Goal: Information Seeking & Learning: Learn about a topic

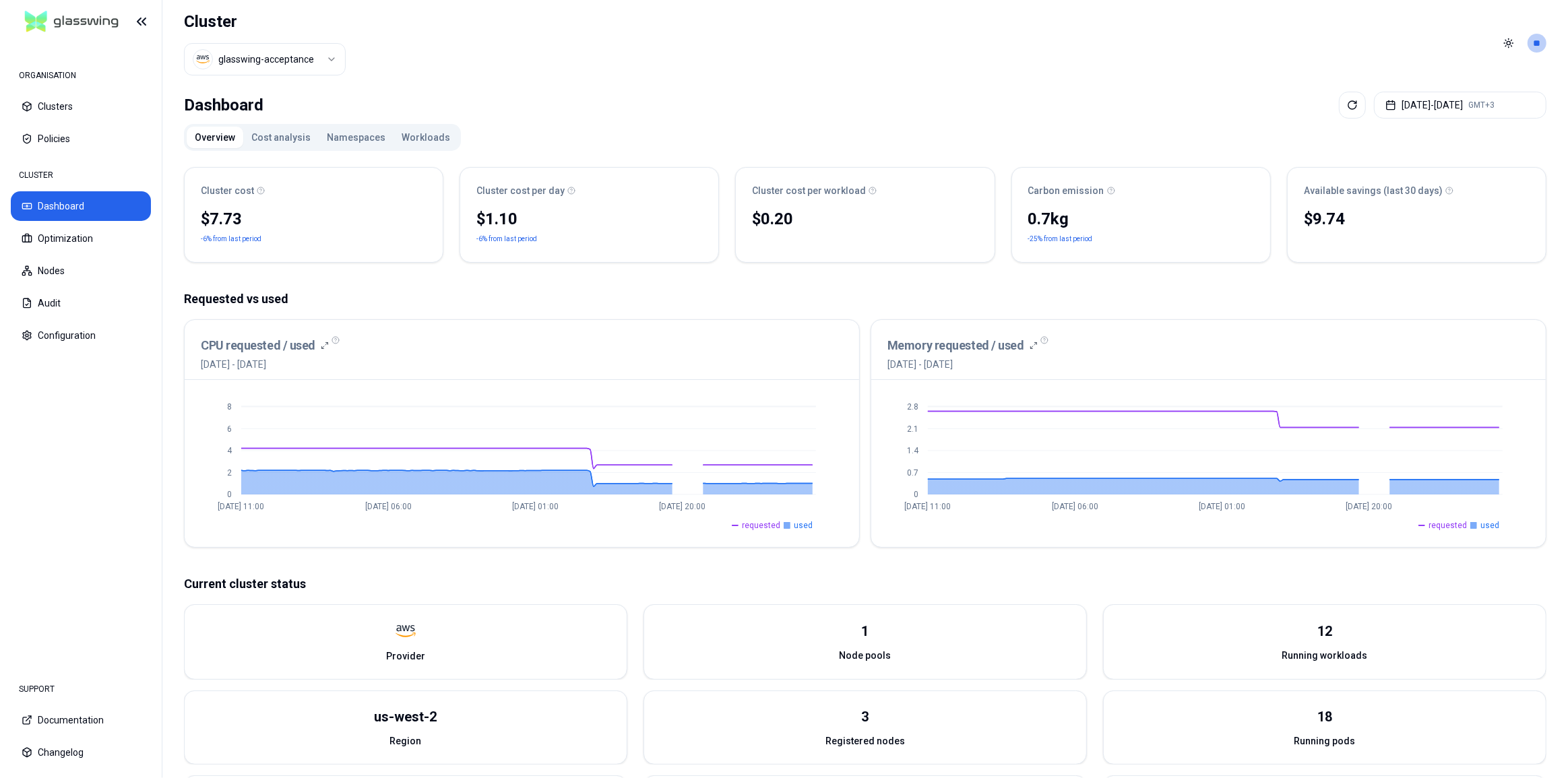
click at [426, 137] on button "Workloads" at bounding box center [426, 138] width 65 height 22
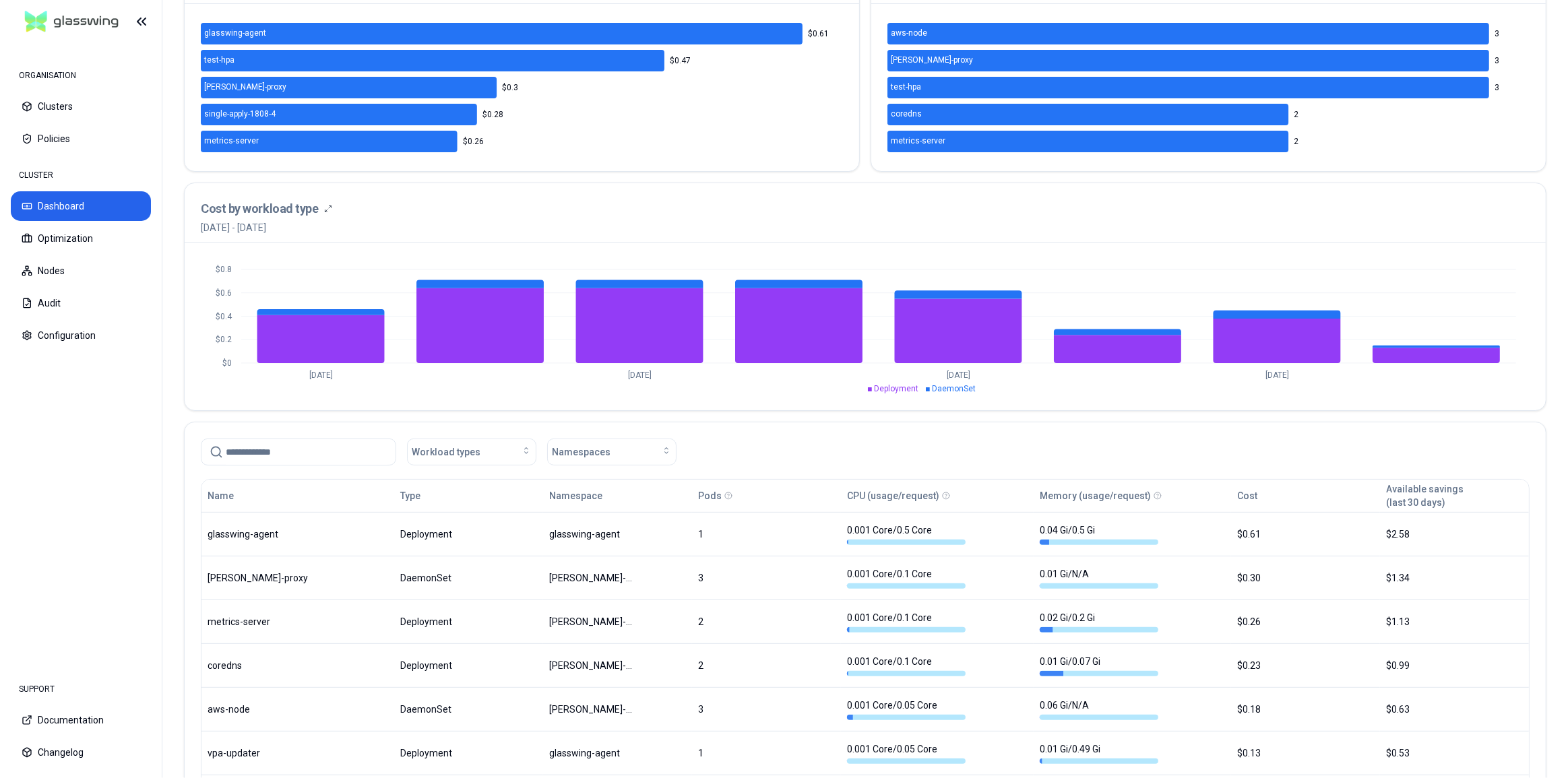
scroll to position [490, 0]
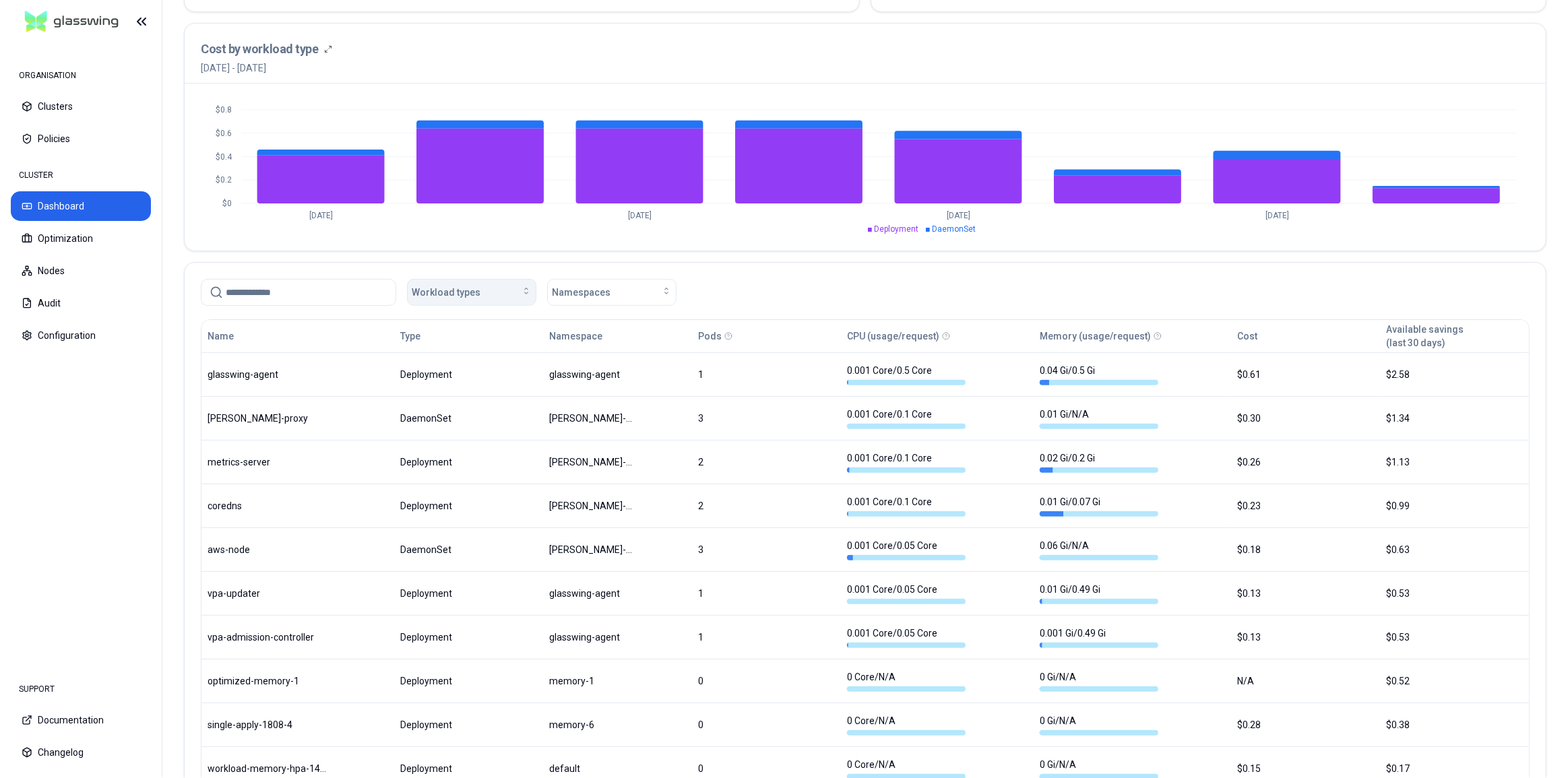
click at [488, 288] on div "Workload types" at bounding box center [472, 292] width 120 height 13
click at [476, 316] on div "DaemonSet" at bounding box center [474, 321] width 128 height 22
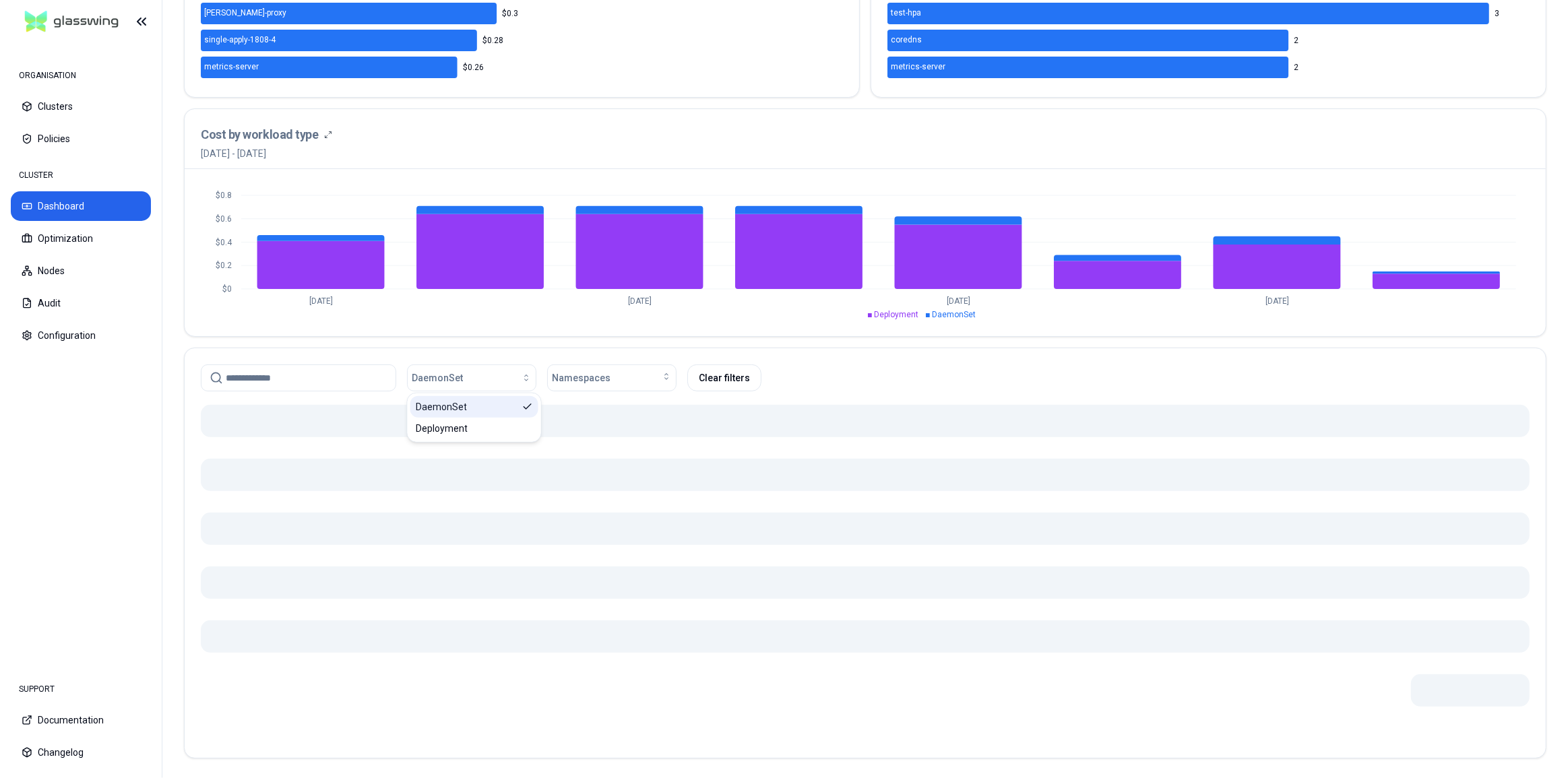
scroll to position [375, 0]
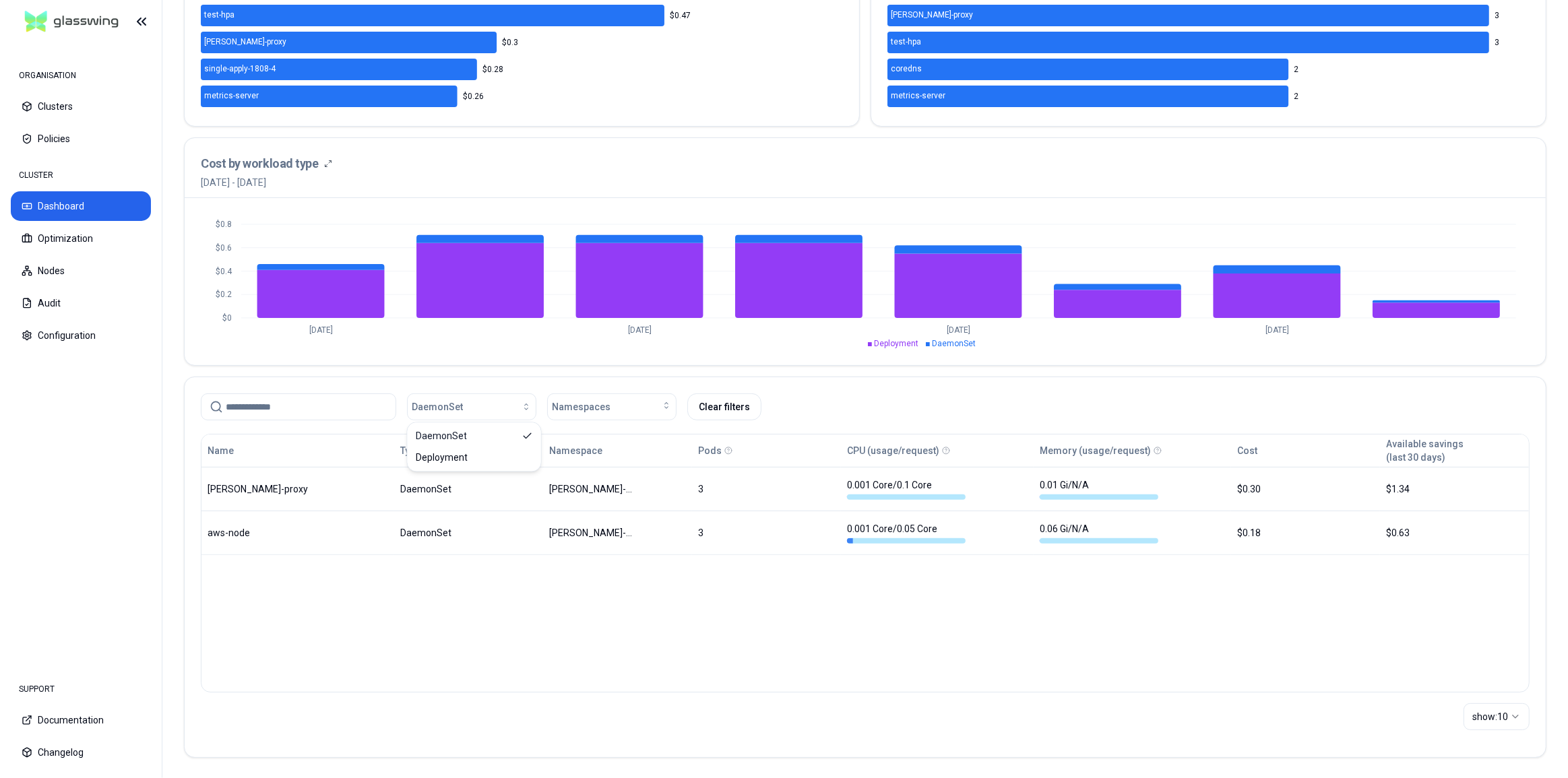
click at [854, 415] on div "DaemonSet Namespaces Clear filters" at bounding box center [865, 407] width 1329 height 27
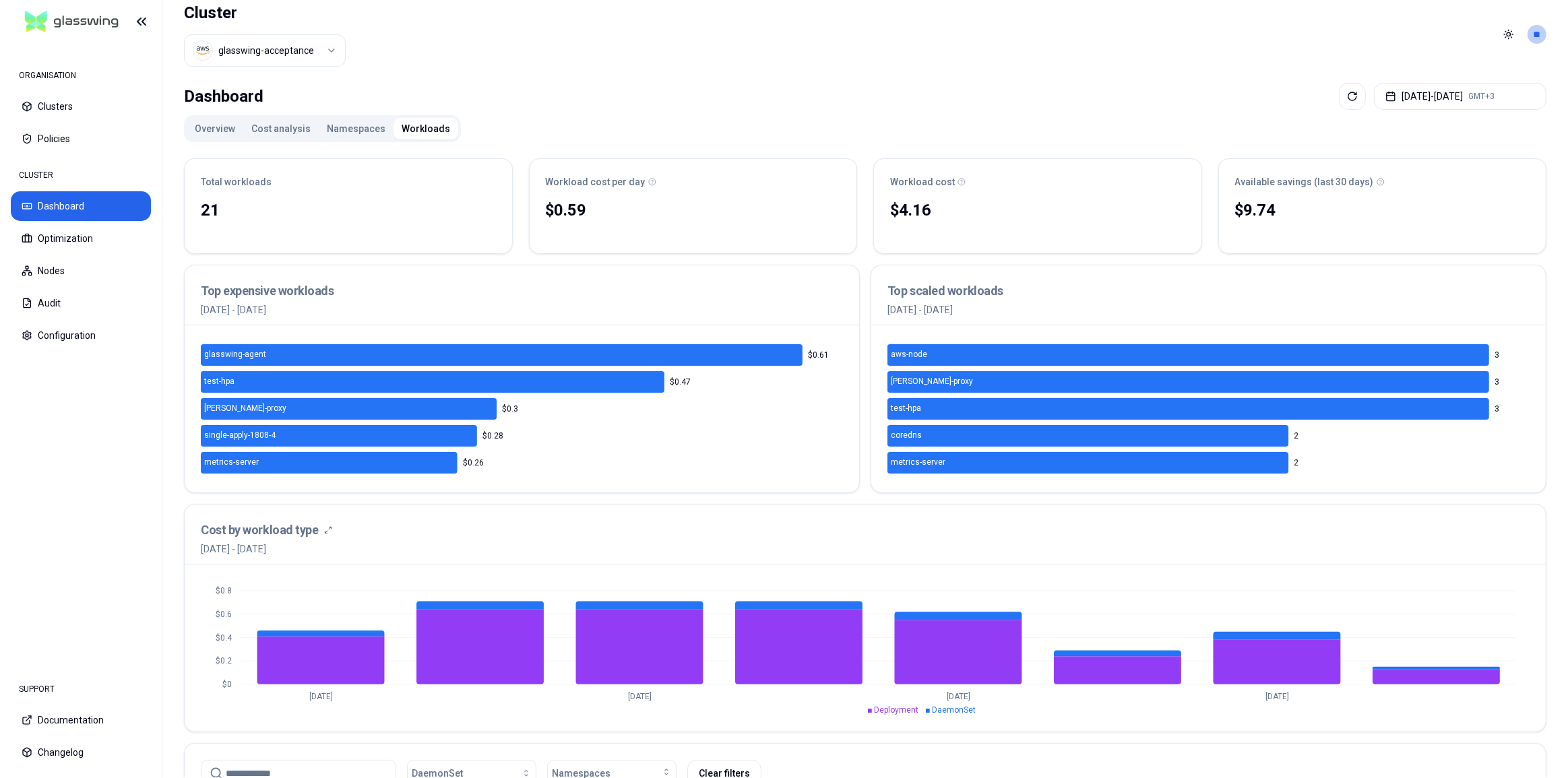
scroll to position [0, 0]
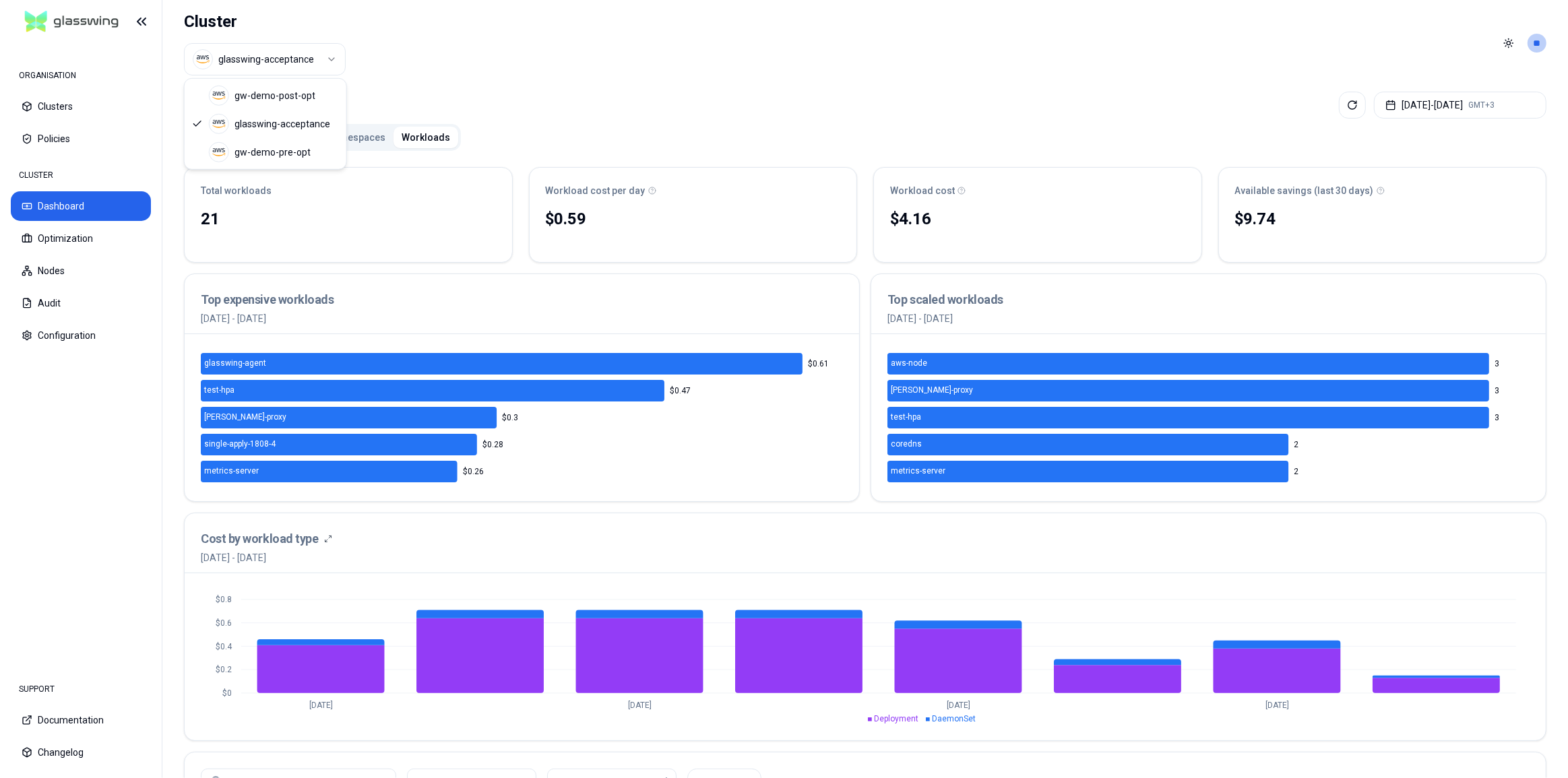
click at [225, 64] on html "ORGANISATION Clusters Policies CLUSTER Dashboard Optimization Nodes Audit Confi…" at bounding box center [784, 389] width 1568 height 778
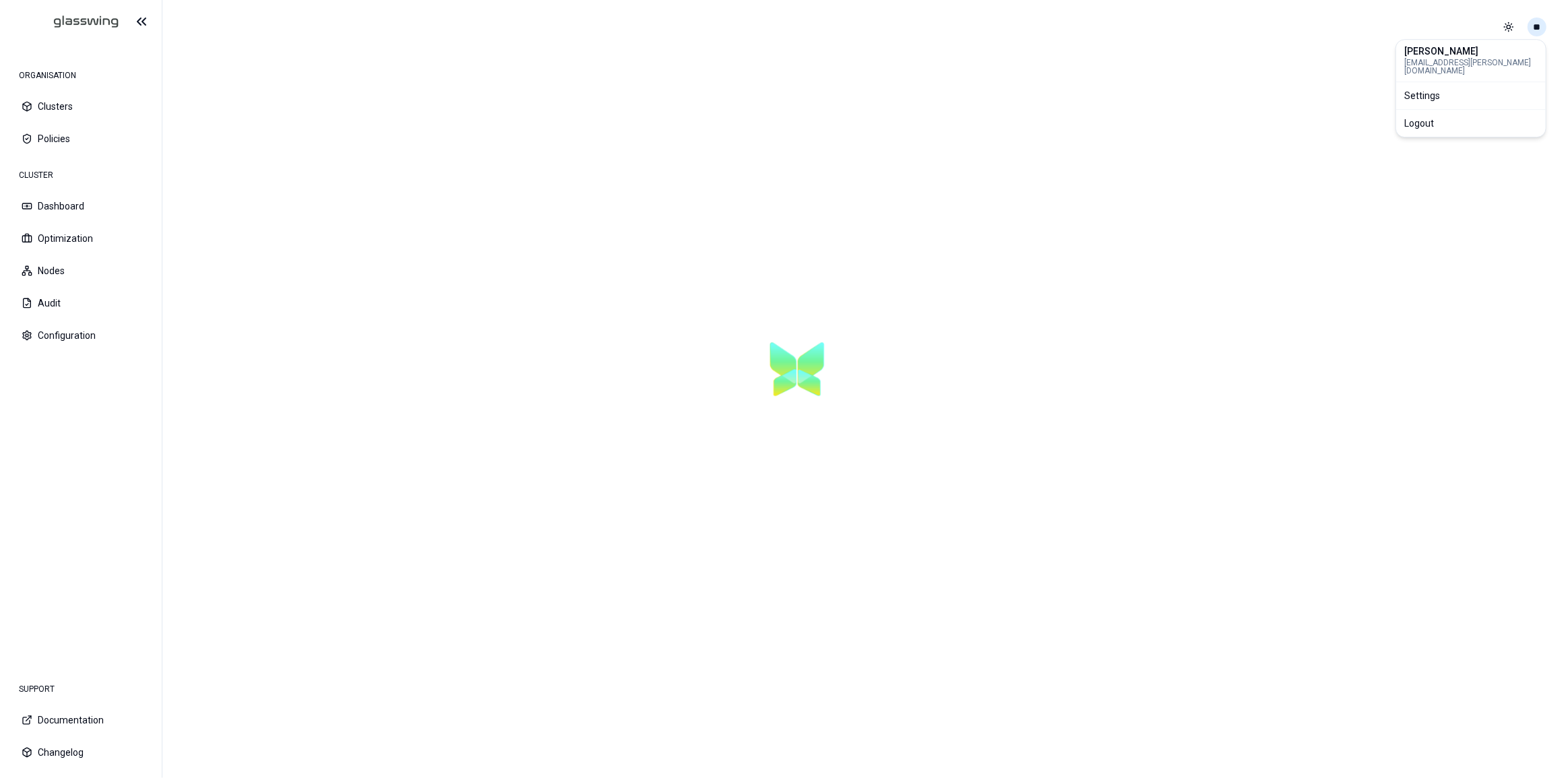
click at [1536, 24] on html "ORGANISATION Clusters Policies CLUSTER Dashboard Optimization Nodes Audit Confi…" at bounding box center [784, 389] width 1568 height 778
click at [1477, 116] on div "Logout" at bounding box center [1471, 123] width 145 height 22
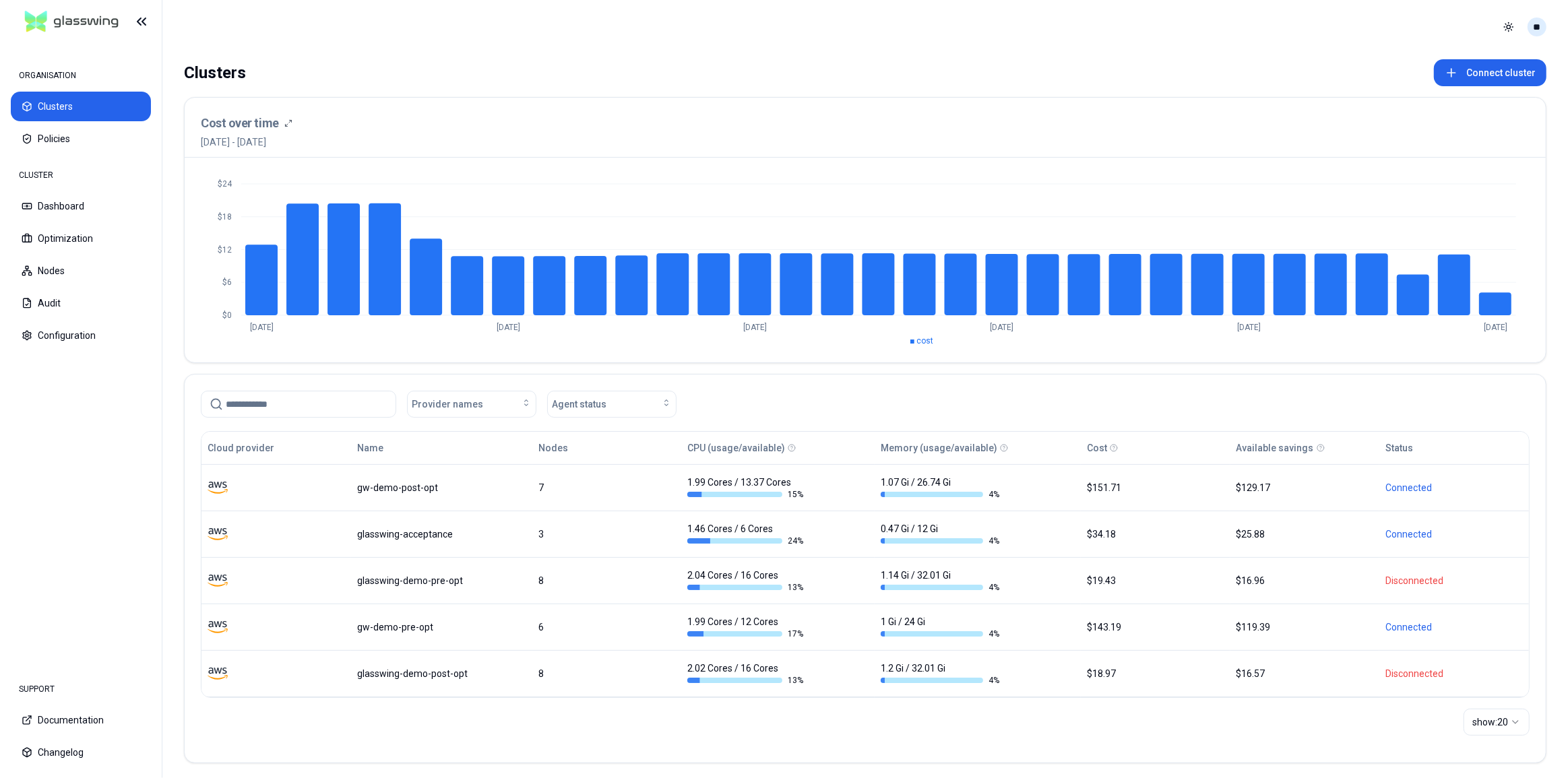
click at [1529, 30] on html "ORGANISATION Clusters Policies CLUSTER Dashboard Optimization Nodes Audit Confi…" at bounding box center [784, 389] width 1568 height 778
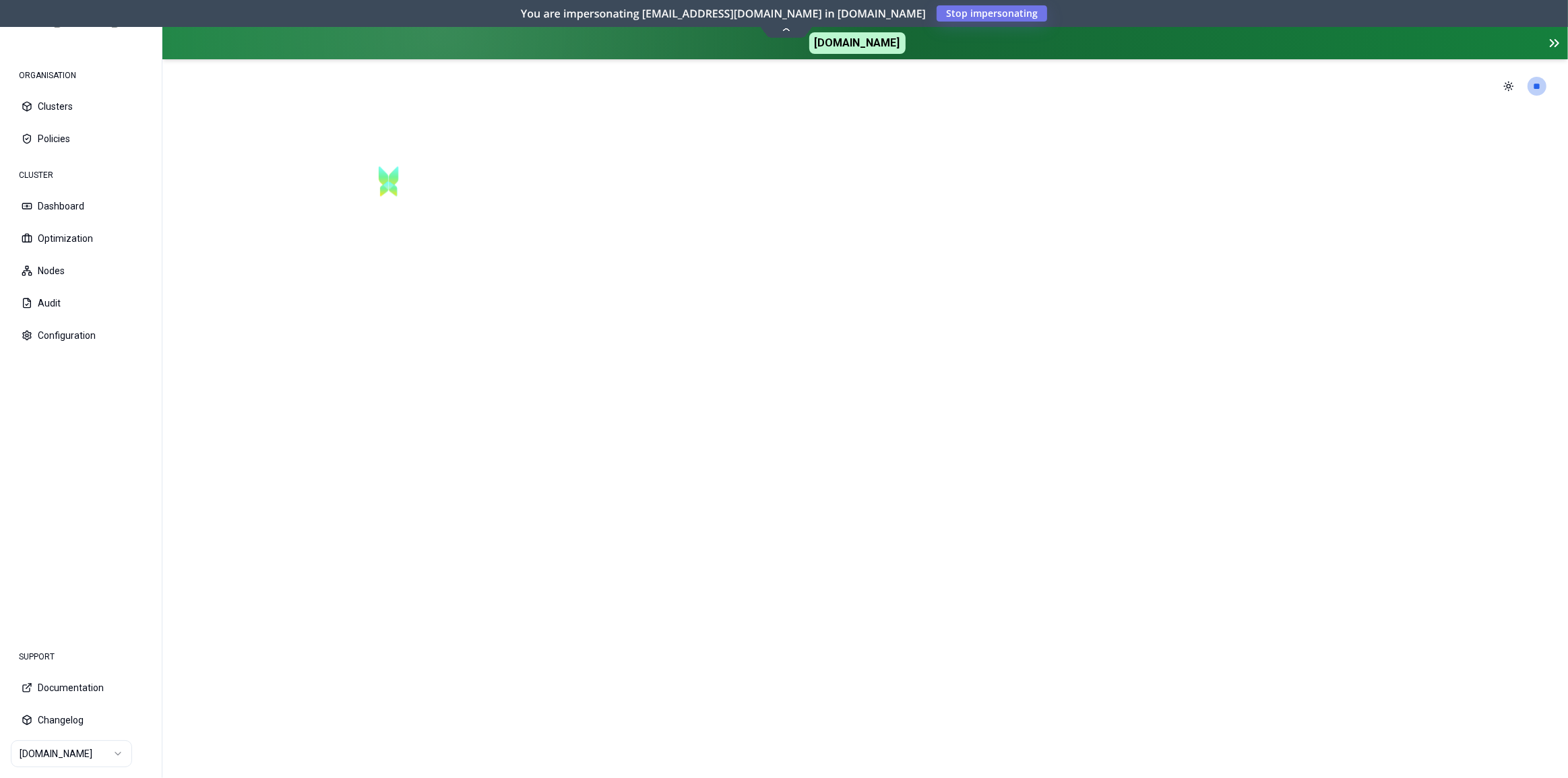
click at [1548, 42] on icon at bounding box center [1554, 42] width 16 height 16
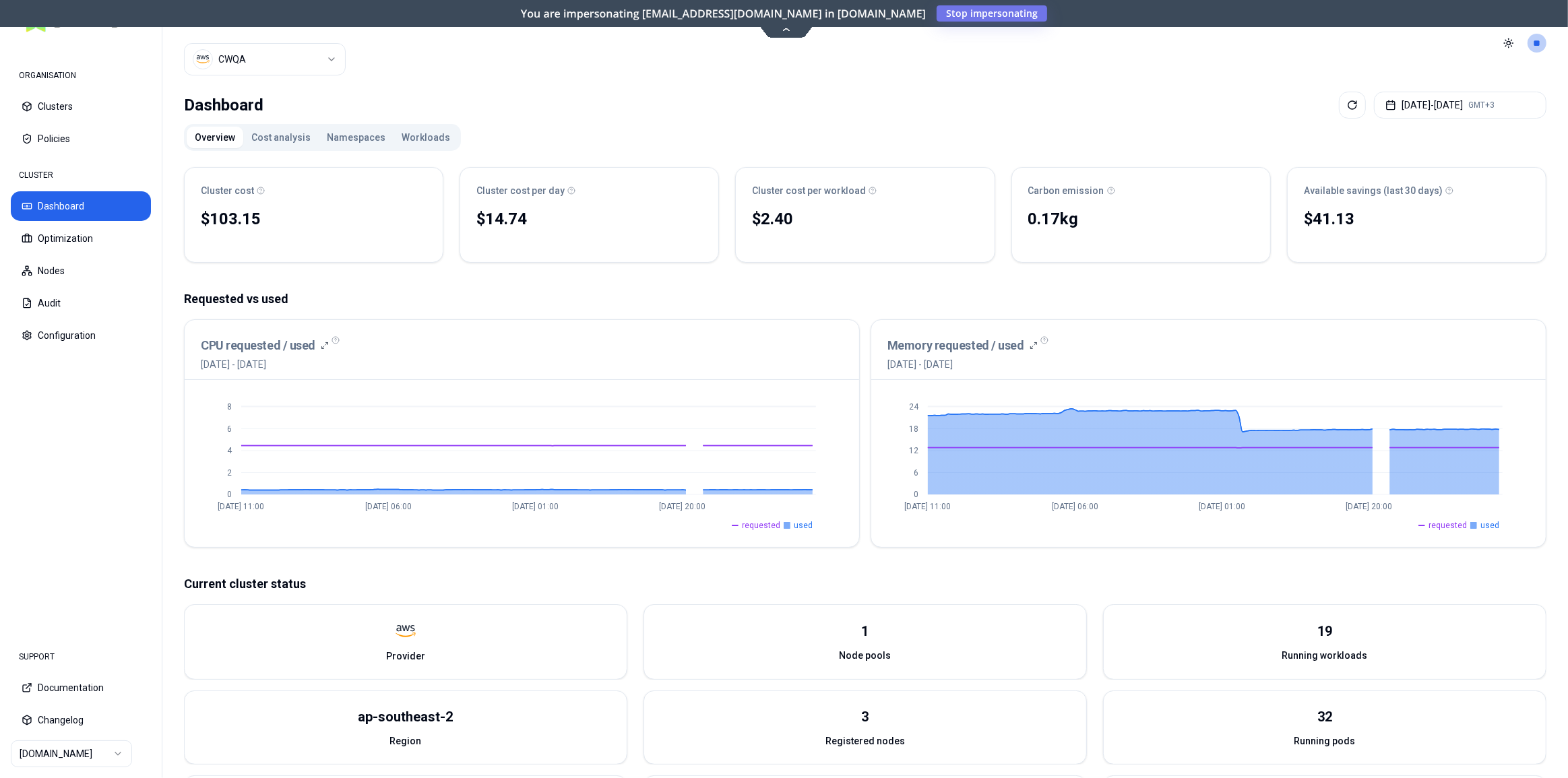
click at [409, 130] on button "Workloads" at bounding box center [426, 138] width 65 height 22
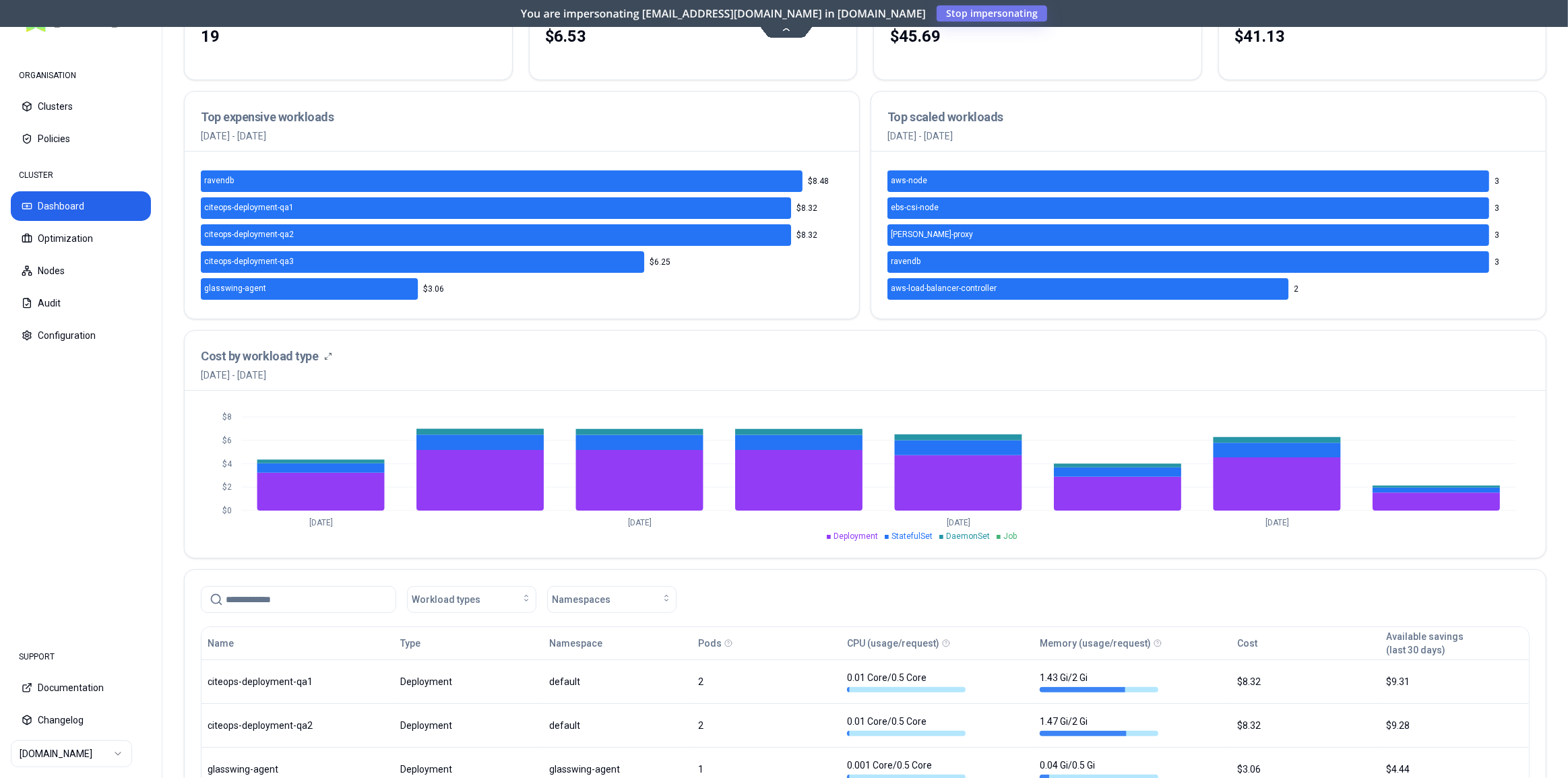
scroll to position [183, 0]
click at [470, 607] on button "Workload types" at bounding box center [472, 599] width 130 height 27
click at [443, 692] on span "StatefulSet" at bounding box center [441, 692] width 50 height 13
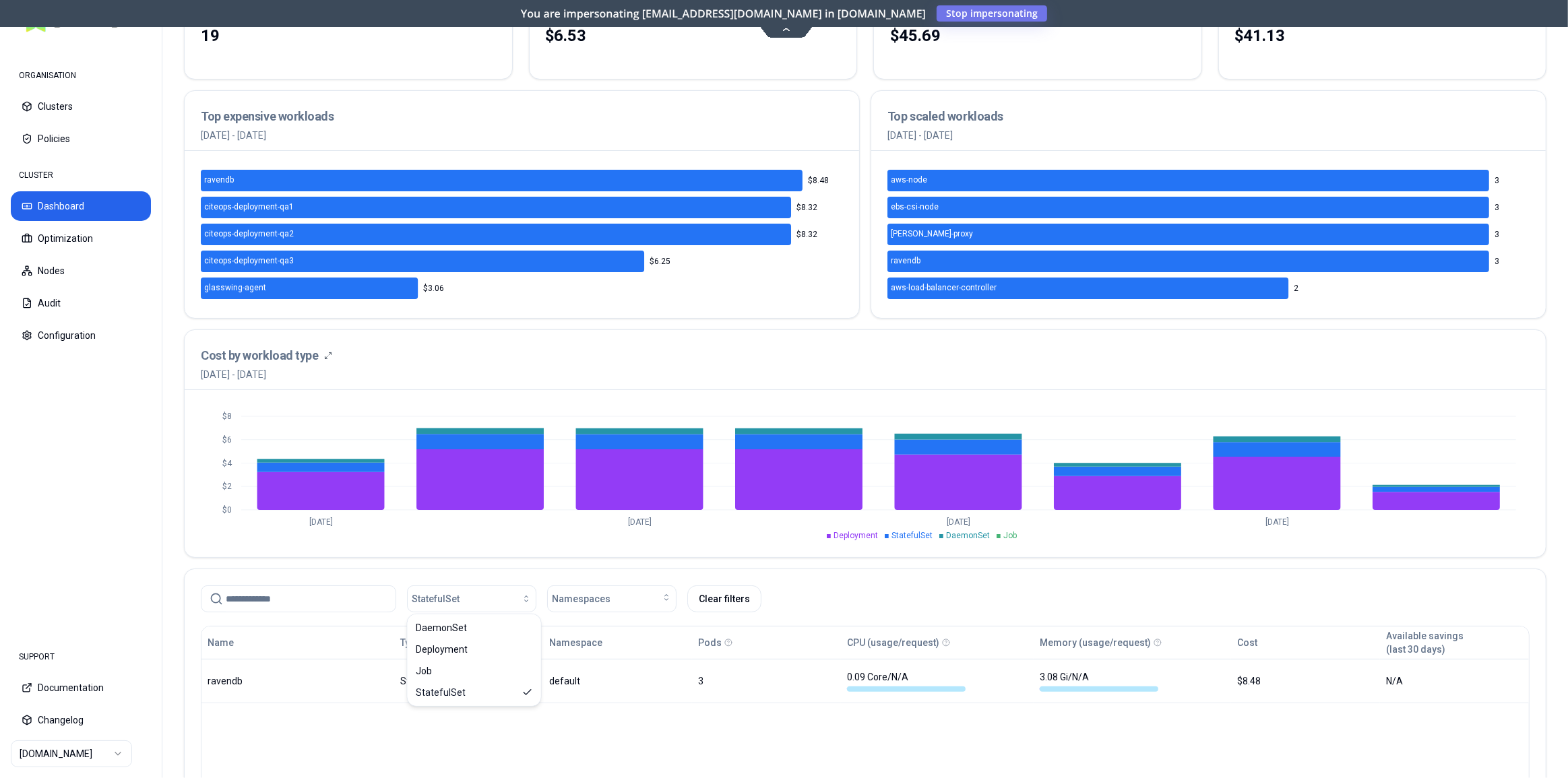
drag, startPoint x: 421, startPoint y: 736, endPoint x: 296, endPoint y: 722, distance: 125.8
click at [419, 736] on div "Name Type Namespace Pods CPU (usage/request) Memory (usage/request) Cost Availa…" at bounding box center [865, 756] width 1329 height 259
click at [482, 599] on div "button" at bounding box center [495, 599] width 72 height 11
click at [480, 671] on div "Job" at bounding box center [474, 671] width 128 height 22
click at [712, 713] on div "Name Type Namespace Pods CPU (usage/request) Memory (usage/request) Cost Availa…" at bounding box center [865, 756] width 1329 height 259
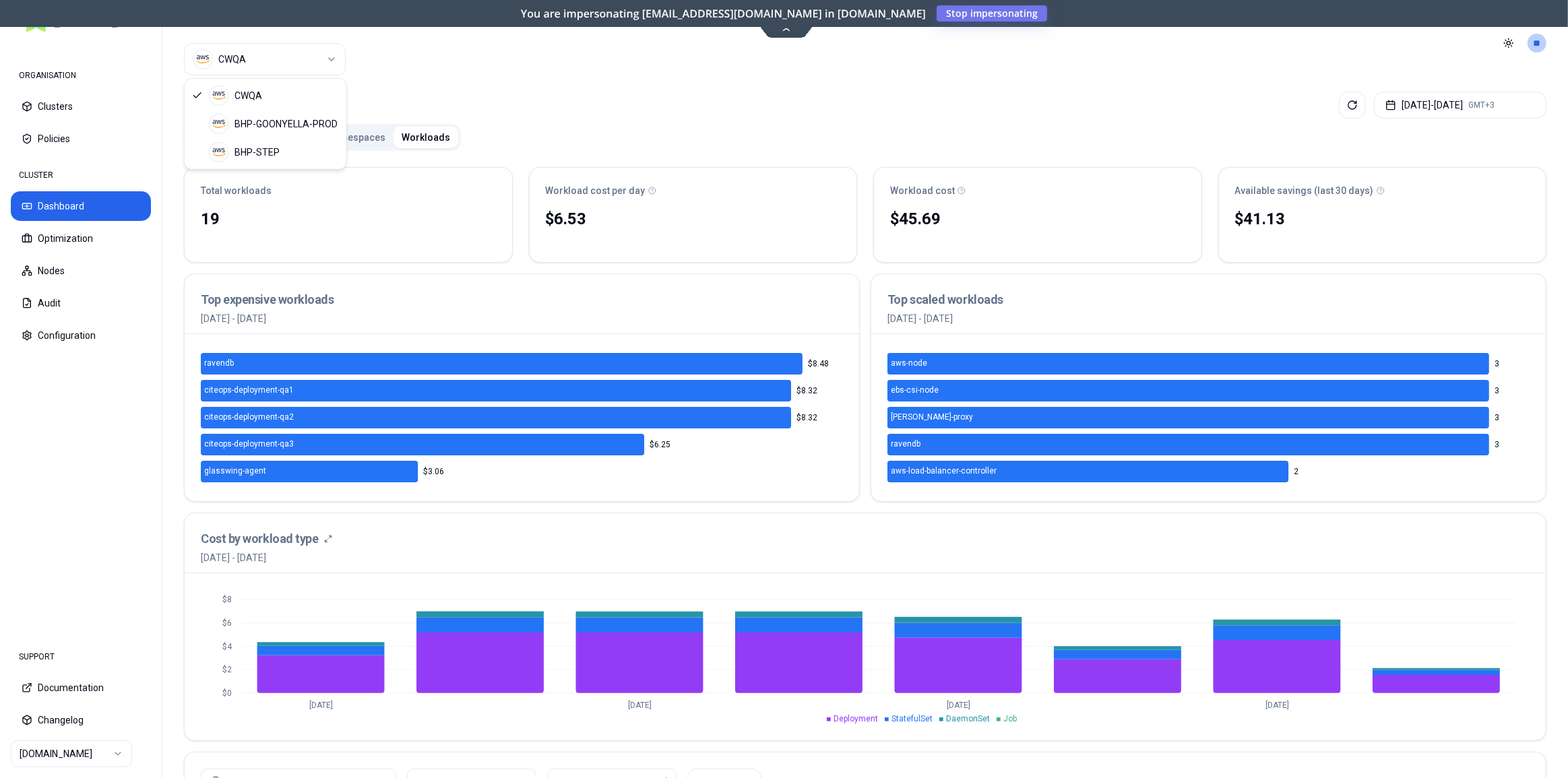
click at [262, 57] on html "ORGANISATION Clusters Policies CLUSTER Dashboard Optimization Nodes Audit Confi…" at bounding box center [784, 389] width 1568 height 778
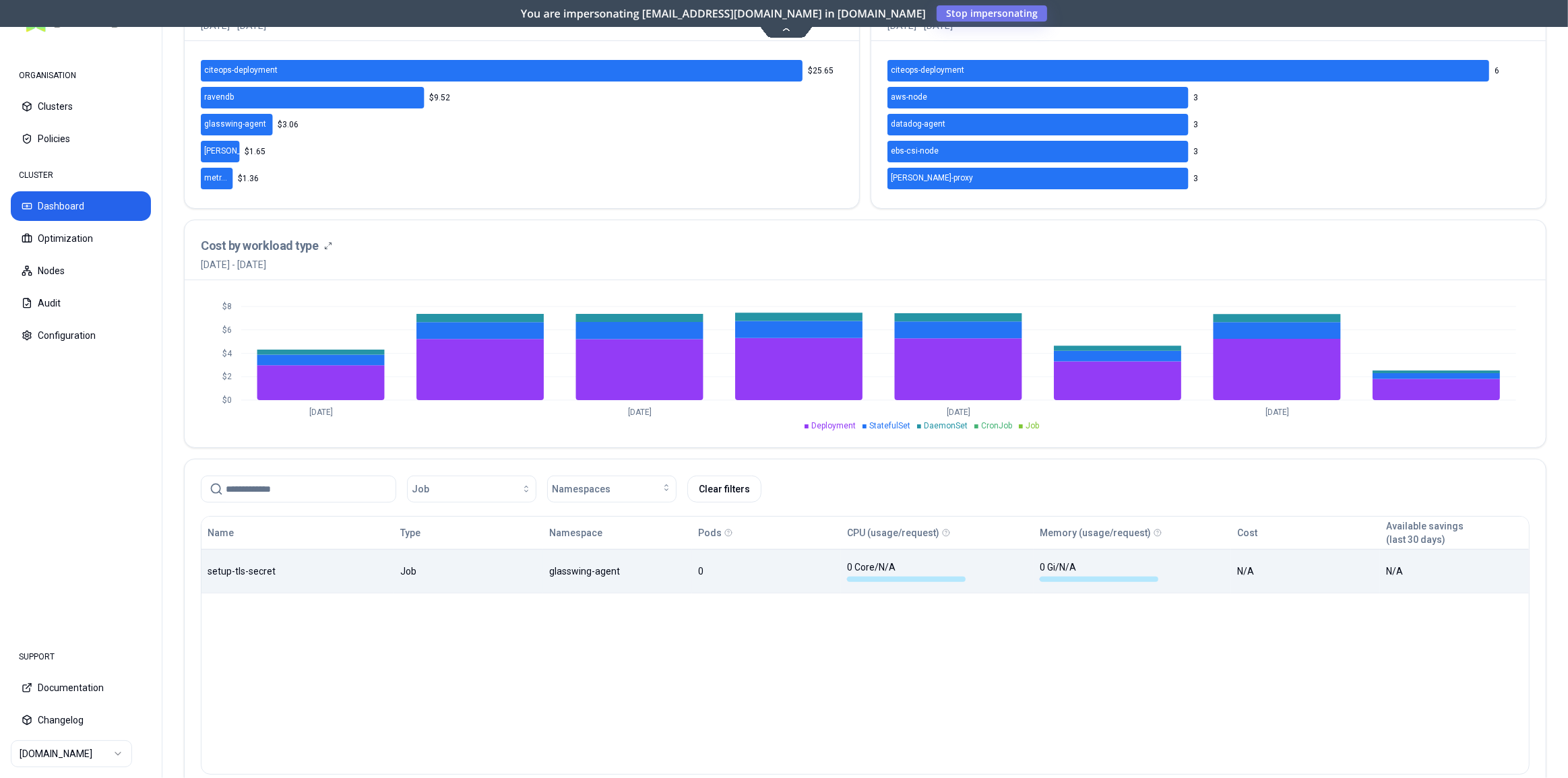
scroll to position [306, 0]
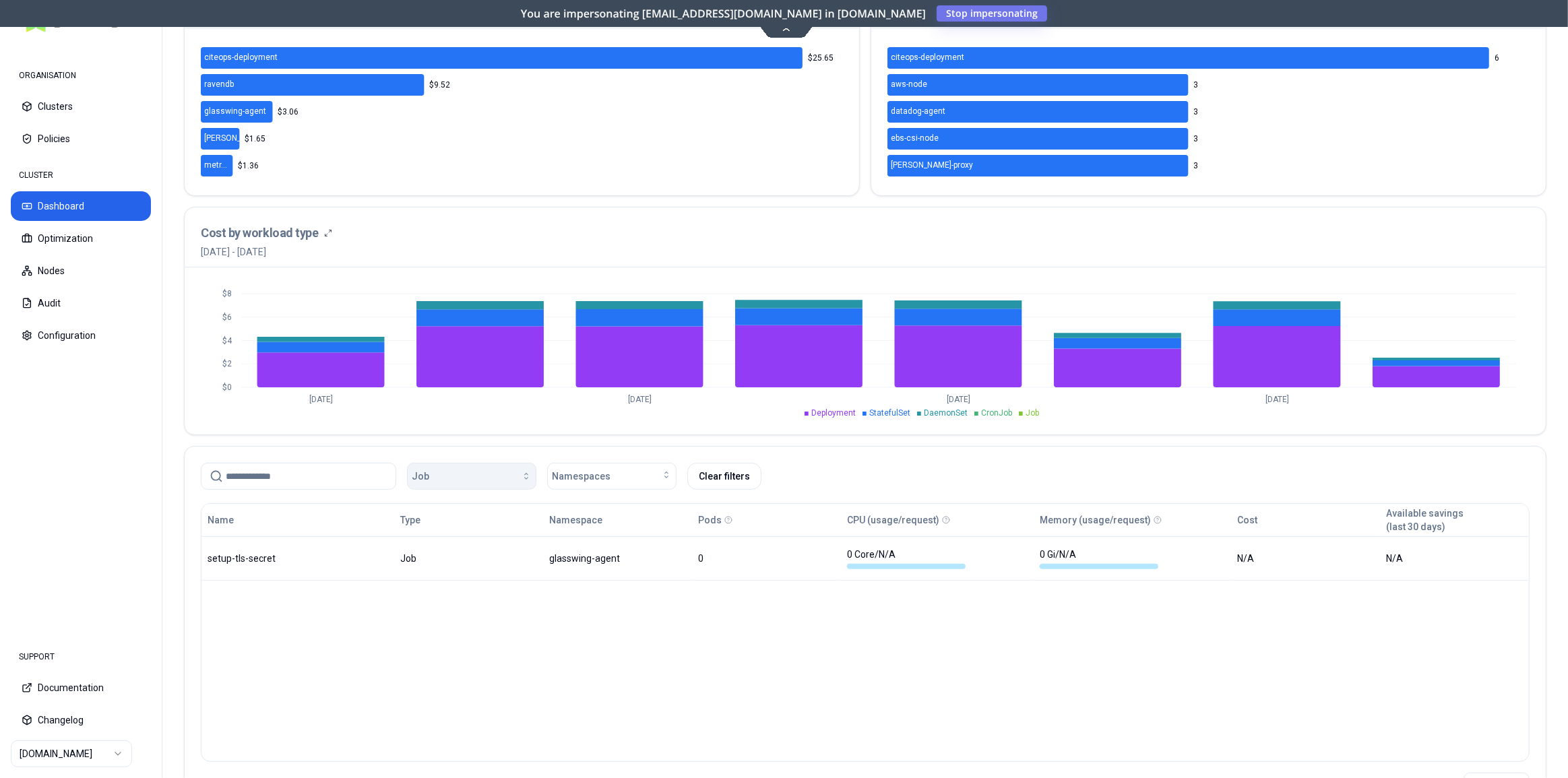
click at [458, 483] on button "Job" at bounding box center [472, 476] width 130 height 27
click at [483, 576] on div "Job" at bounding box center [474, 570] width 128 height 22
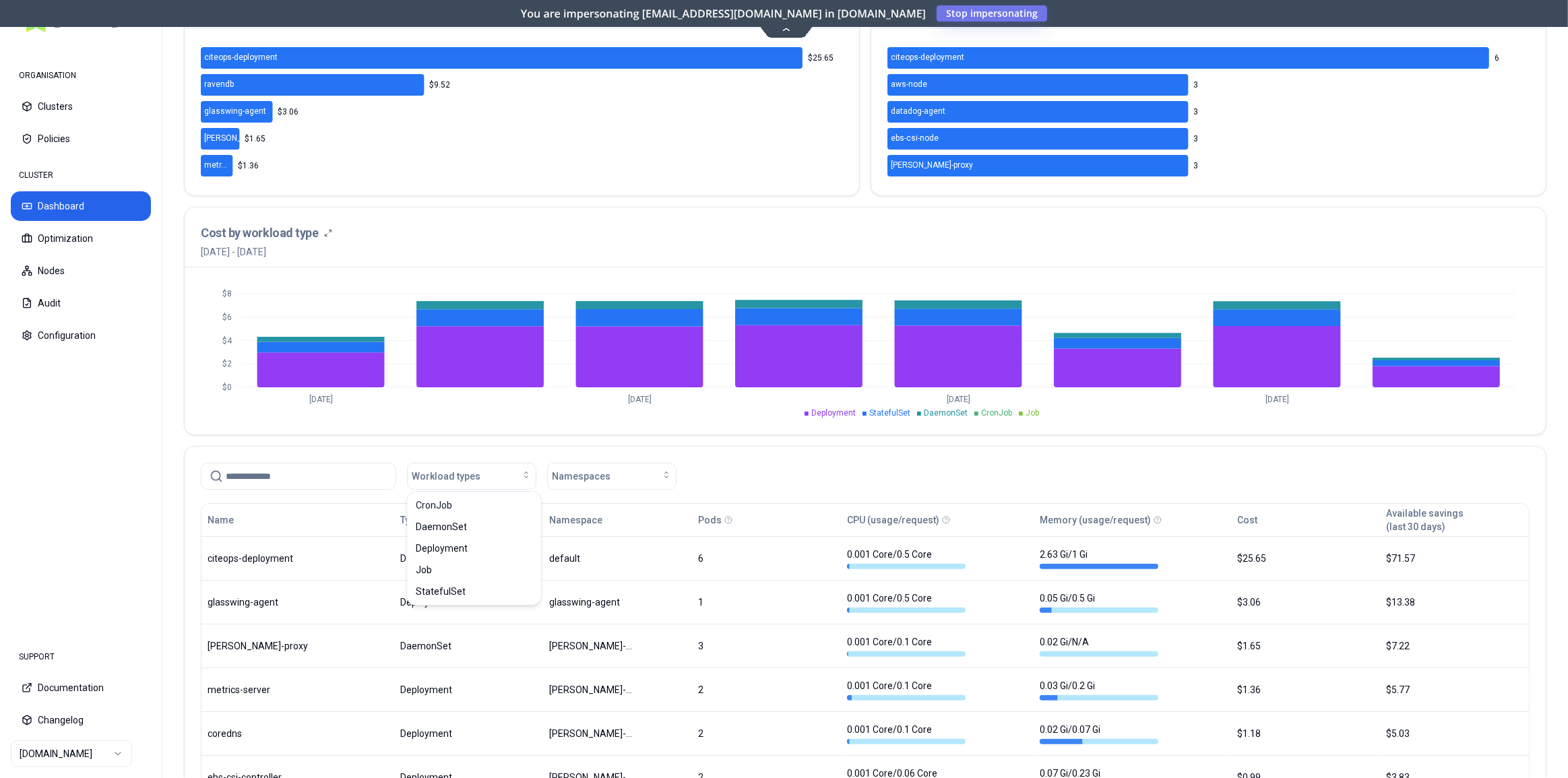
click at [489, 450] on div "Workload types Namespaces" at bounding box center [865, 473] width 1361 height 54
click at [480, 483] on button "Workload types" at bounding box center [472, 476] width 130 height 27
click at [473, 505] on div "CronJob" at bounding box center [474, 505] width 128 height 22
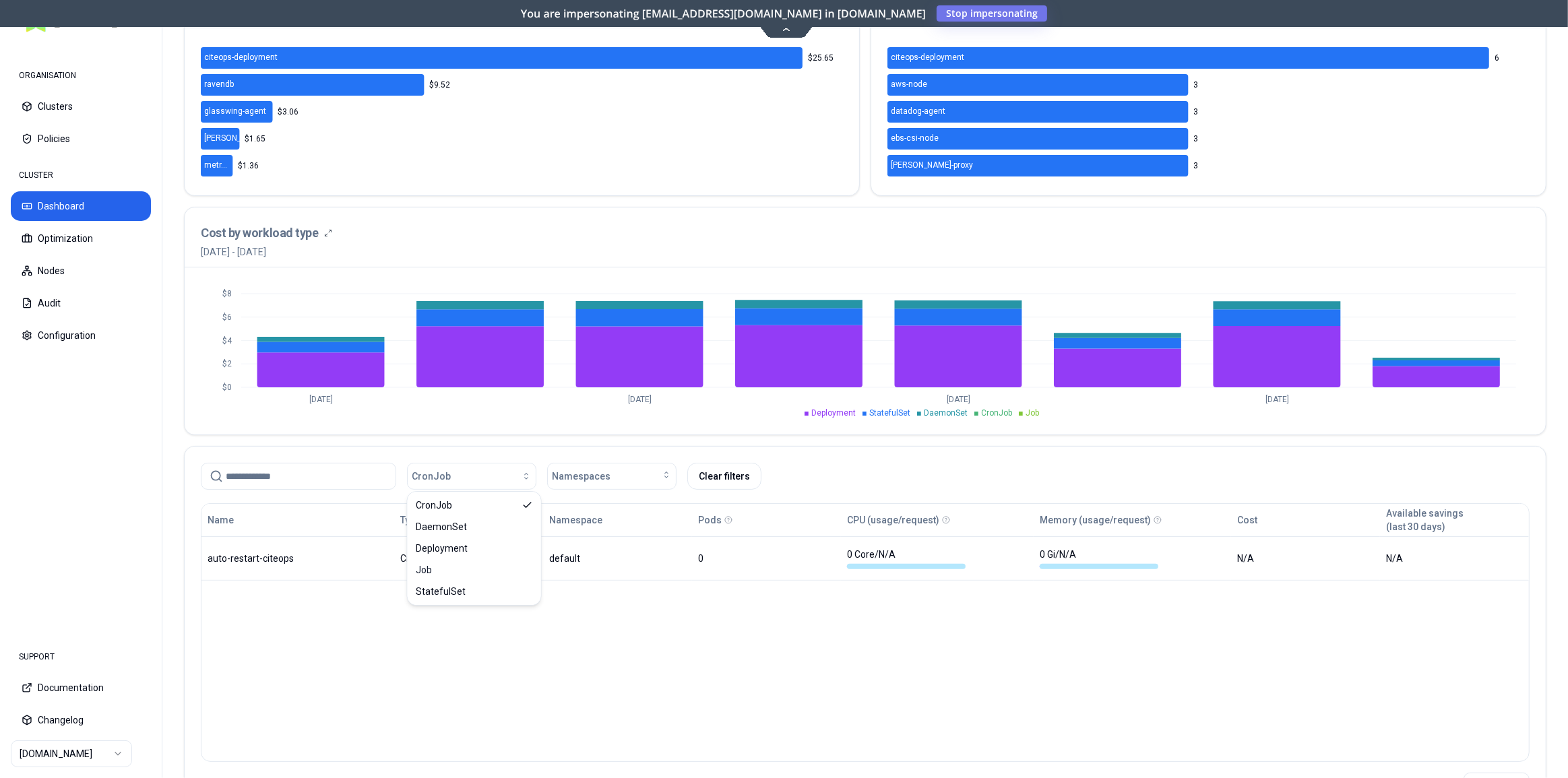
click at [308, 648] on div "Name Type Namespace Pods CPU (usage/request) Memory (usage/request) Cost Availa…" at bounding box center [865, 633] width 1329 height 259
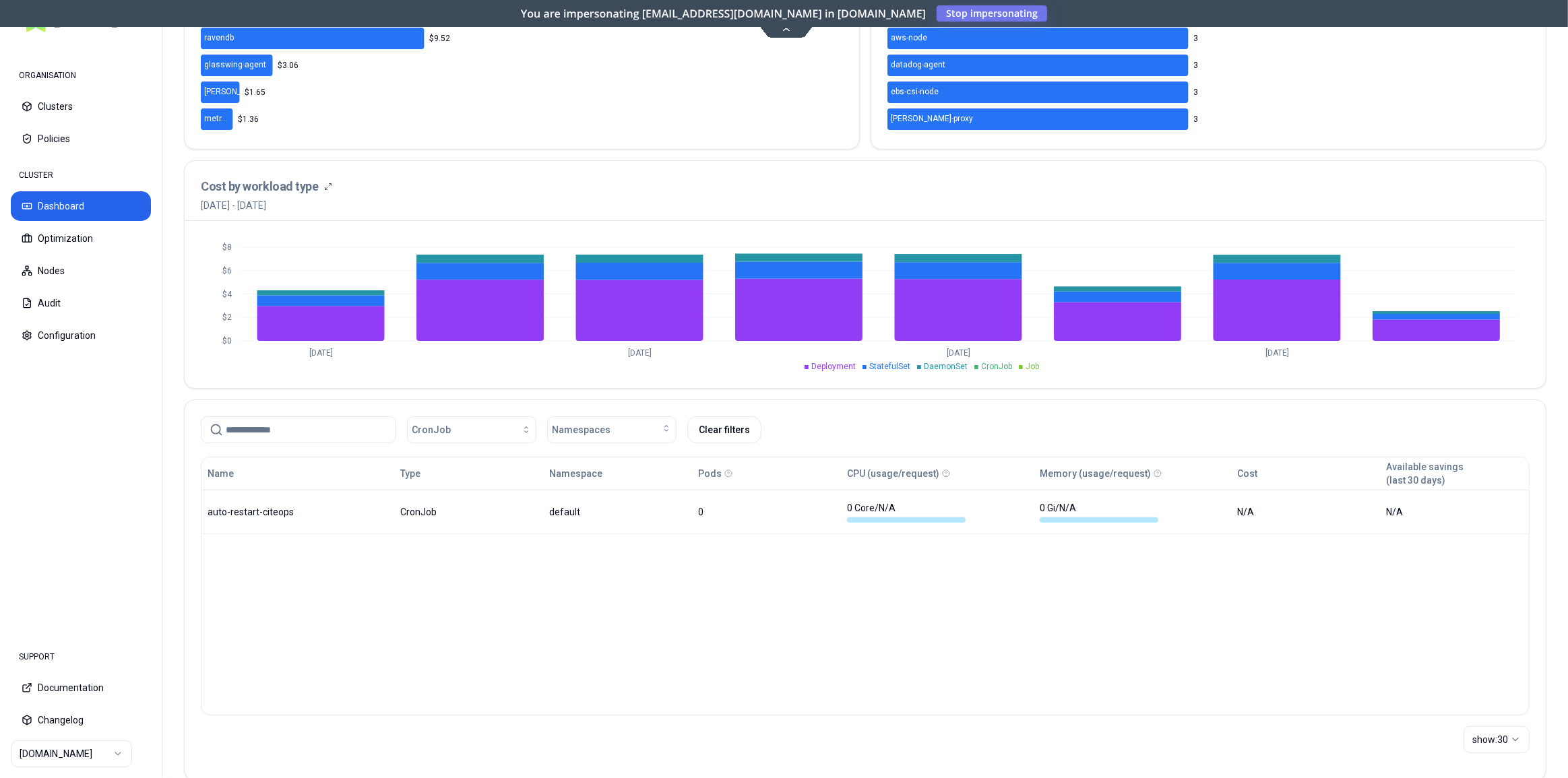
scroll to position [375, 0]
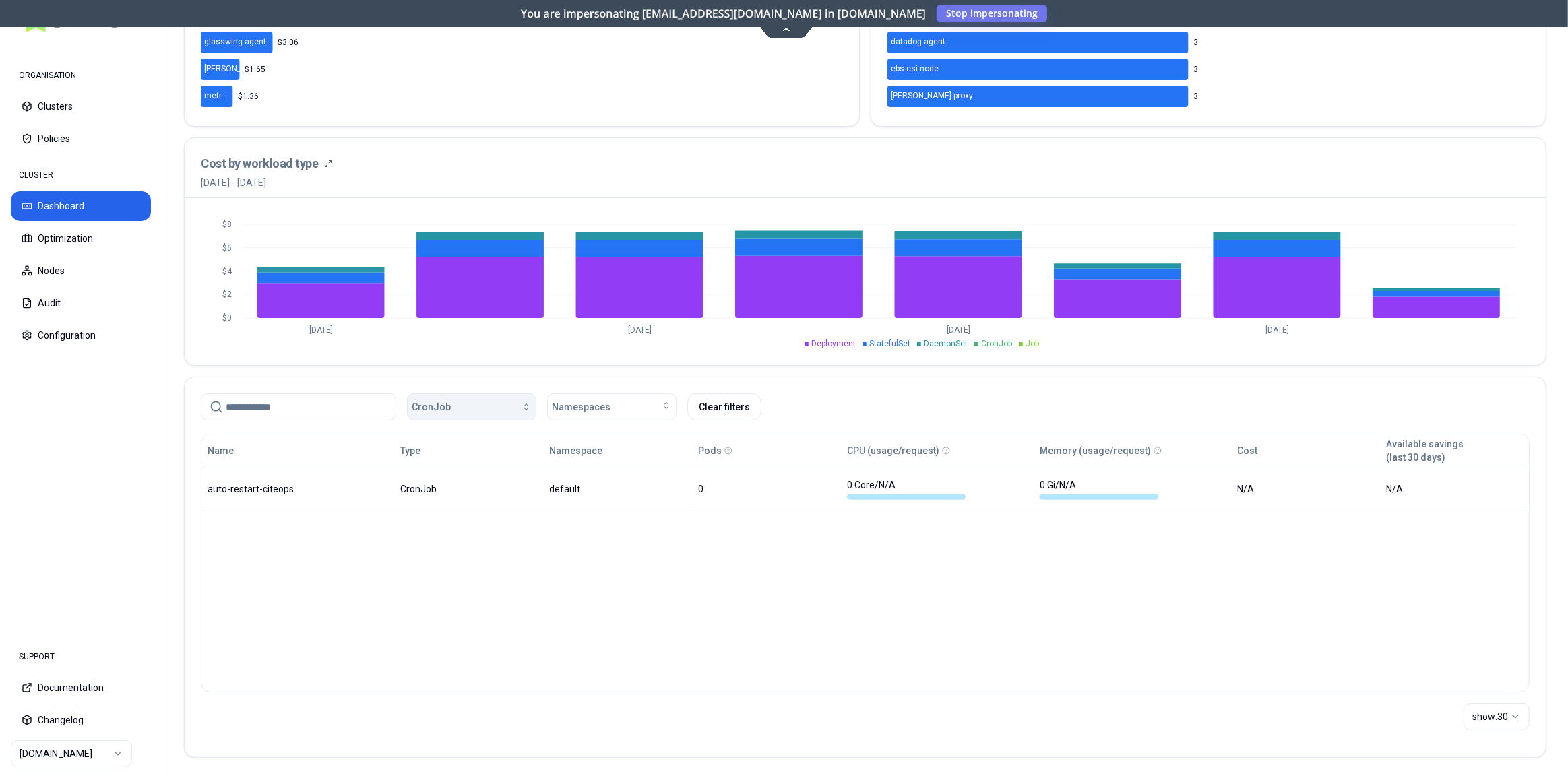
click at [471, 402] on div "button" at bounding box center [491, 406] width 81 height 11
click at [465, 462] on div "DaemonSet" at bounding box center [474, 458] width 128 height 22
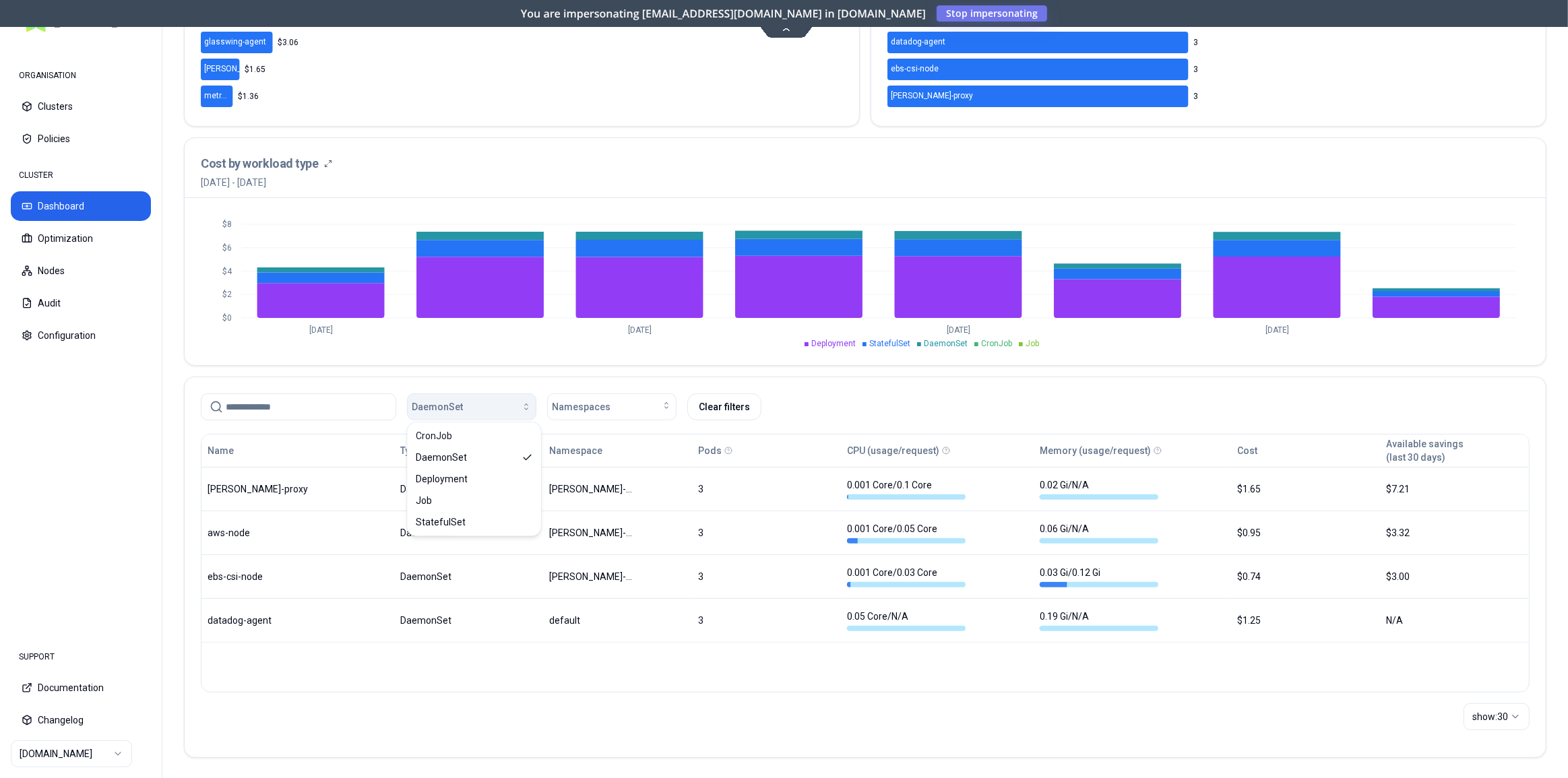
click at [467, 410] on div "button" at bounding box center [497, 406] width 69 height 11
click at [457, 476] on span "Deployment" at bounding box center [442, 479] width 51 height 13
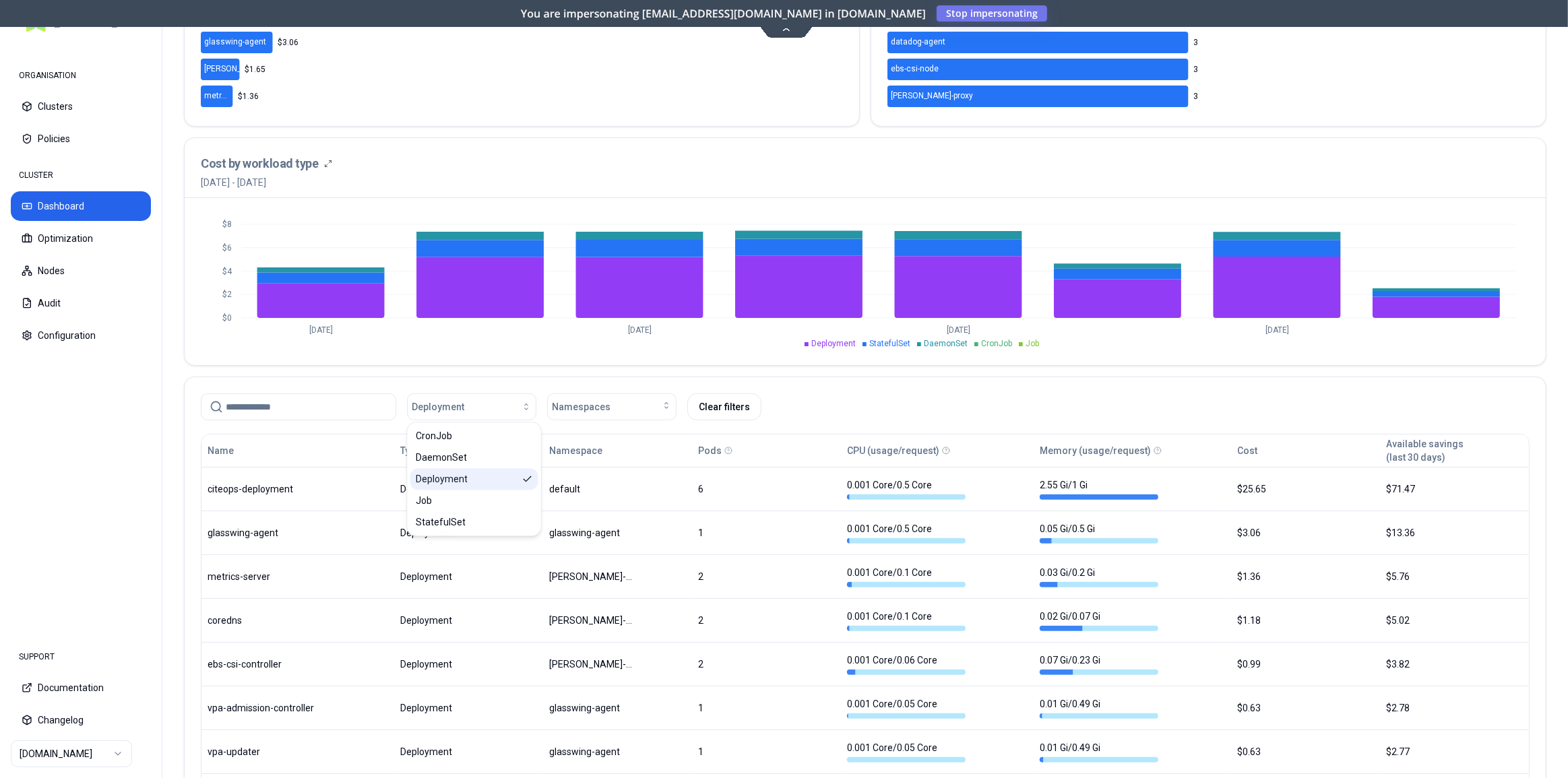
click at [468, 480] on div "Deployment" at bounding box center [474, 479] width 128 height 22
click at [505, 379] on div "Workload types Namespaces" at bounding box center [865, 404] width 1361 height 54
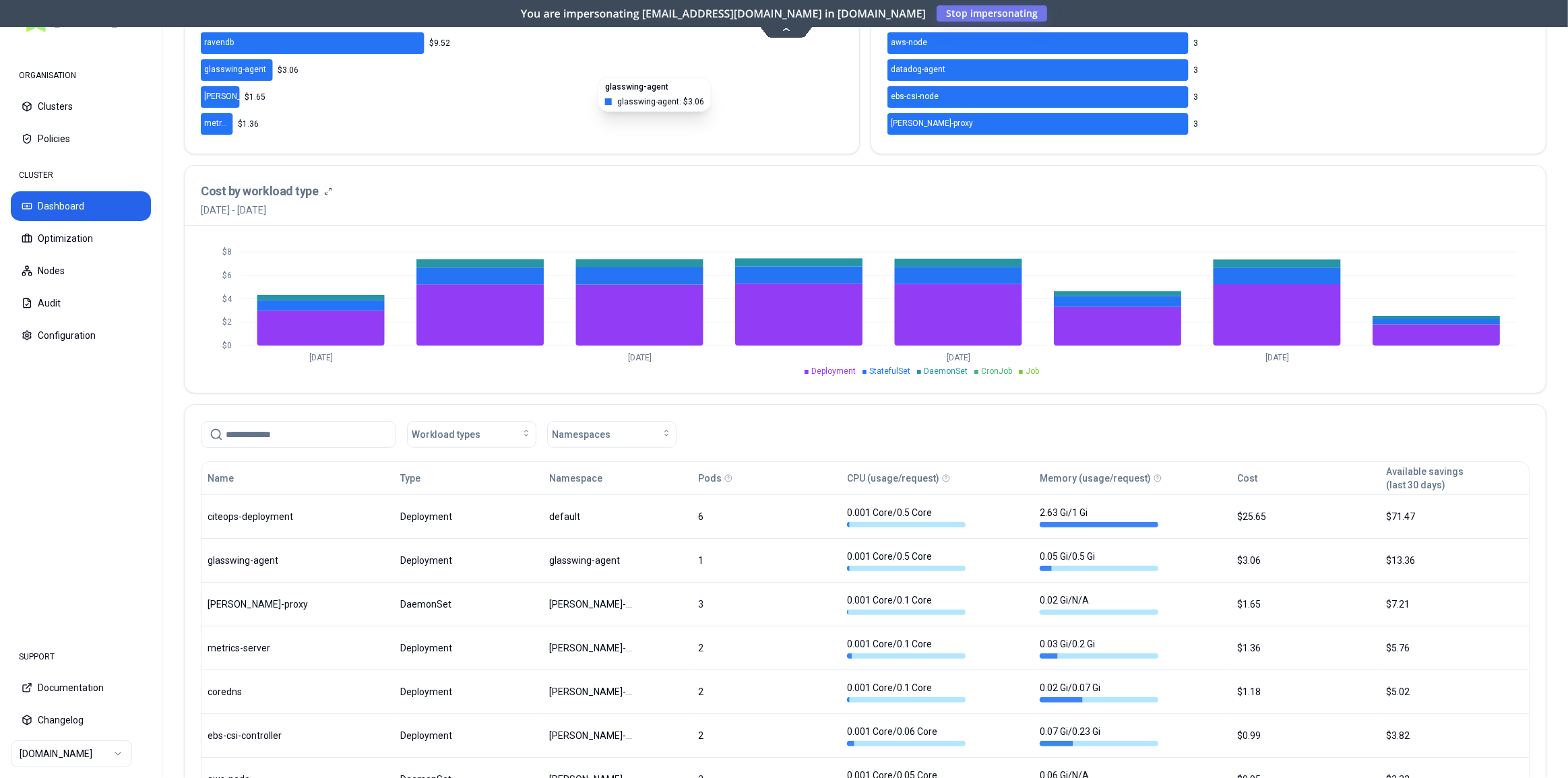
scroll to position [367, 0]
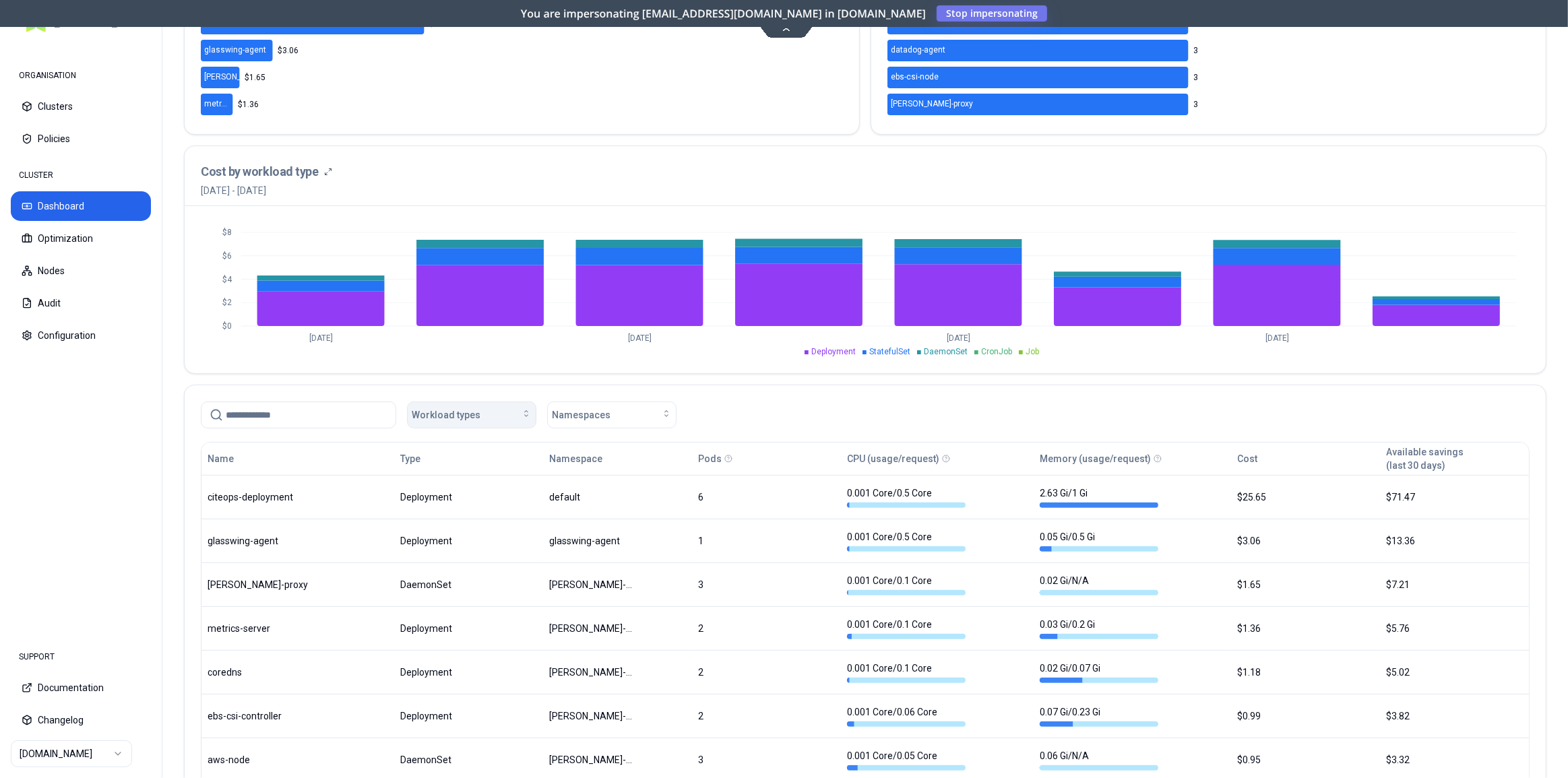
click at [483, 419] on div "Workload types" at bounding box center [472, 415] width 120 height 13
click at [463, 461] on span "DaemonSet" at bounding box center [442, 465] width 51 height 13
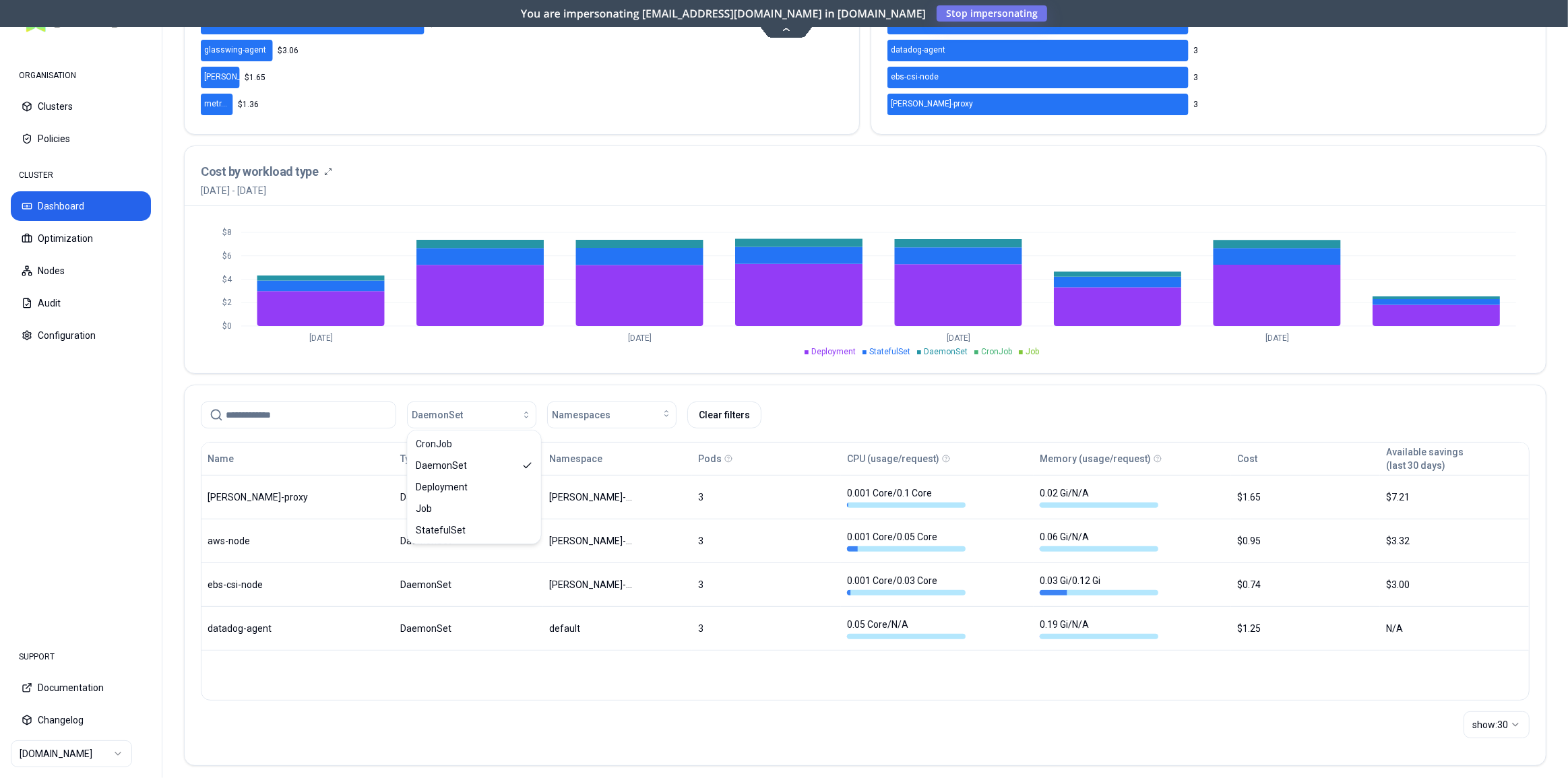
click at [669, 378] on div "Total workloads 19 No reliable trend Workload cost per day $7.16 +2% from last …" at bounding box center [865, 277] width 1362 height 976
click at [458, 412] on span "DaemonSet" at bounding box center [438, 415] width 51 height 13
click at [478, 462] on div "DaemonSet" at bounding box center [474, 466] width 128 height 22
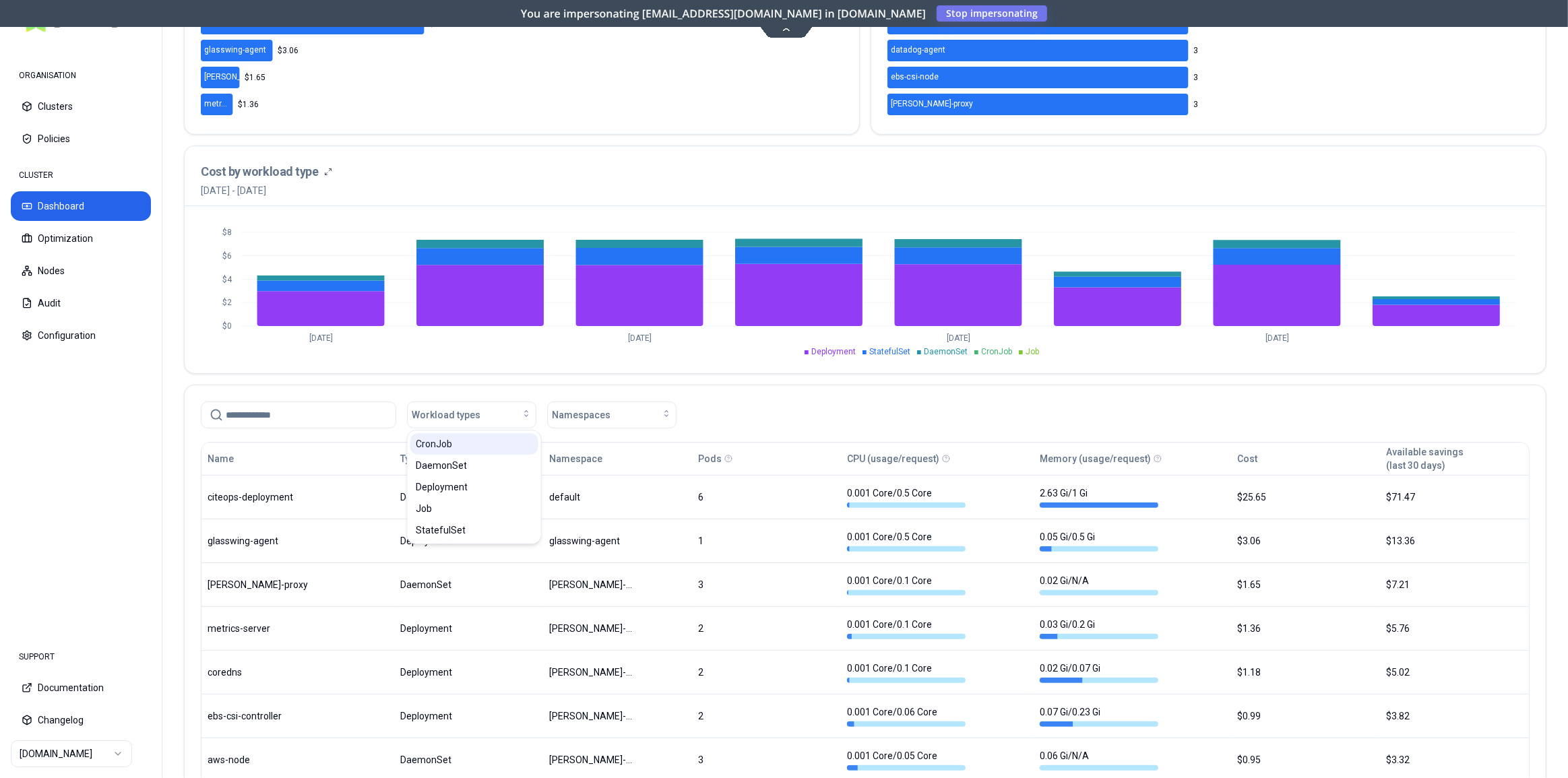
click at [466, 444] on div "CronJob" at bounding box center [474, 444] width 128 height 22
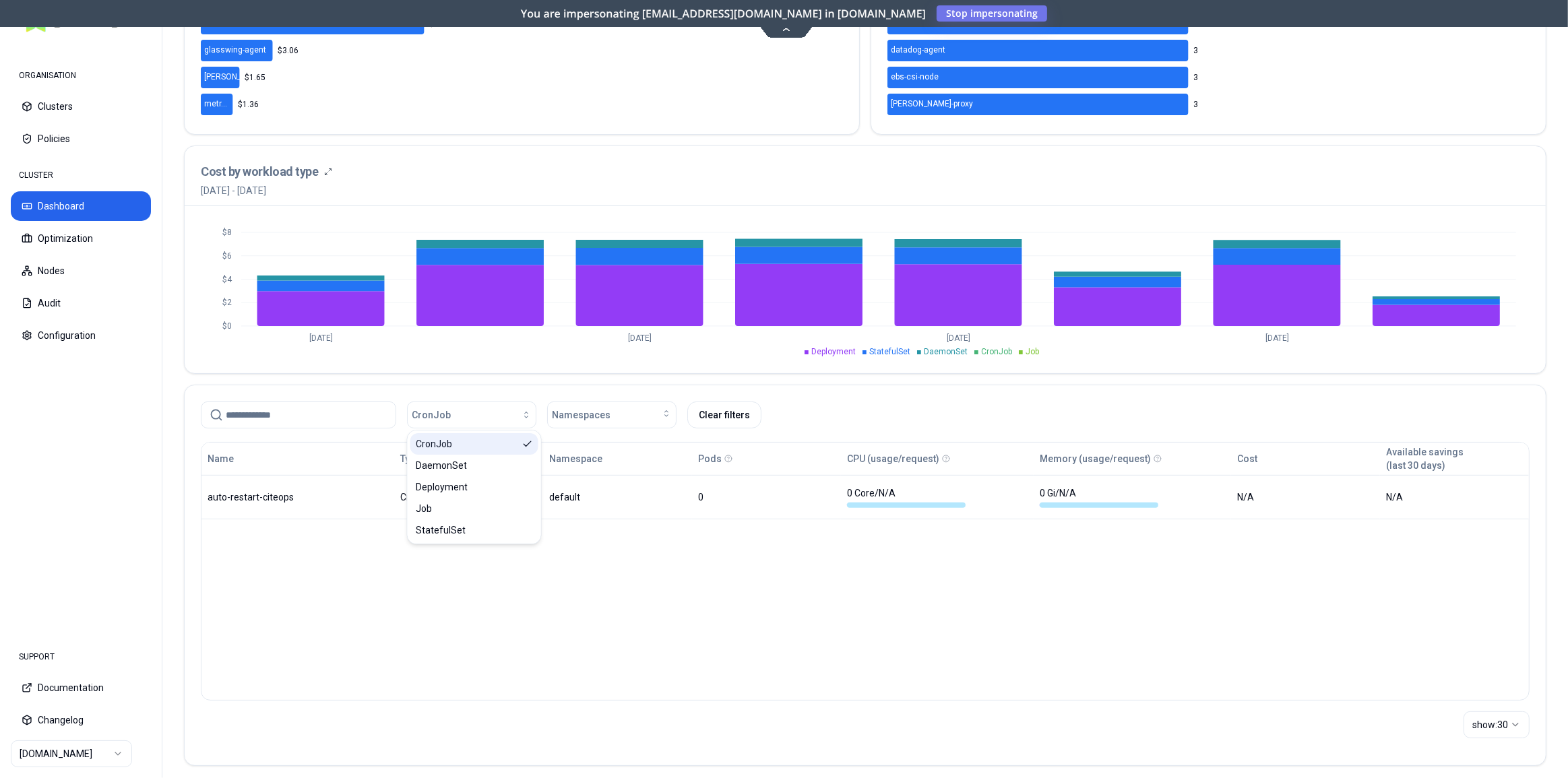
click at [466, 444] on div "CronJob" at bounding box center [474, 444] width 128 height 22
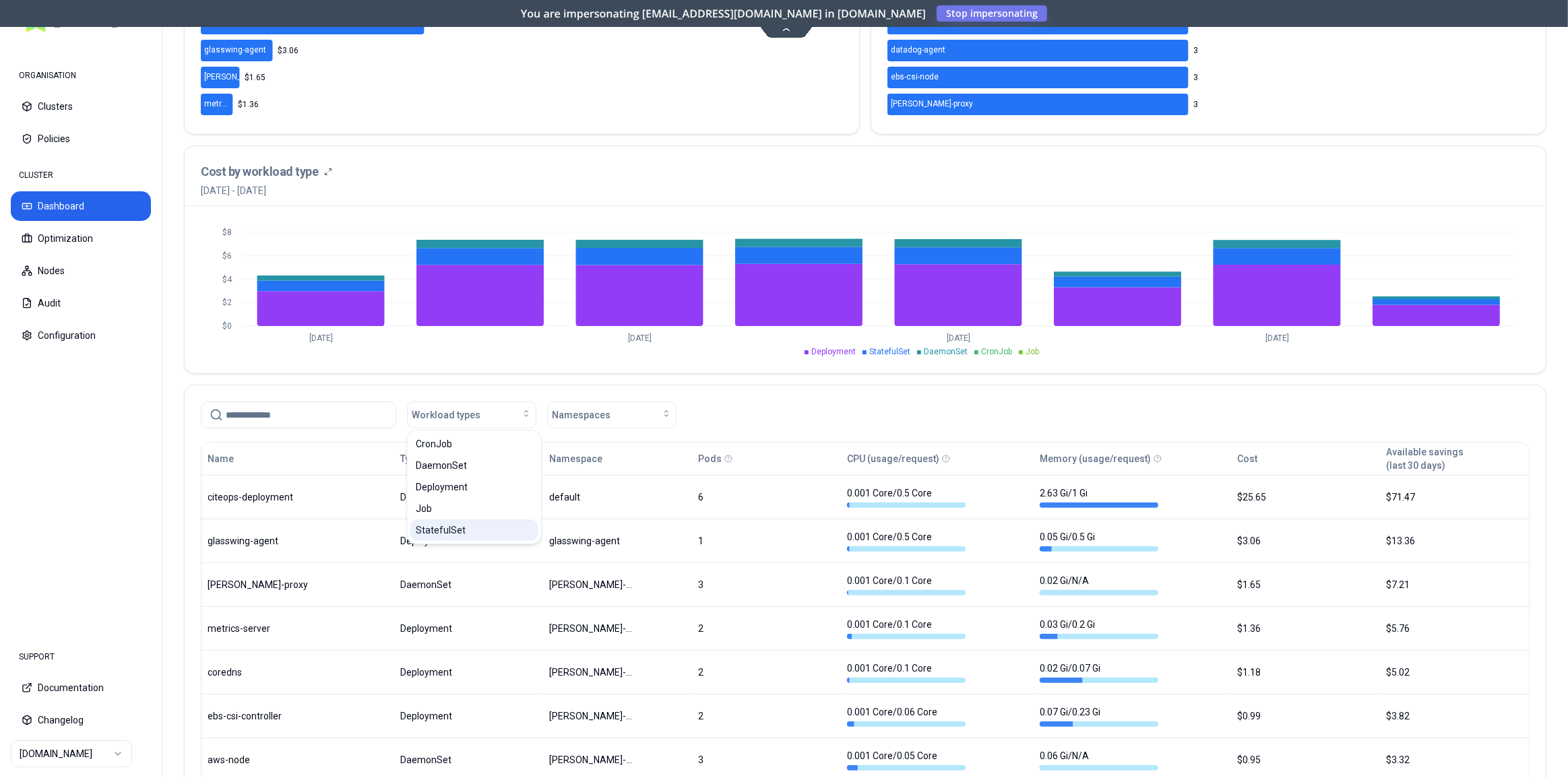
click at [463, 526] on div "StatefulSet" at bounding box center [474, 530] width 128 height 22
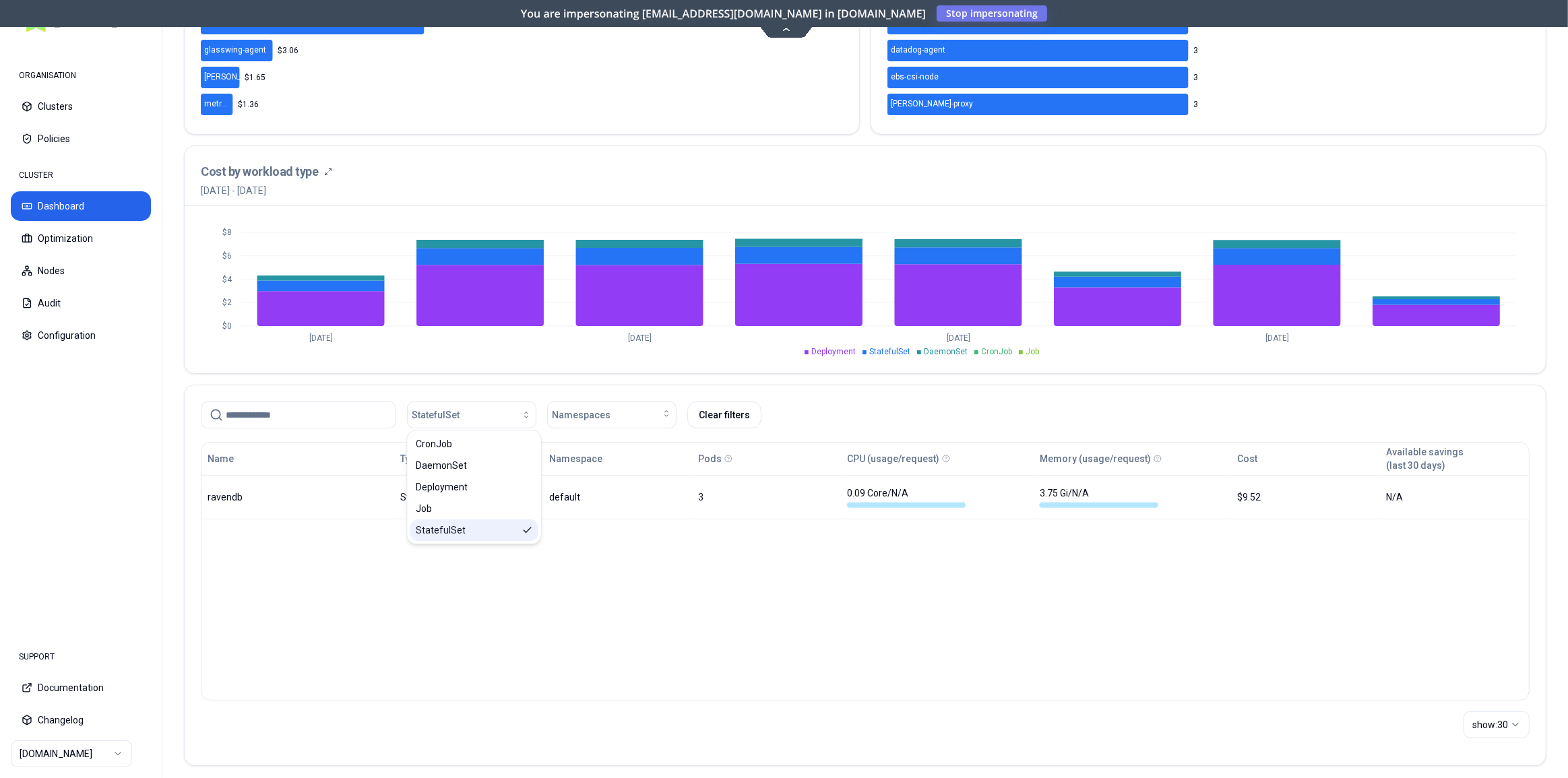
click at [463, 526] on div "StatefulSet" at bounding box center [474, 530] width 128 height 22
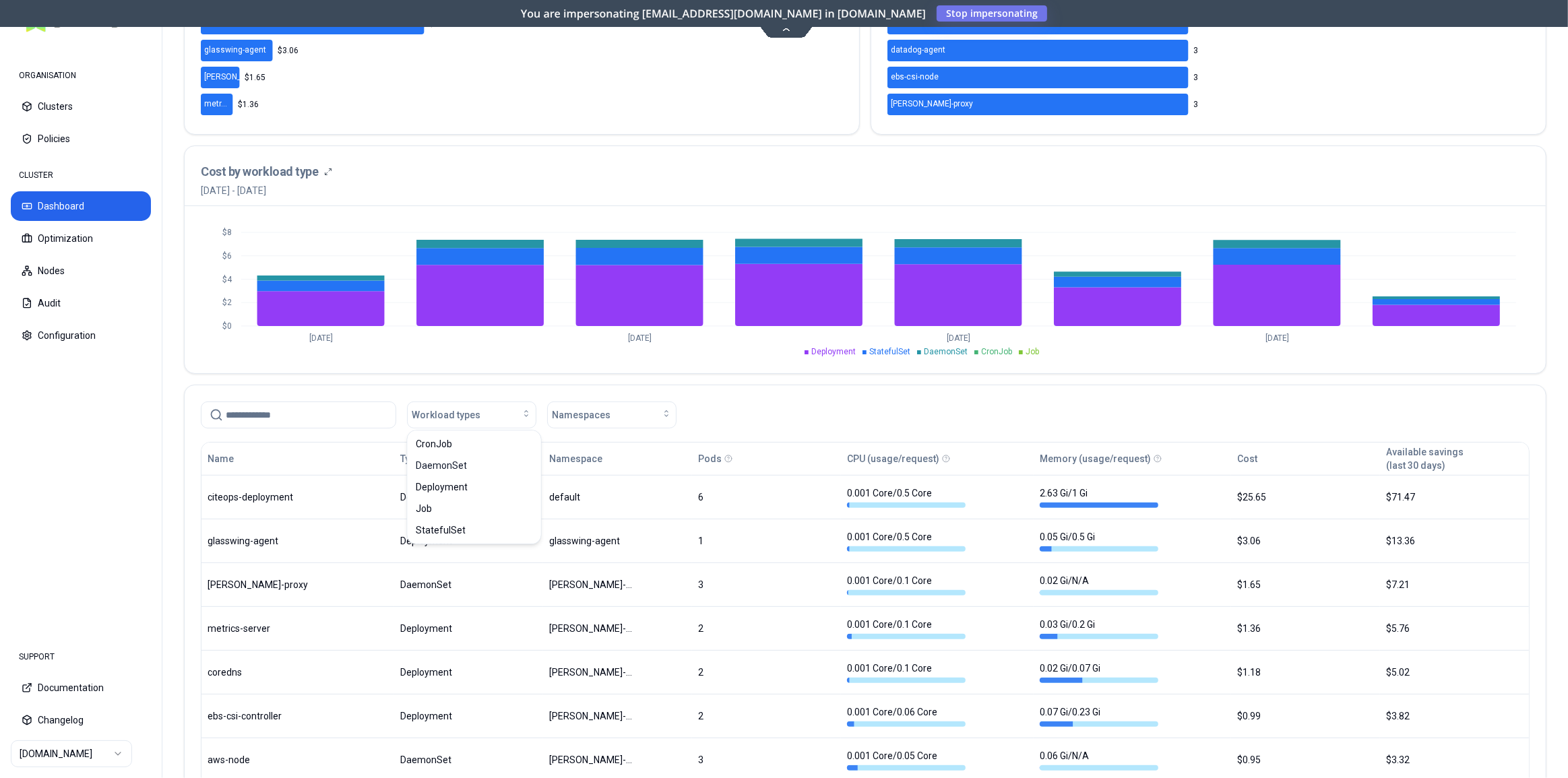
click at [733, 396] on div "Workload types Namespaces" at bounding box center [865, 412] width 1361 height 54
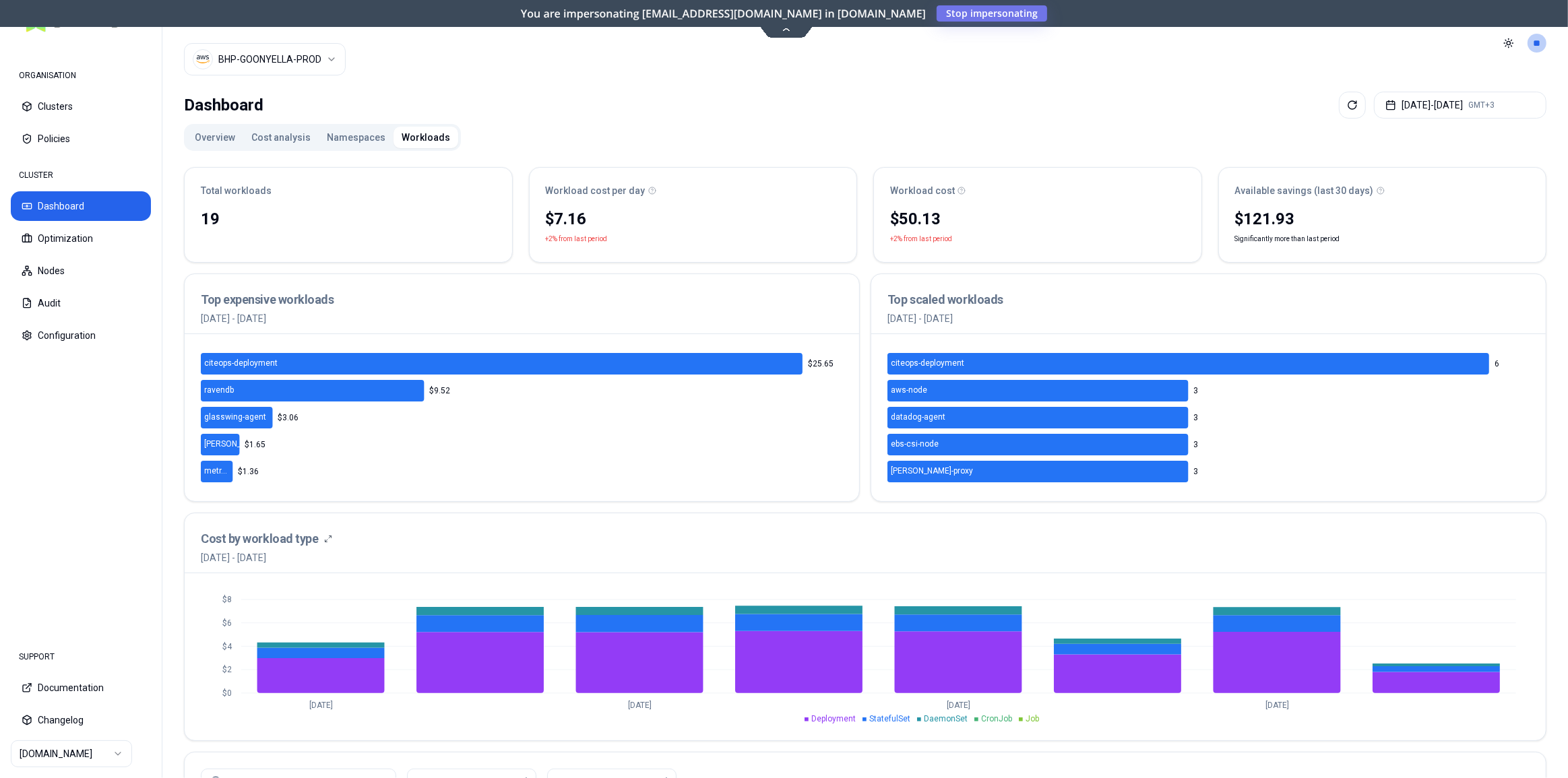
click at [262, 56] on html "ORGANISATION Clusters Policies CLUSTER Dashboard Optimization Nodes Audit Confi…" at bounding box center [784, 389] width 1568 height 778
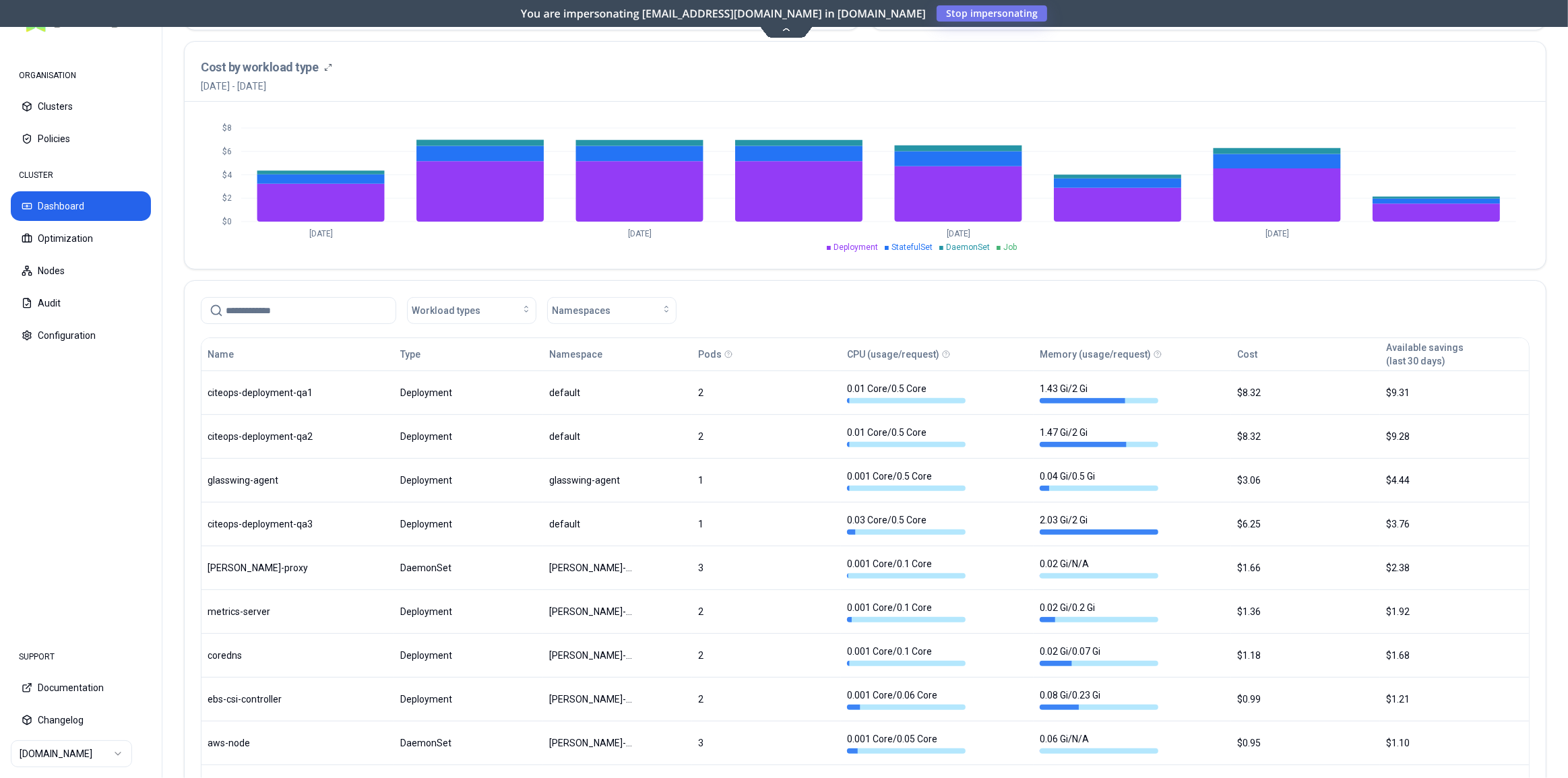
scroll to position [551, 0]
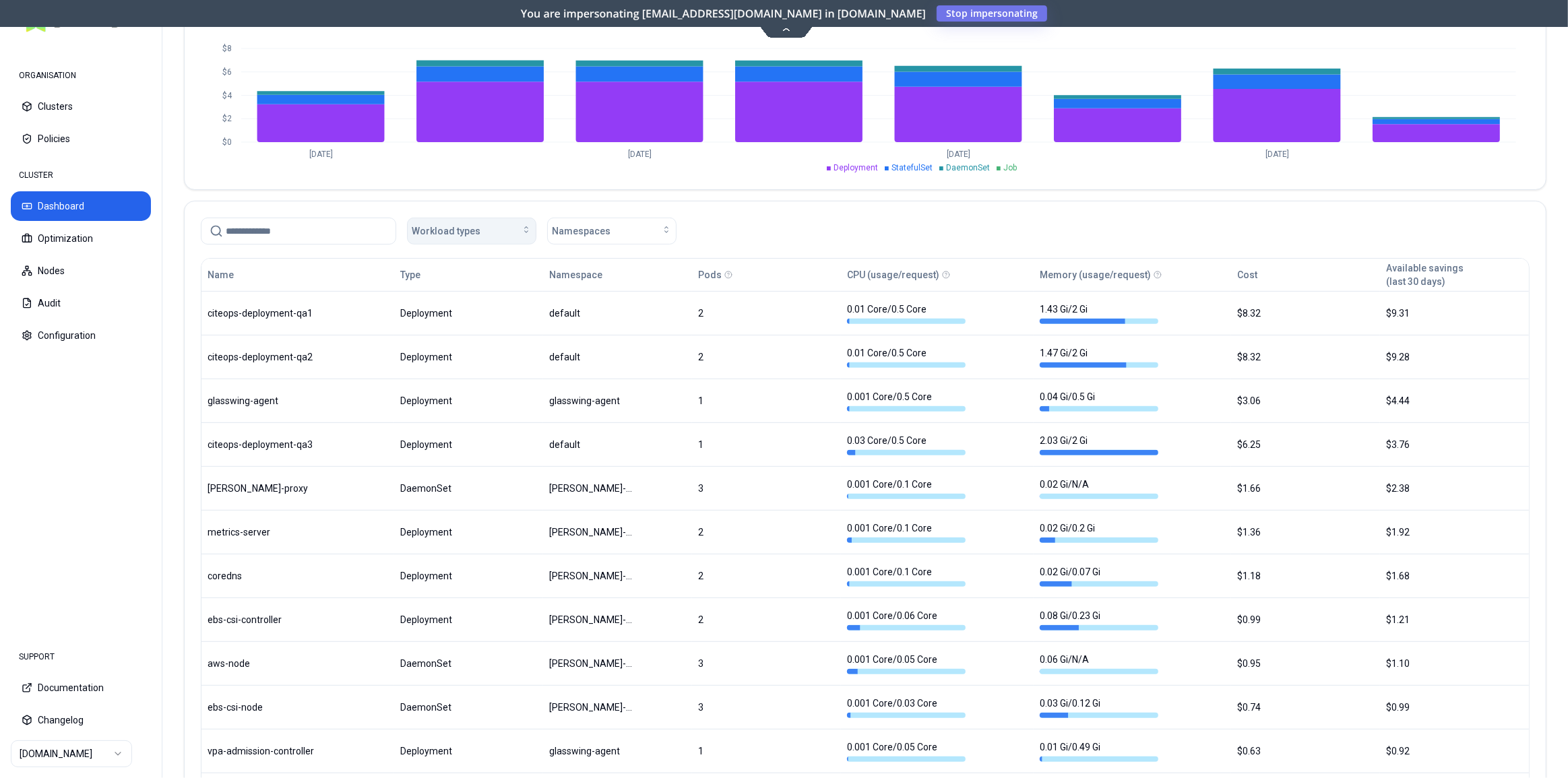
click at [460, 228] on span "Workload types" at bounding box center [446, 231] width 69 height 13
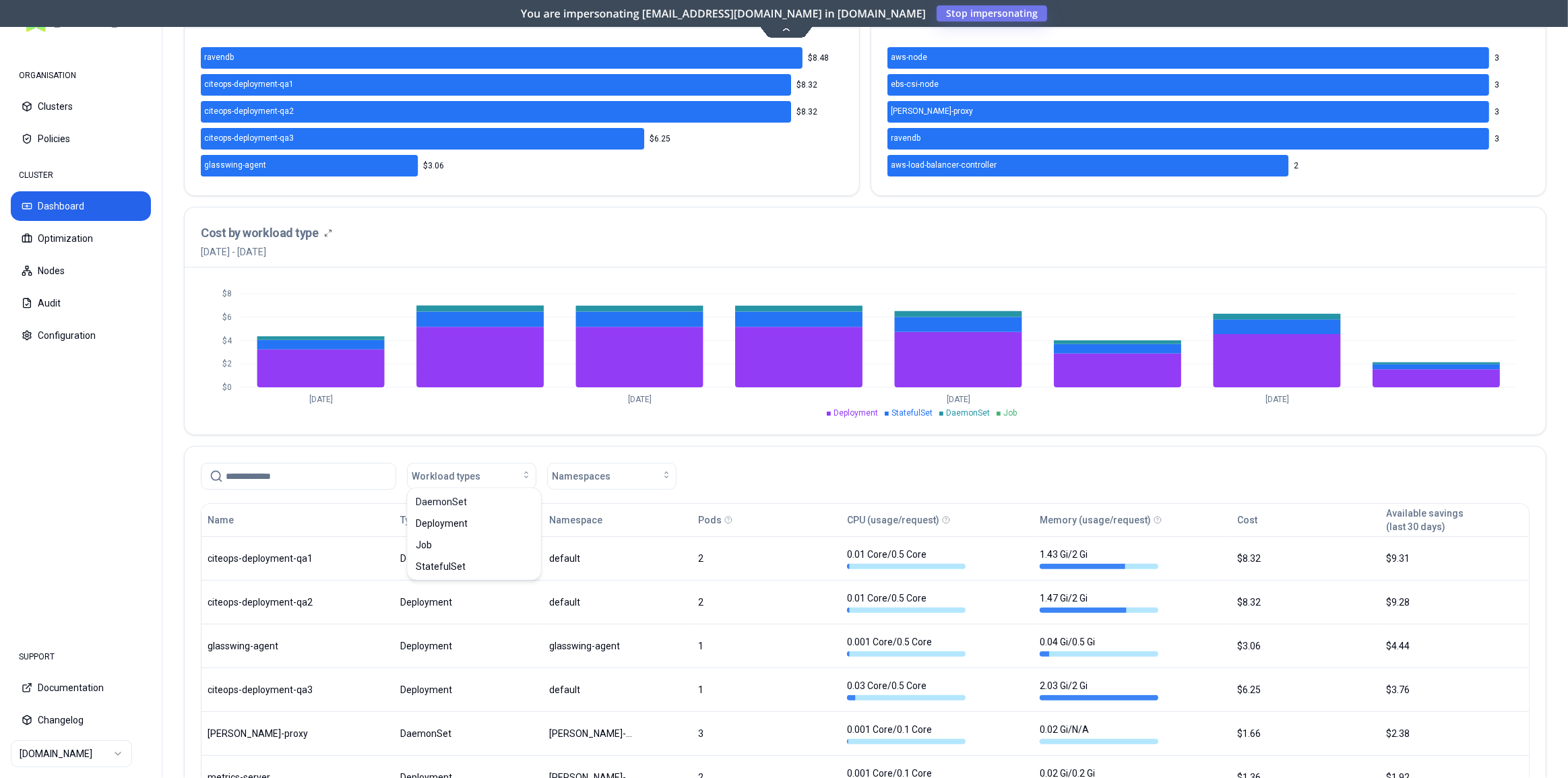
scroll to position [367, 0]
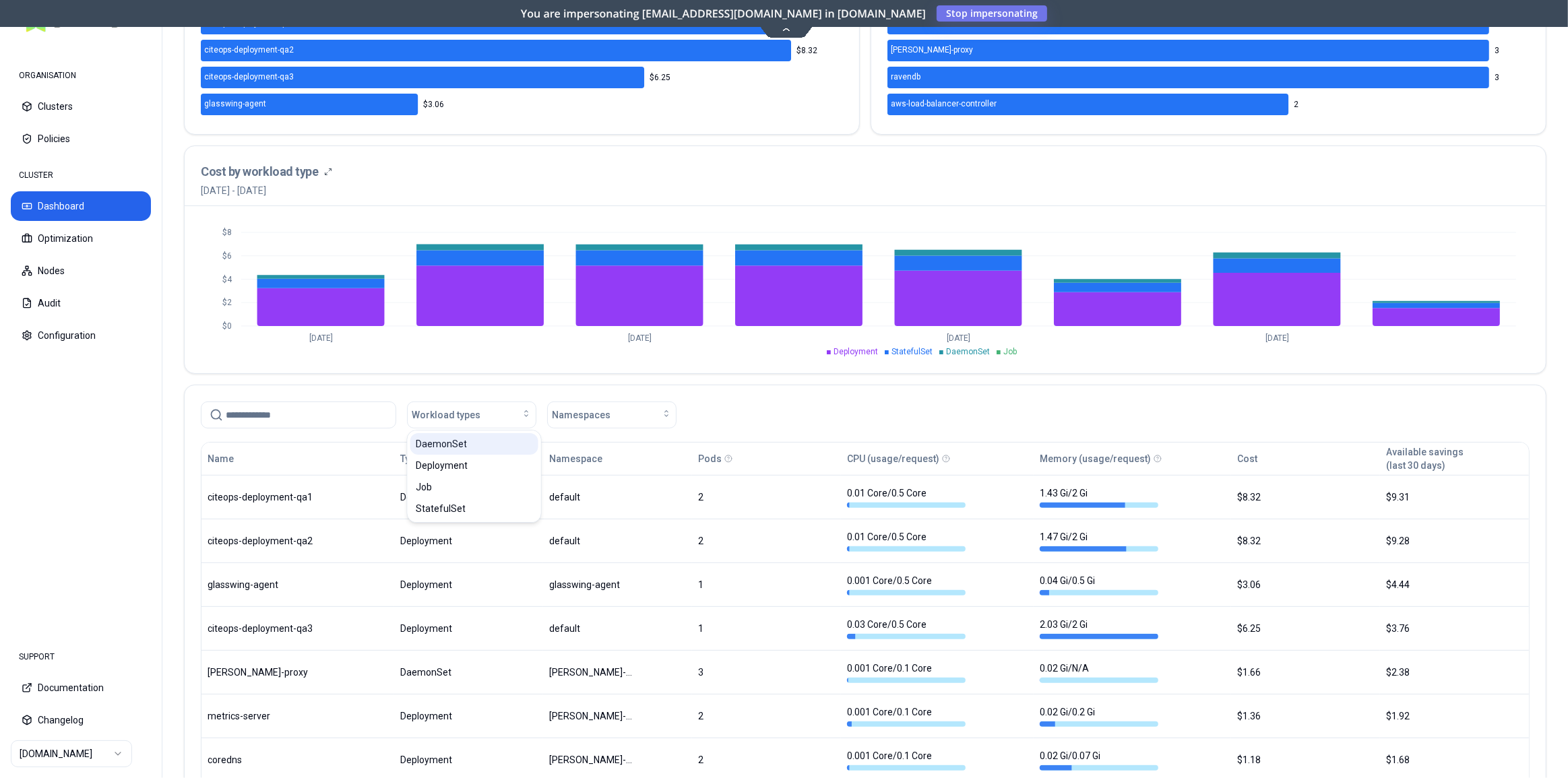
click at [498, 443] on div "DaemonSet" at bounding box center [474, 444] width 128 height 22
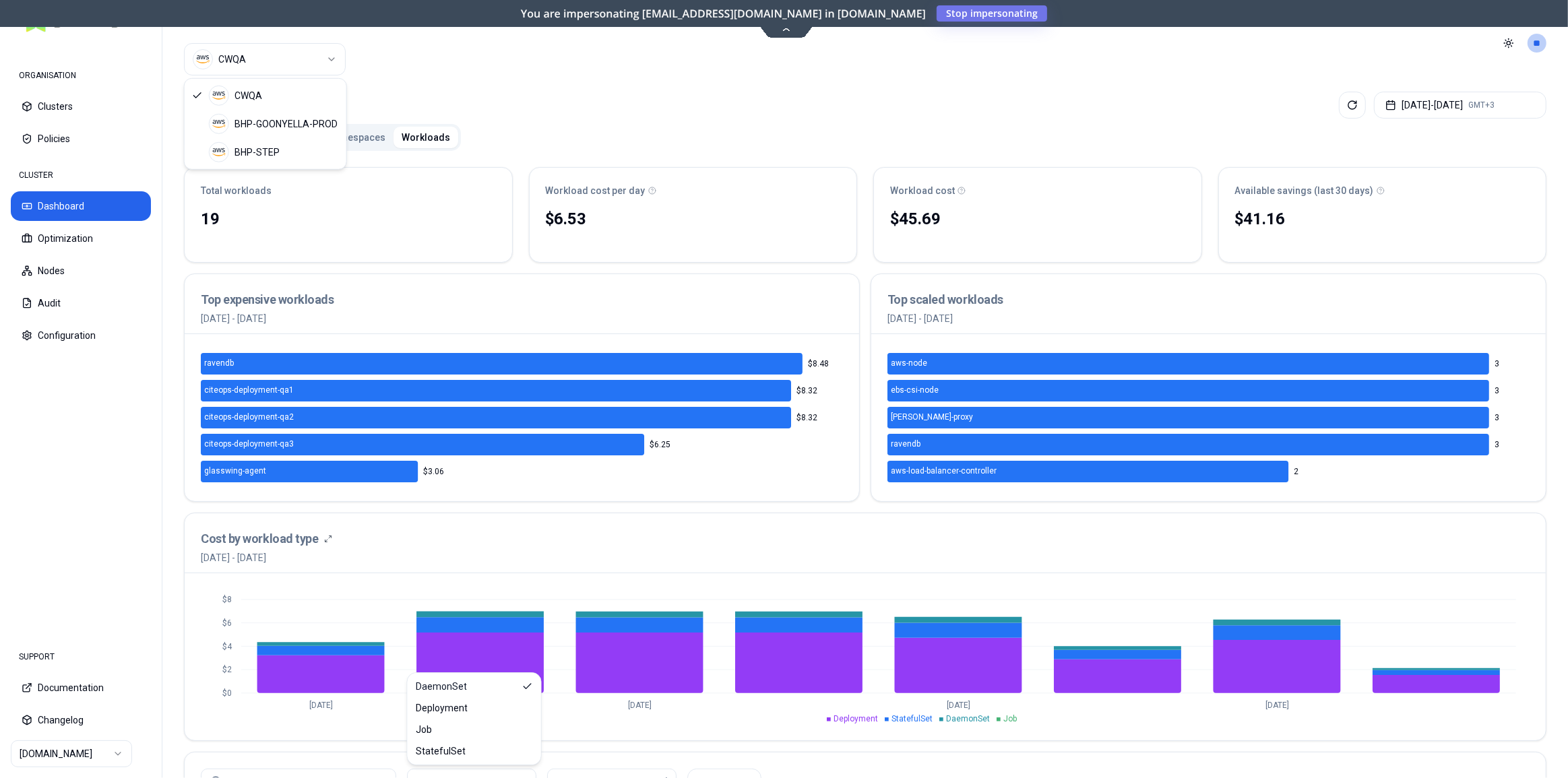
click at [263, 66] on html "ORGANISATION Clusters Policies CLUSTER Dashboard Optimization Nodes Audit Confi…" at bounding box center [784, 389] width 1568 height 778
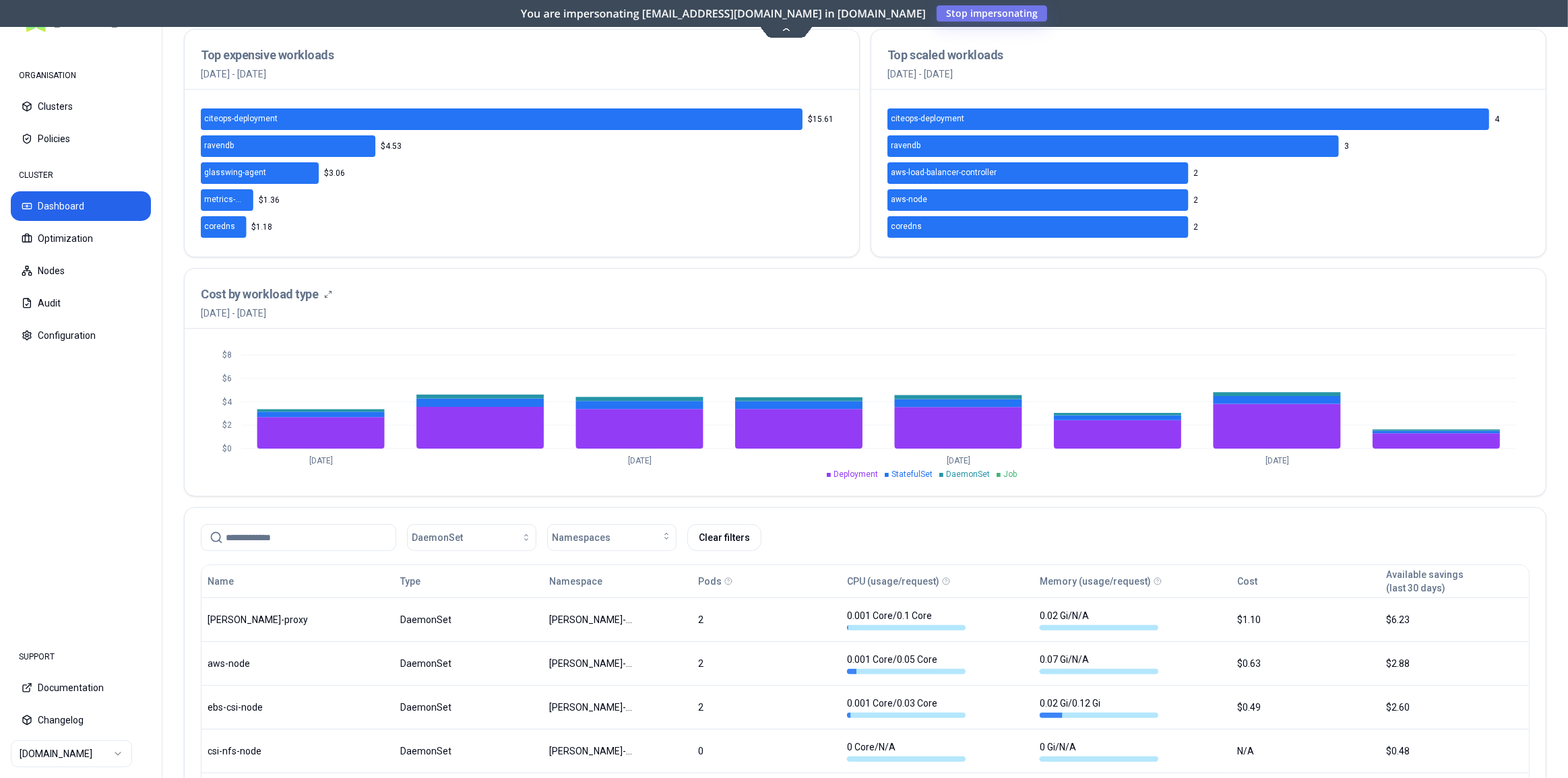
scroll to position [456, 0]
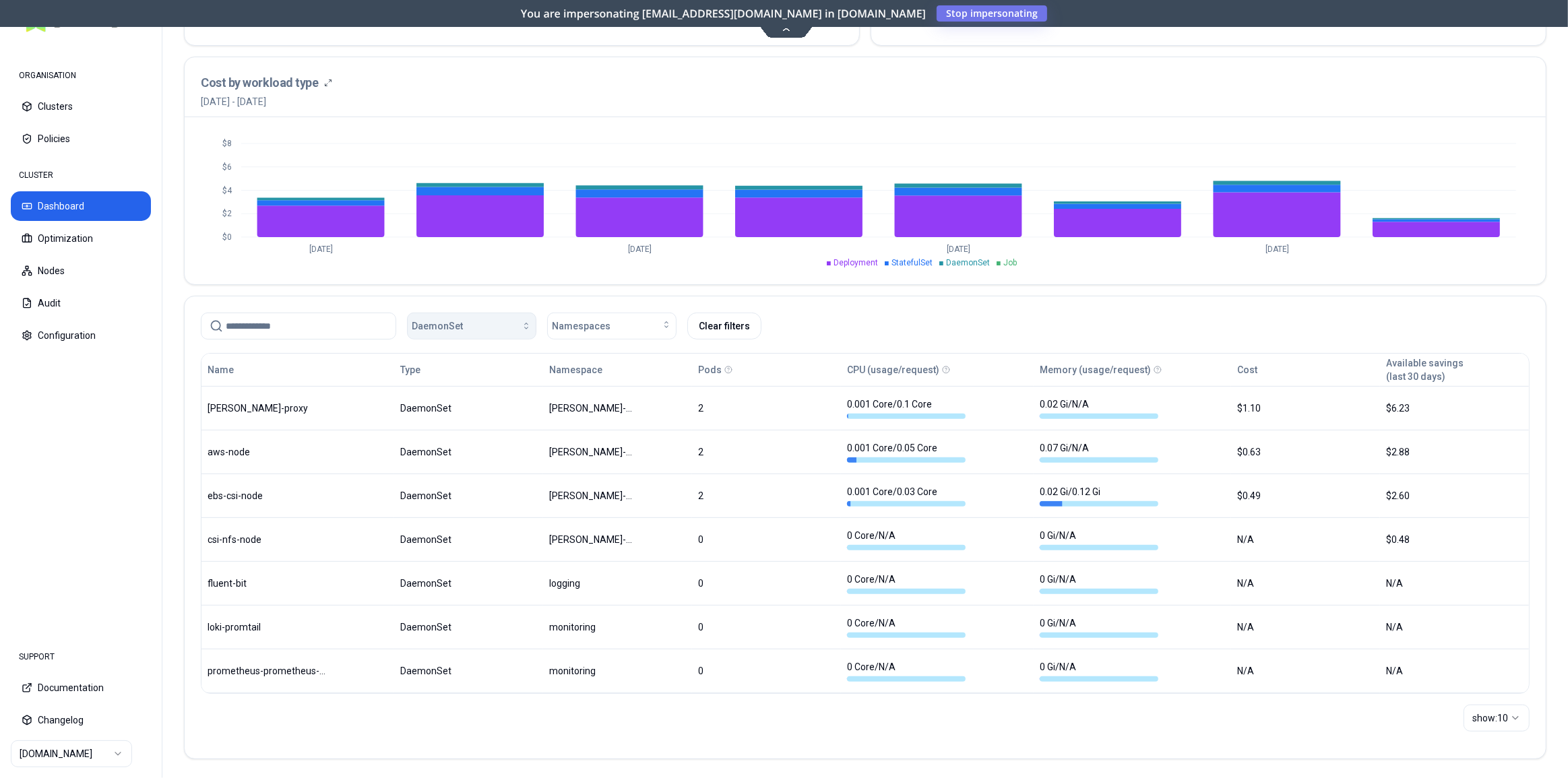
click at [458, 326] on span "DaemonSet" at bounding box center [438, 326] width 51 height 13
click at [789, 329] on div "DaemonSet Namespaces Clear filters" at bounding box center [865, 325] width 1329 height 27
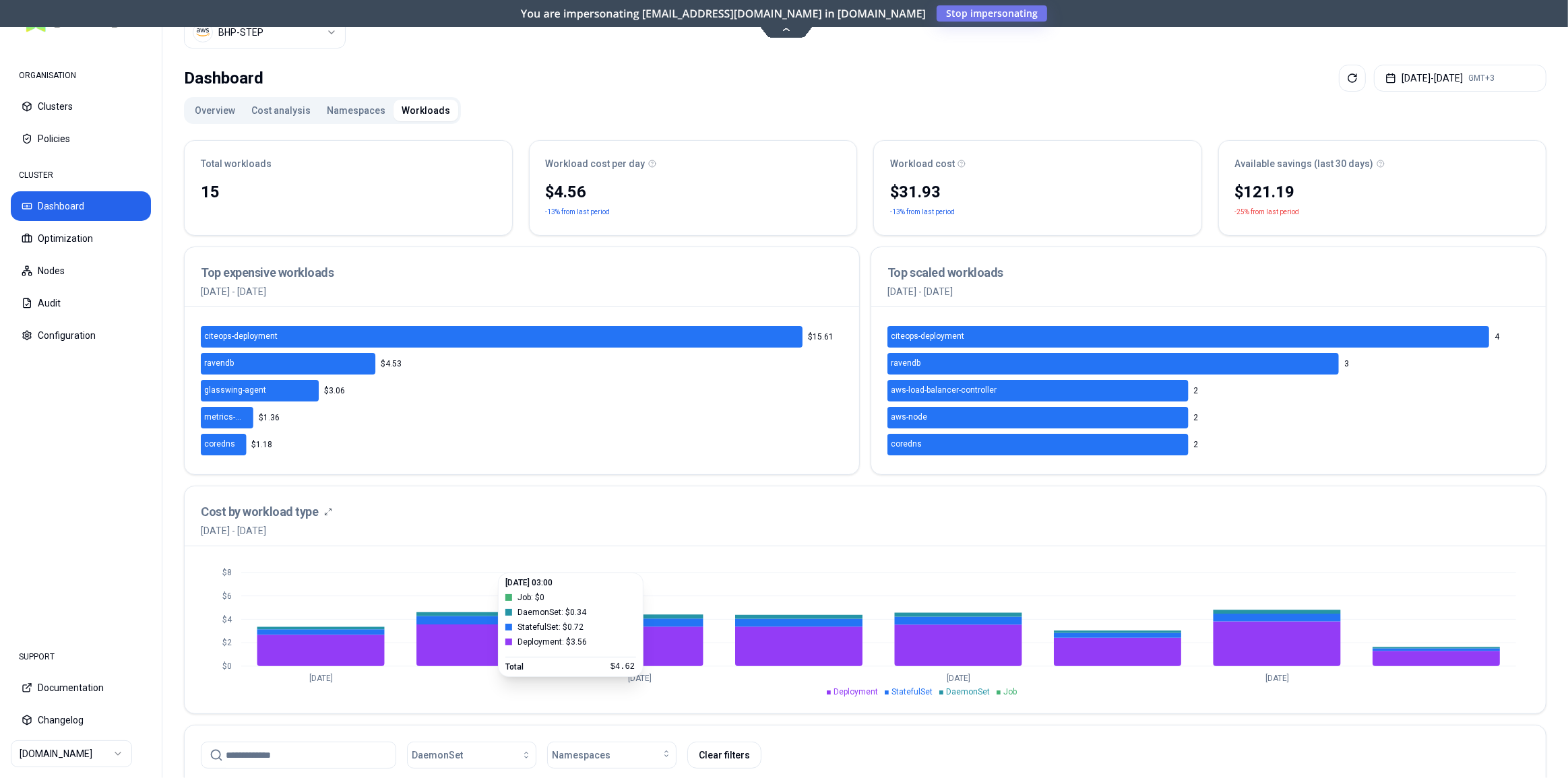
scroll to position [0, 0]
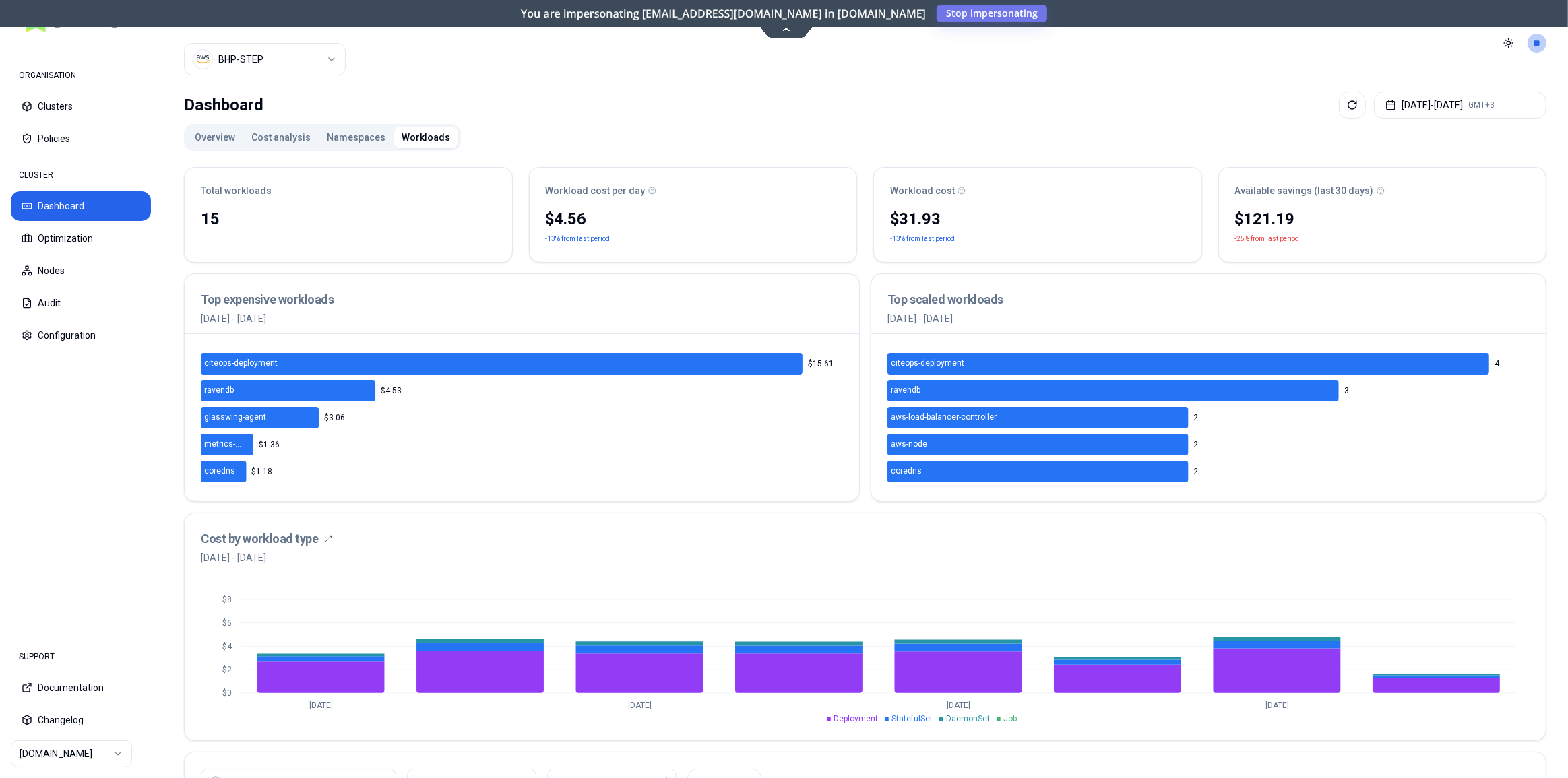
click at [279, 67] on html "ORGANISATION Clusters Policies CLUSTER Dashboard Optimization Nodes Audit Confi…" at bounding box center [784, 389] width 1568 height 778
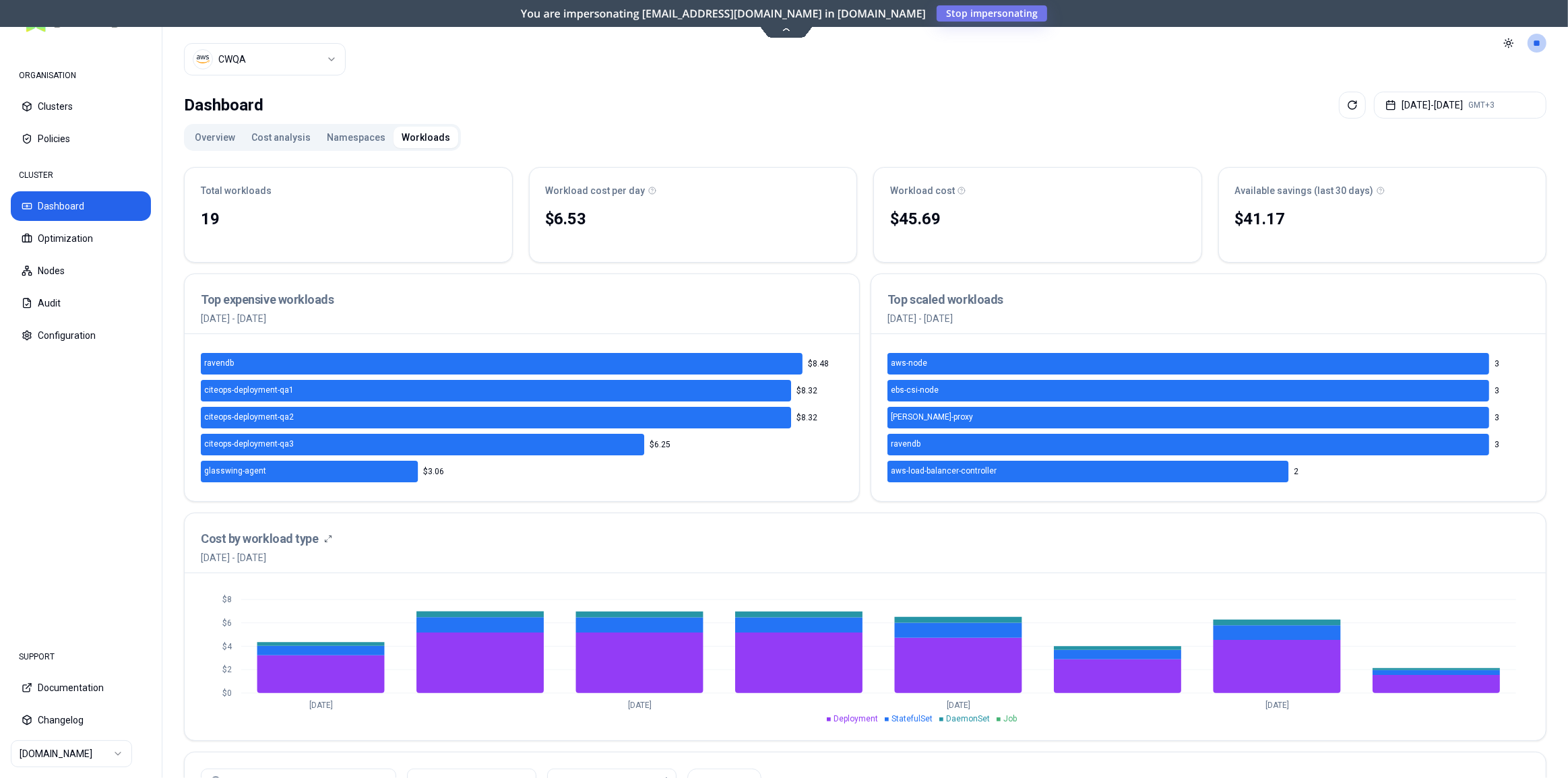
click at [230, 61] on html "ORGANISATION Clusters Policies CLUSTER Dashboard Optimization Nodes Audit Confi…" at bounding box center [784, 389] width 1568 height 778
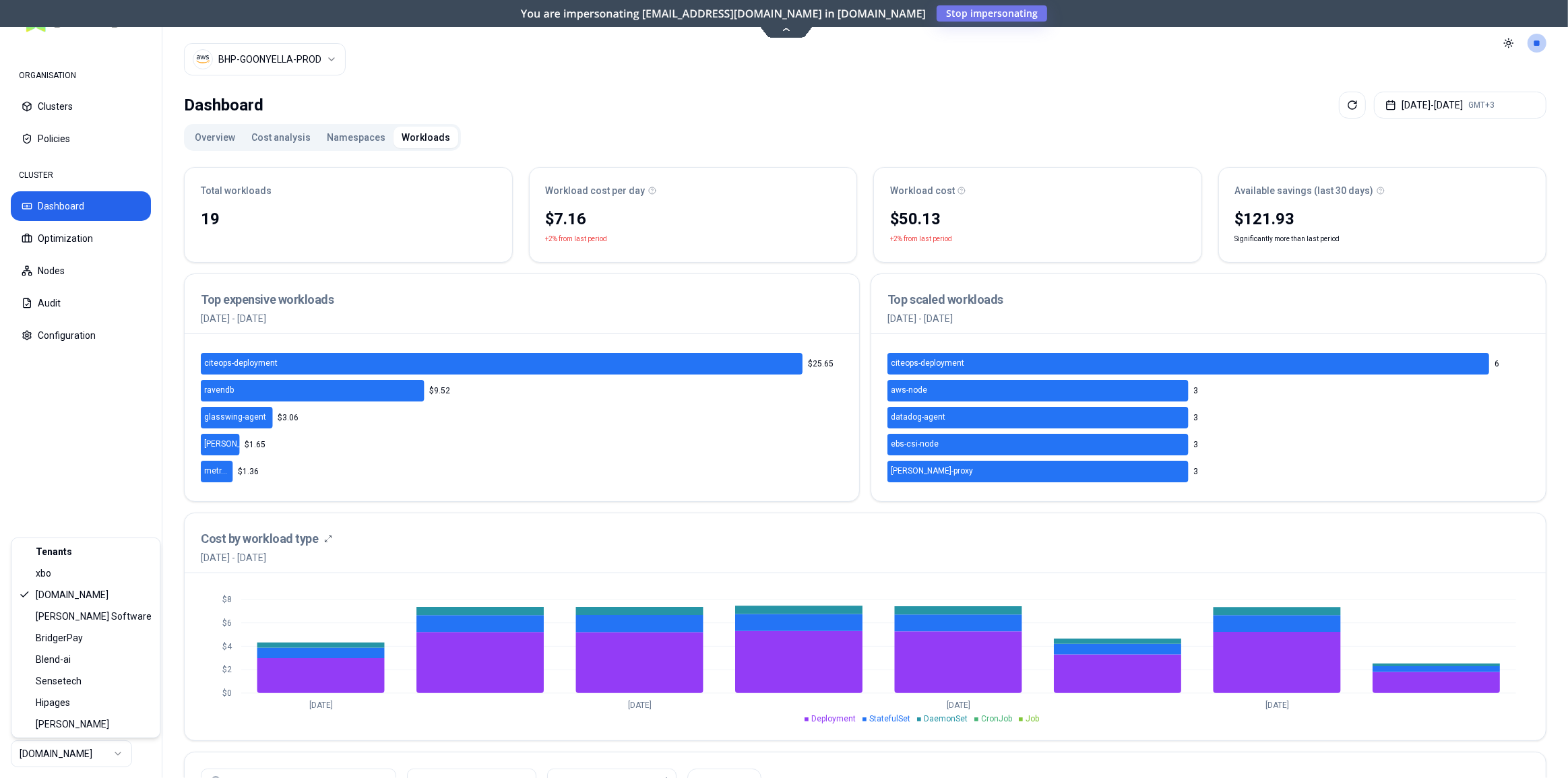
click at [73, 748] on html "ORGANISATION Clusters Policies CLUSTER Dashboard Optimization Nodes Audit Confi…" at bounding box center [784, 389] width 1568 height 778
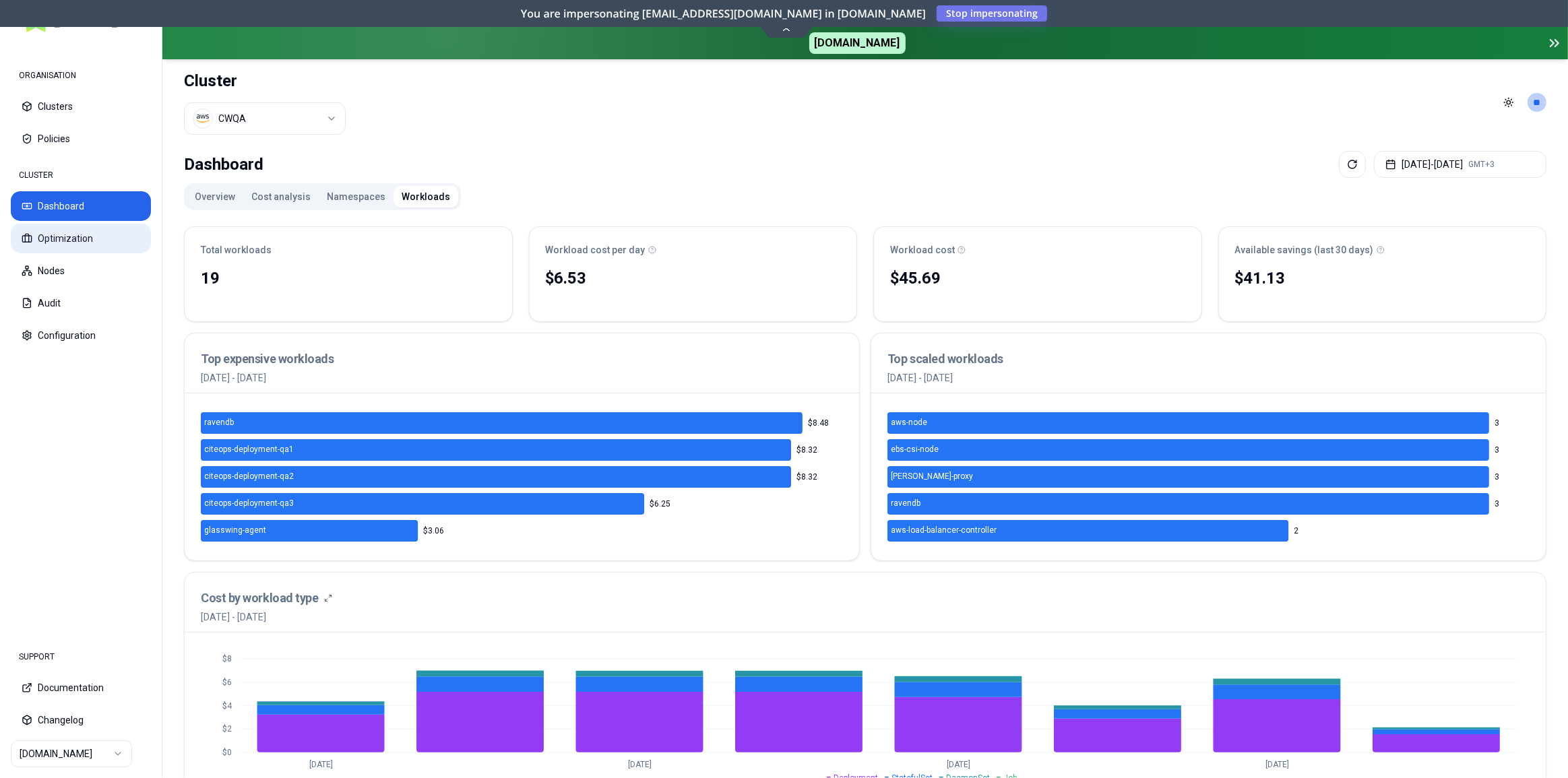
click at [83, 247] on button "Optimization" at bounding box center [81, 238] width 140 height 30
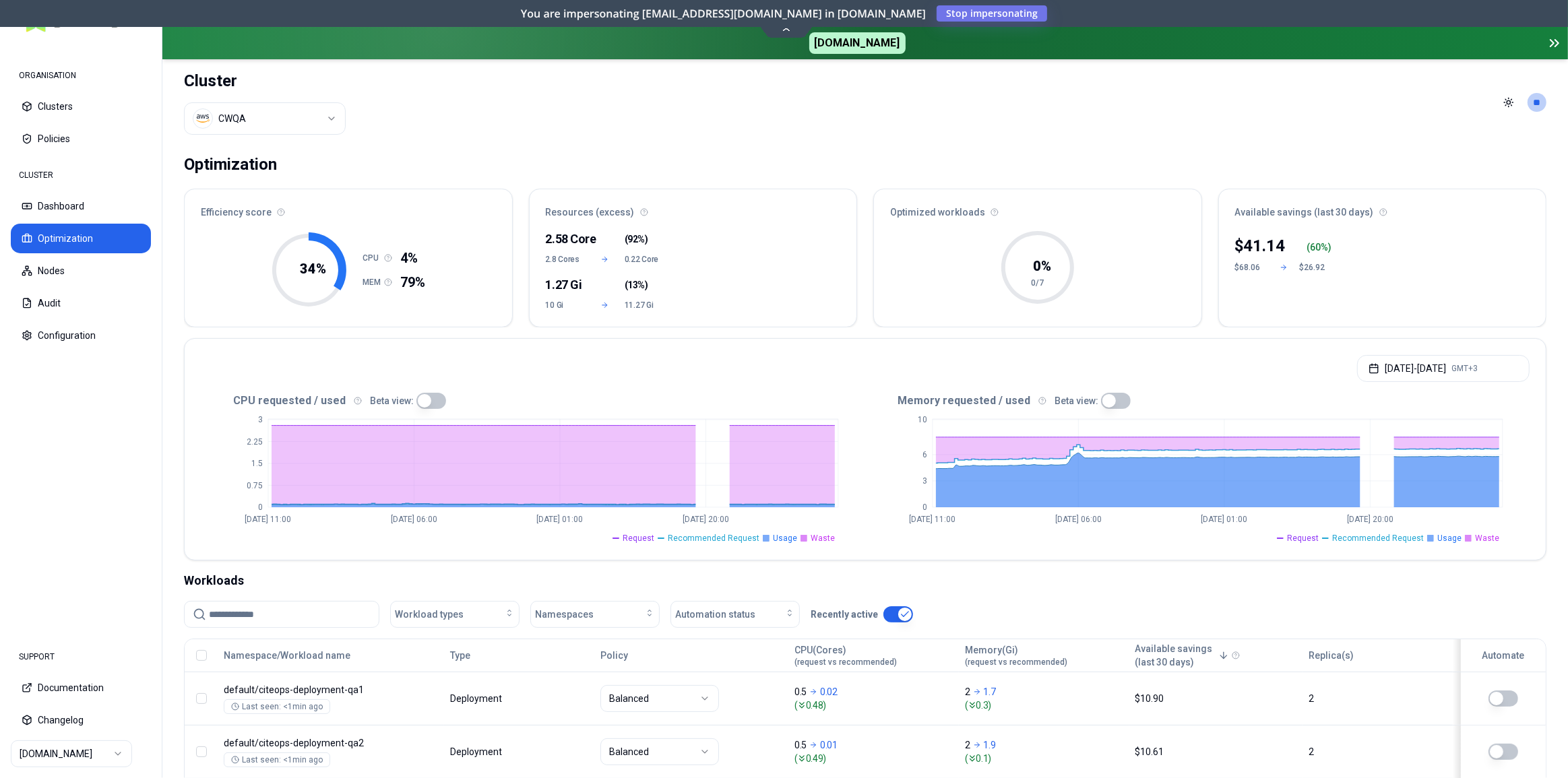
click at [266, 615] on input at bounding box center [289, 614] width 162 height 26
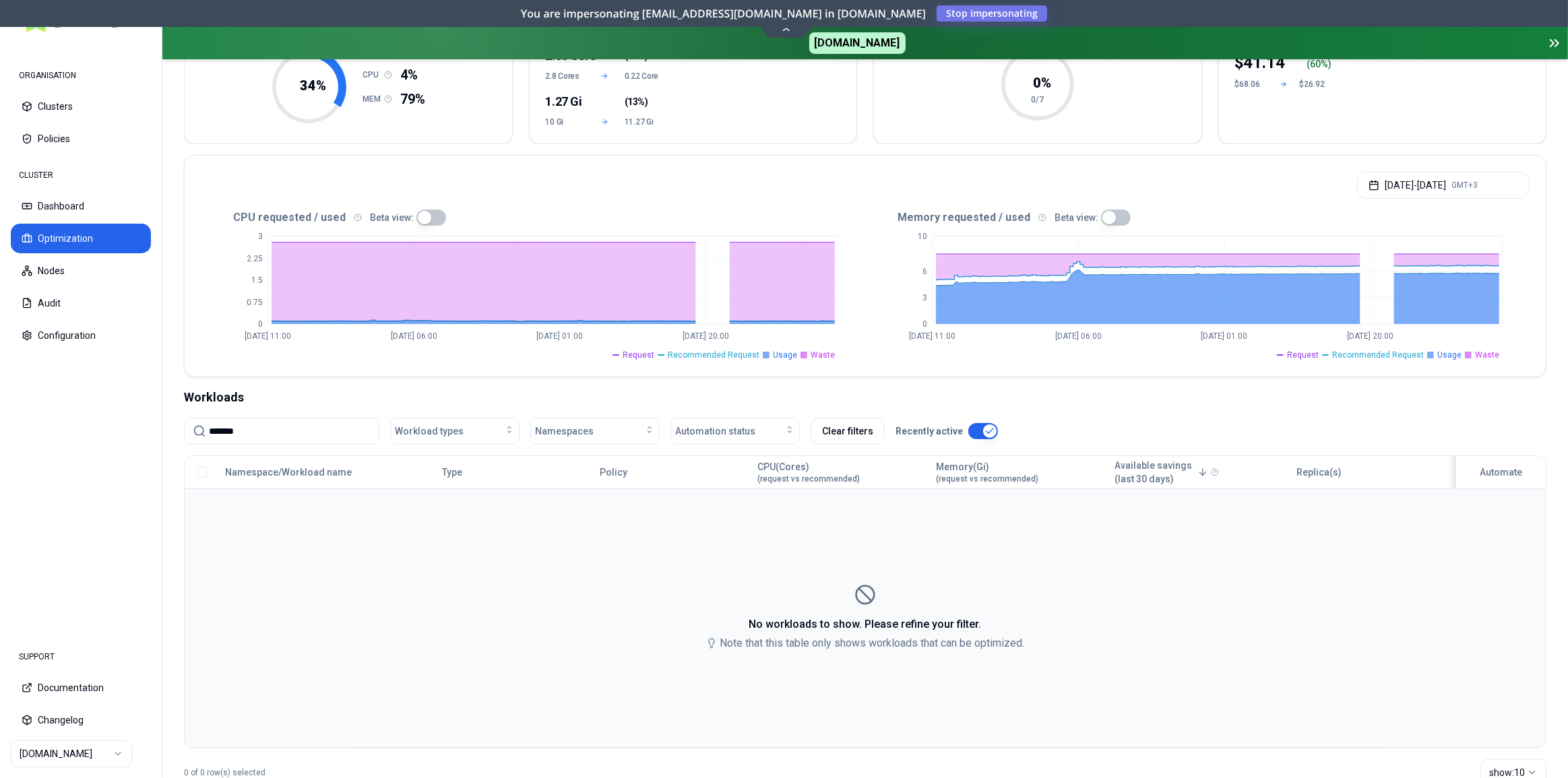
scroll to position [61, 0]
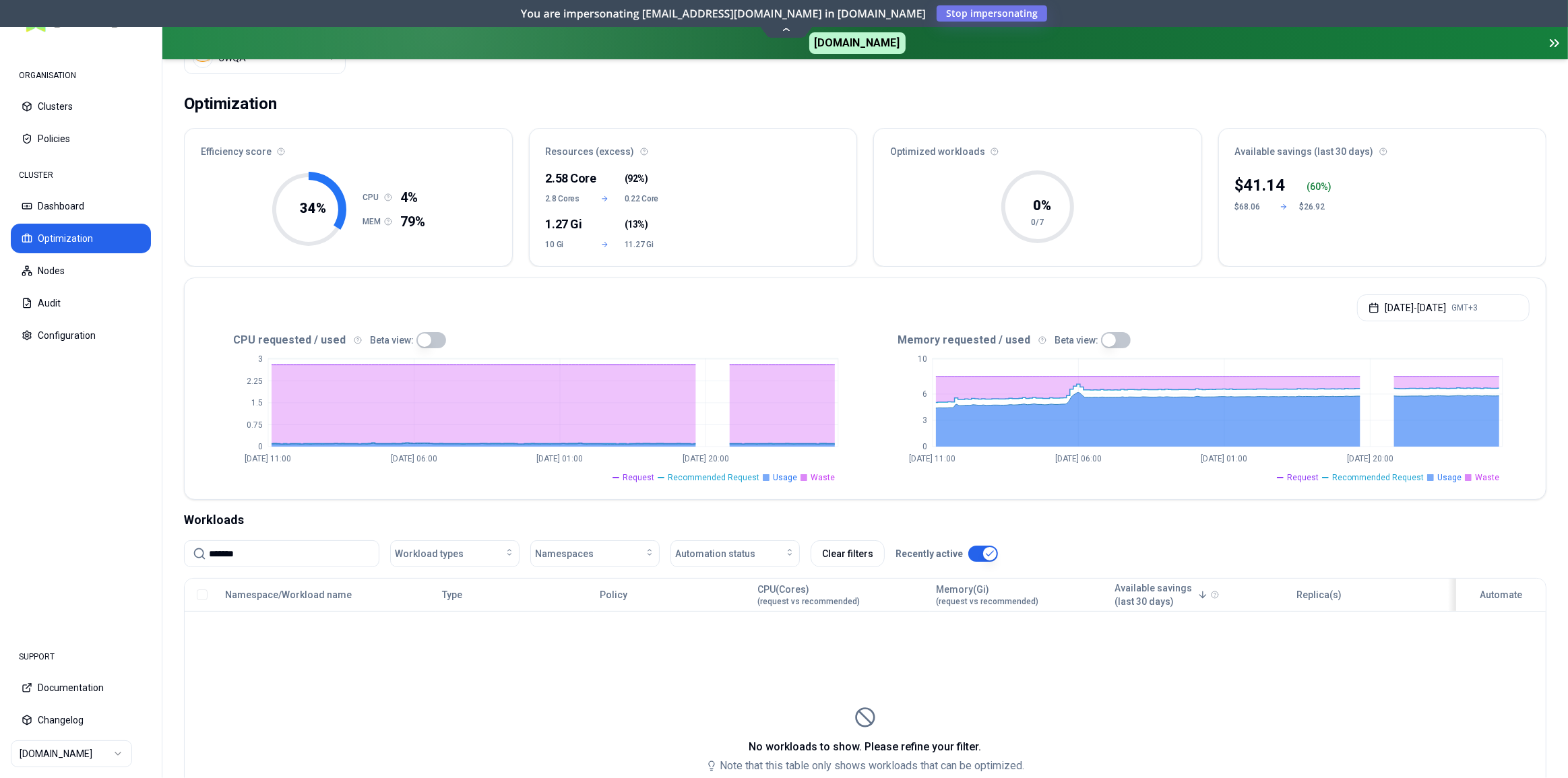
type input "*******"
click at [284, 560] on input "*******" at bounding box center [289, 553] width 162 height 26
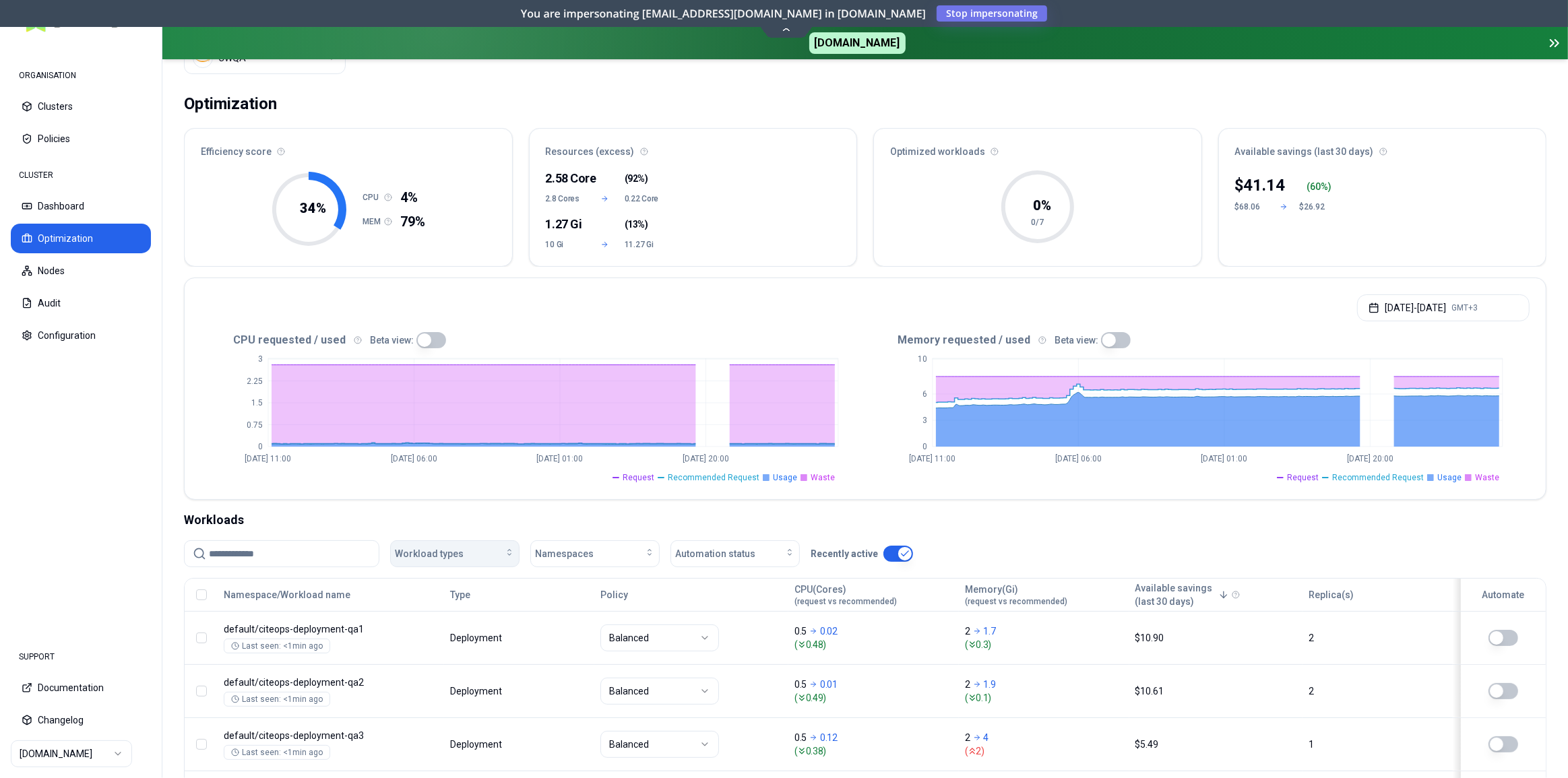
click at [437, 554] on span "Workload types" at bounding box center [429, 554] width 69 height 13
click at [249, 559] on input at bounding box center [289, 553] width 162 height 26
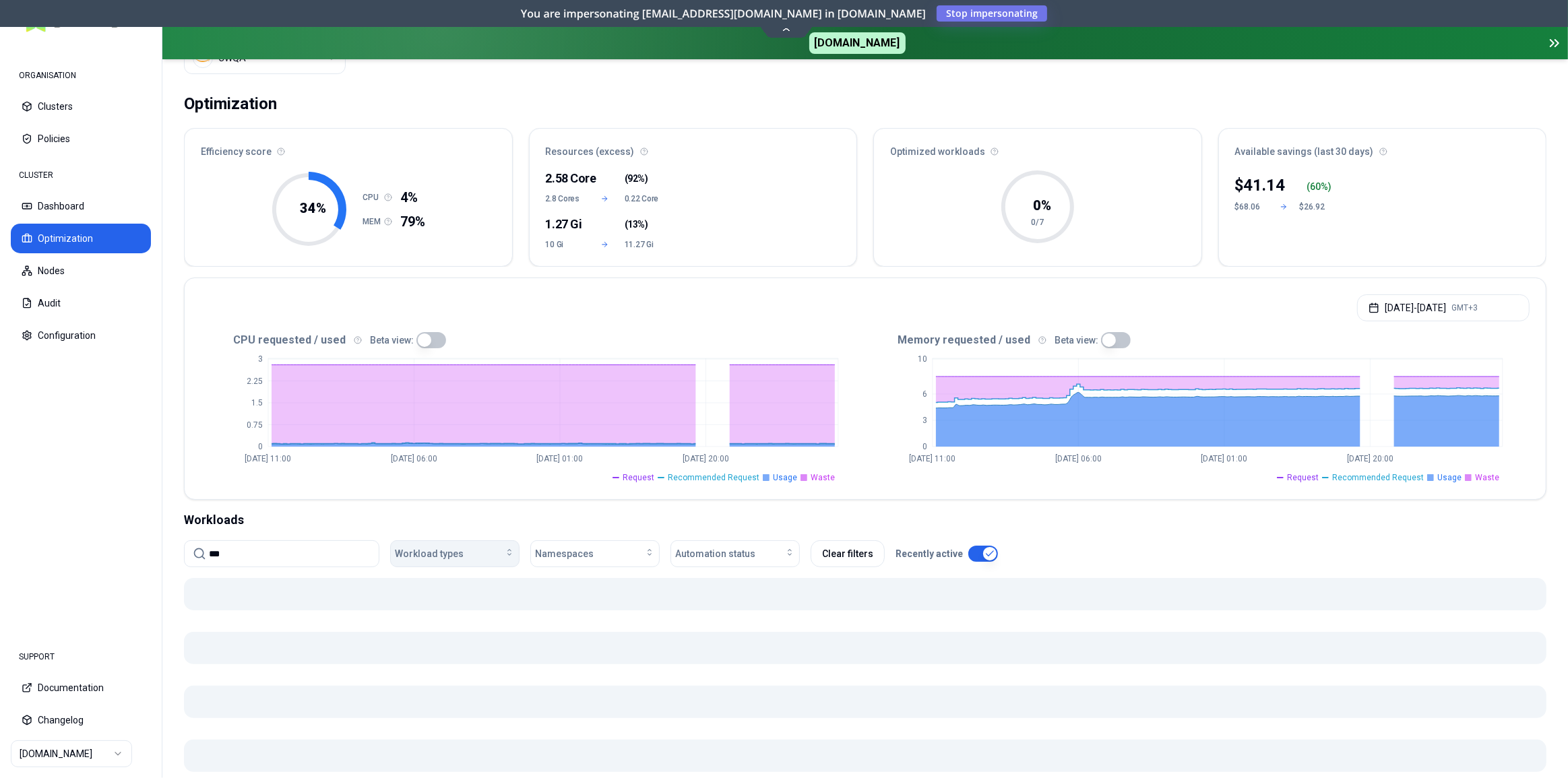
type input "***"
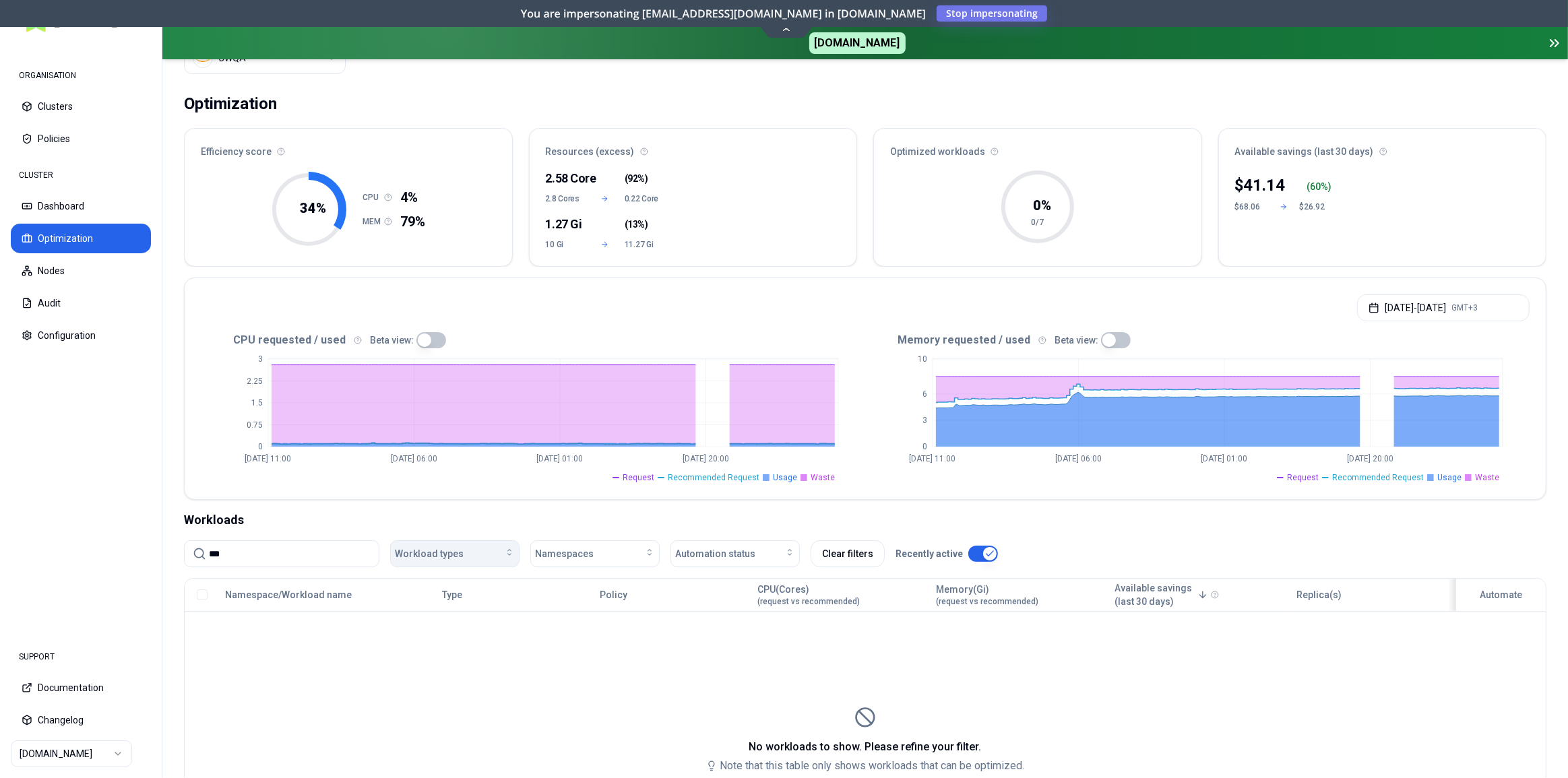
click at [448, 544] on button "Workload types" at bounding box center [455, 554] width 130 height 27
click at [289, 548] on input "***" at bounding box center [289, 553] width 162 height 26
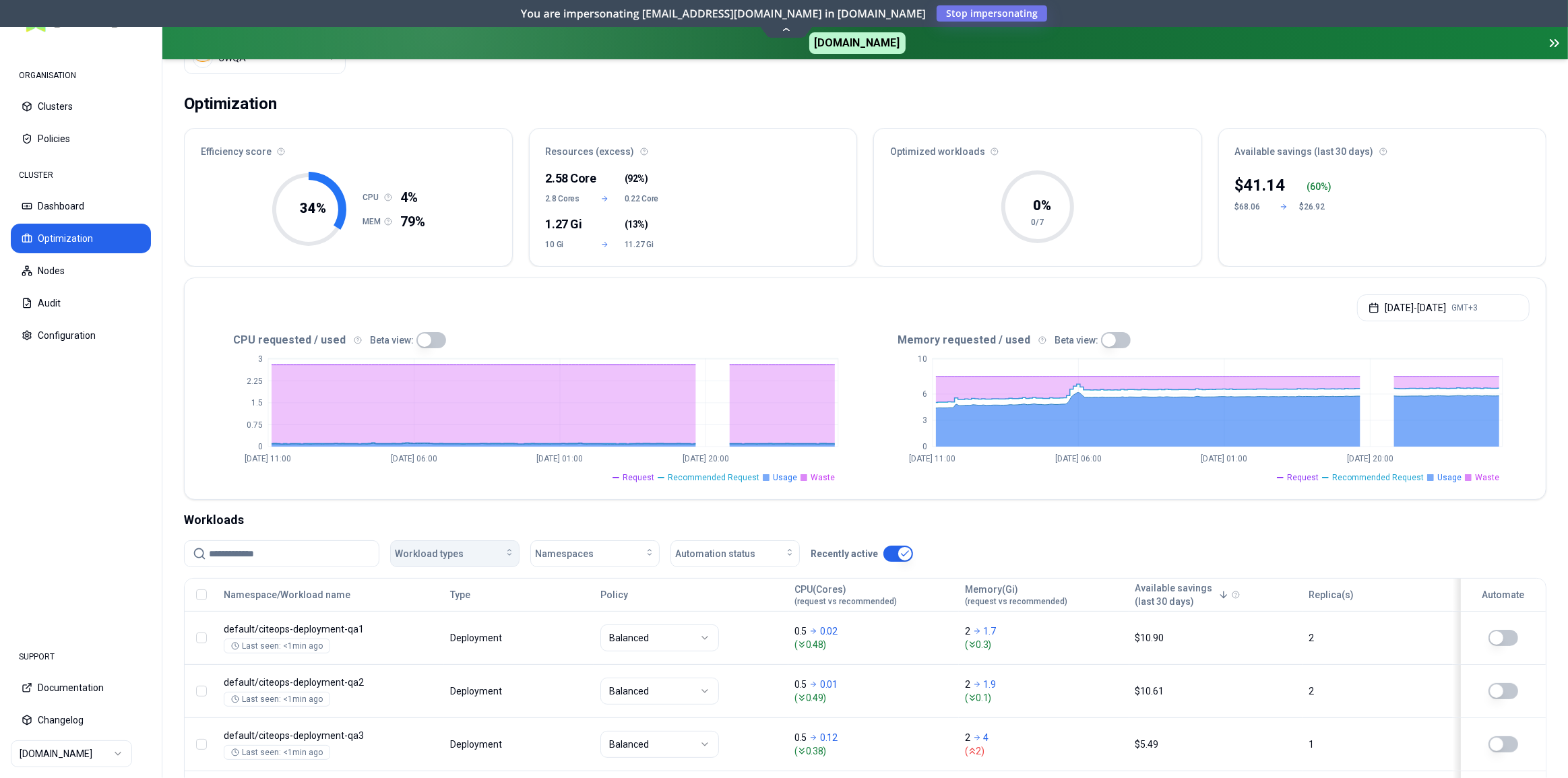
click at [452, 549] on span "Workload types" at bounding box center [429, 554] width 69 height 13
click at [458, 519] on div "Workloads" at bounding box center [865, 520] width 1362 height 19
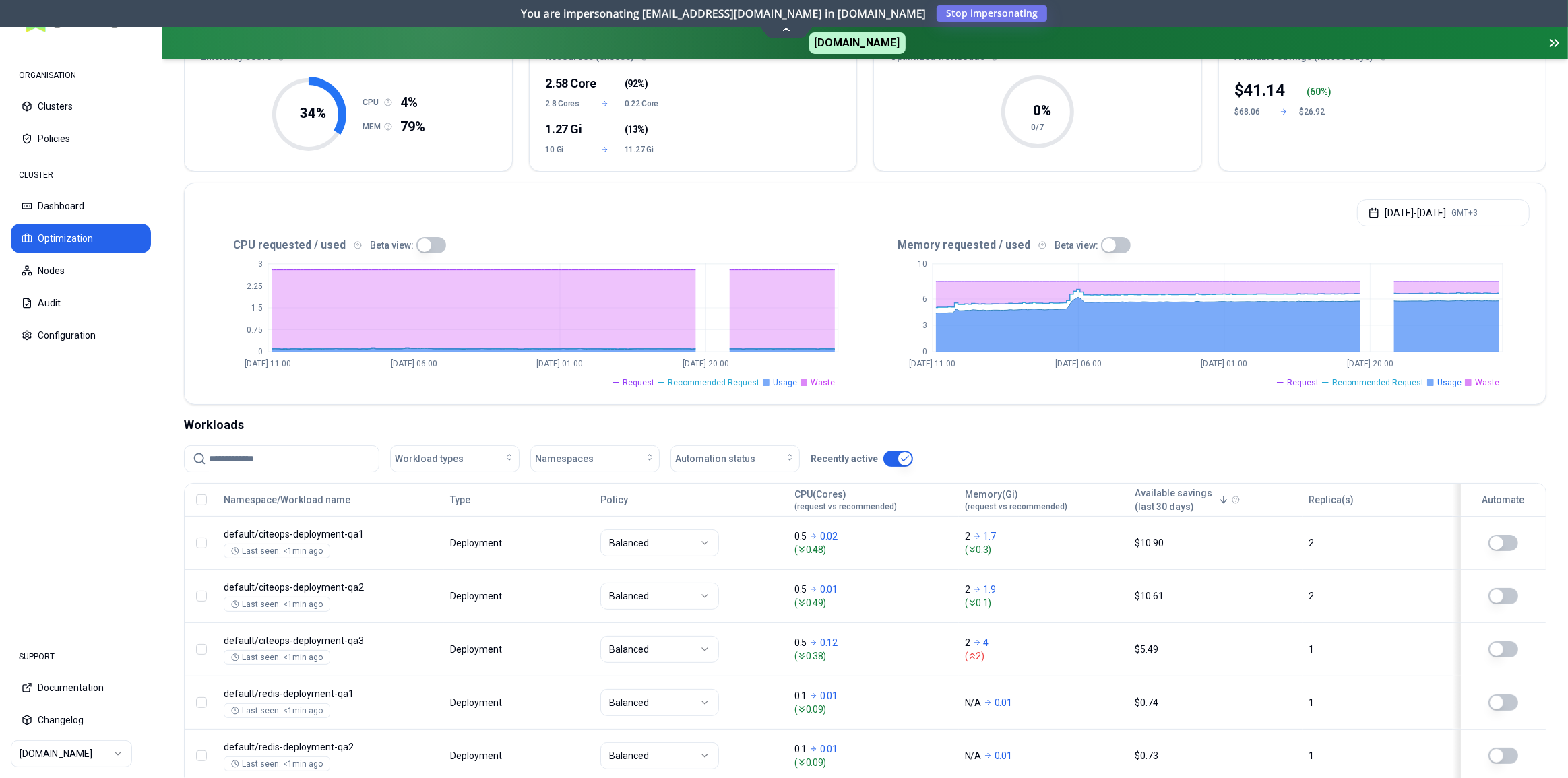
scroll to position [150, 0]
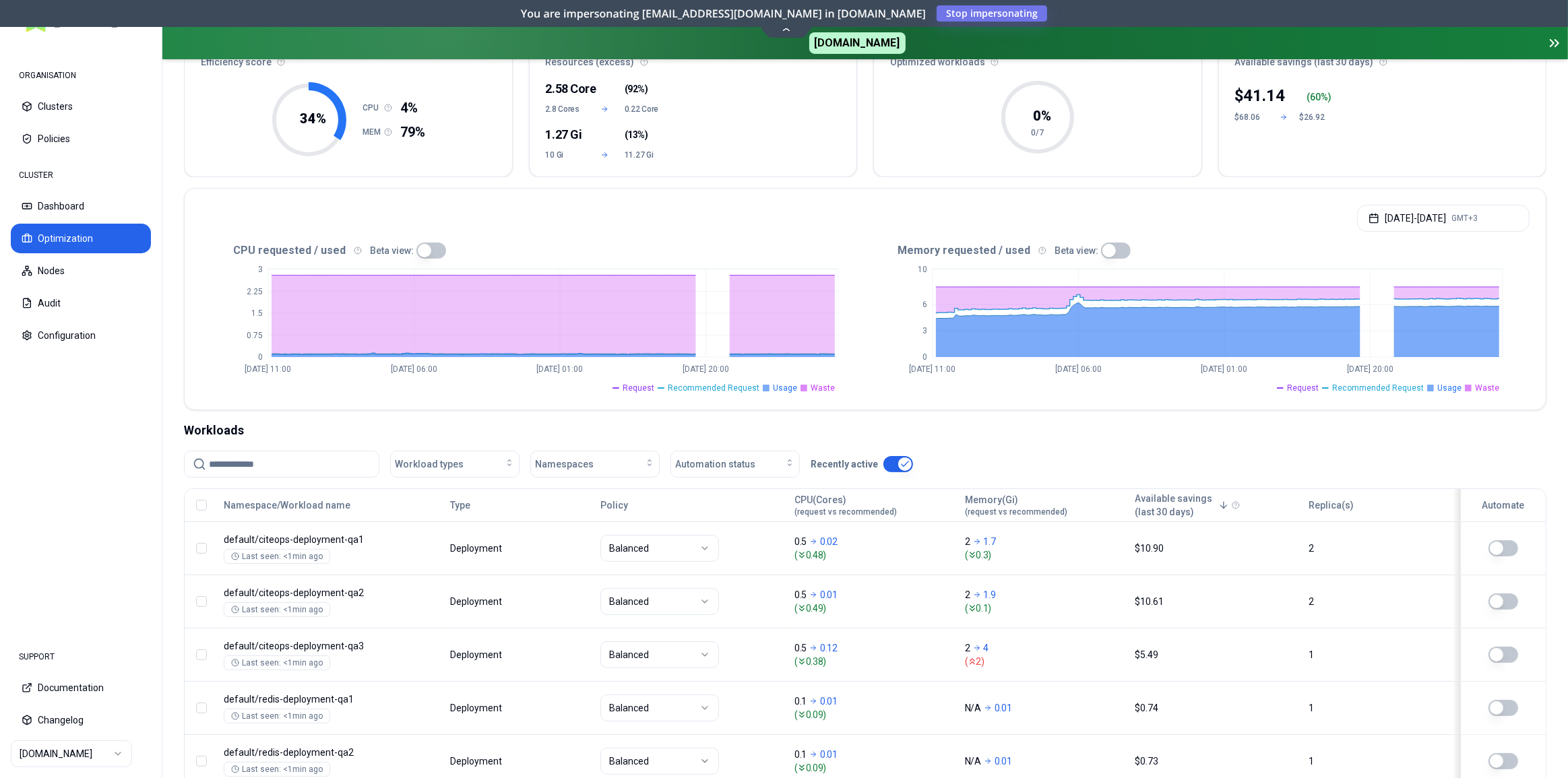
click at [241, 455] on input at bounding box center [289, 464] width 162 height 26
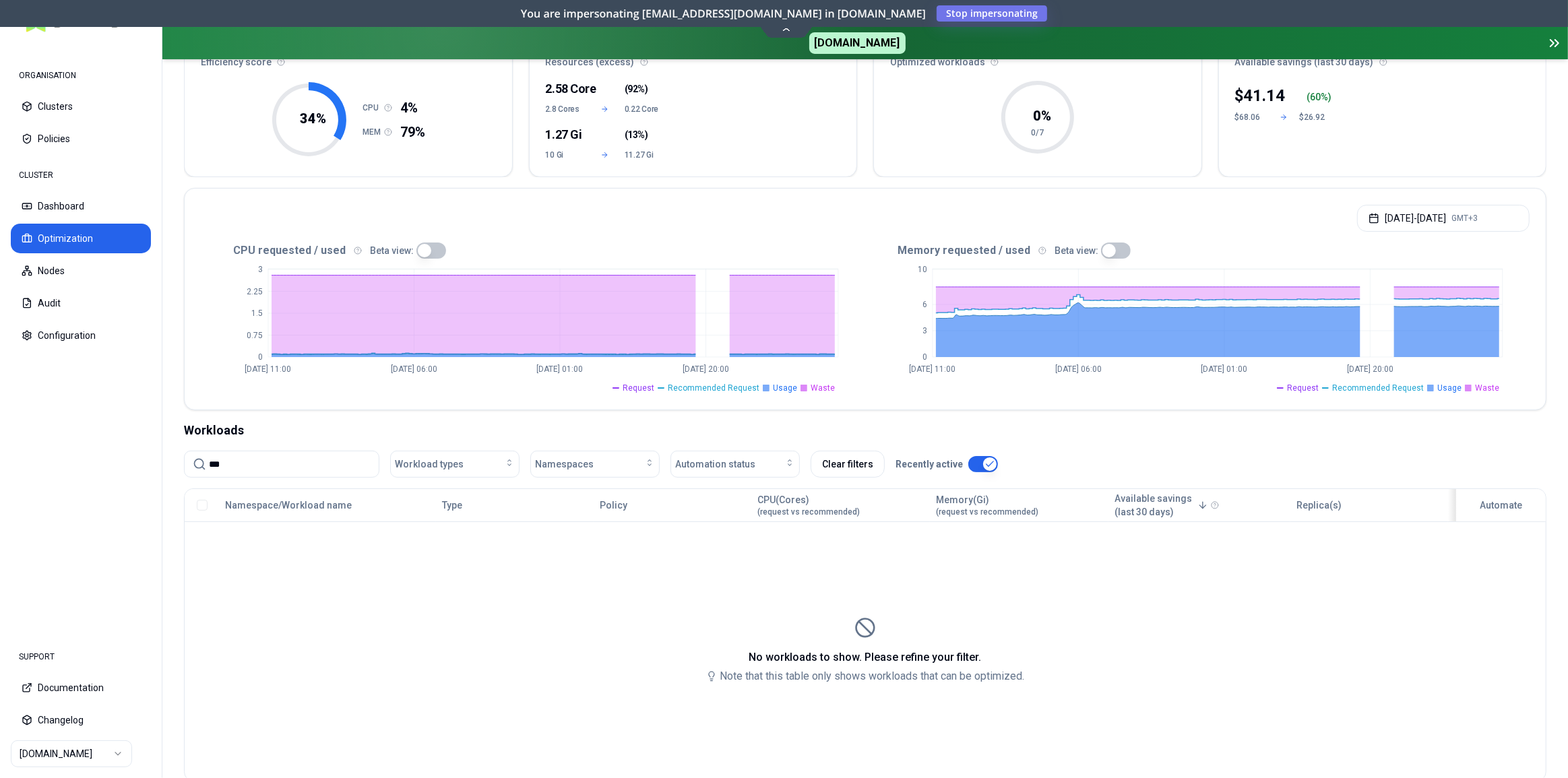
type input "***"
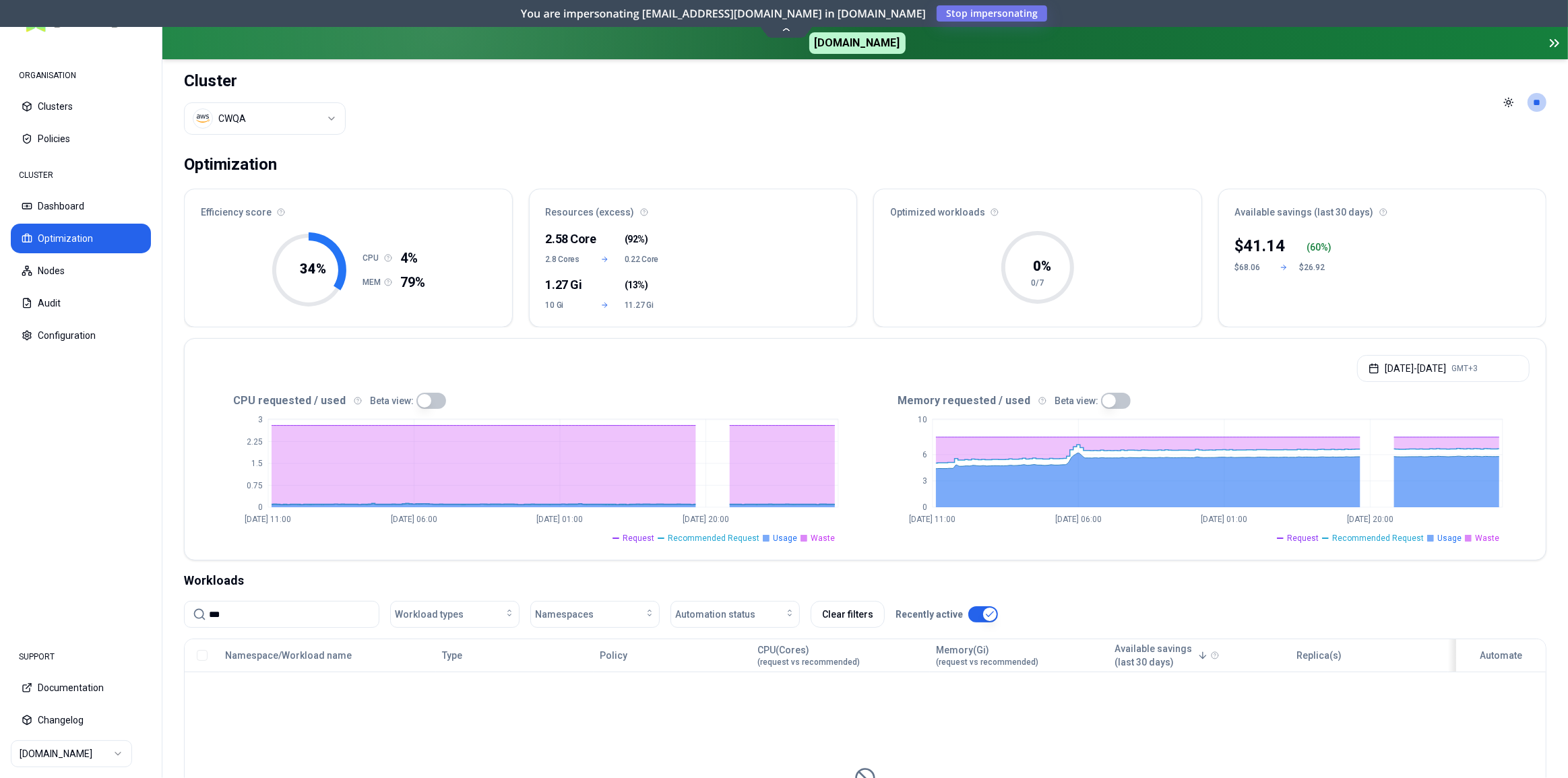
click at [284, 115] on html "ORGANISATION Clusters Policies CLUSTER Dashboard Optimization Nodes Audit Confi…" at bounding box center [784, 389] width 1568 height 778
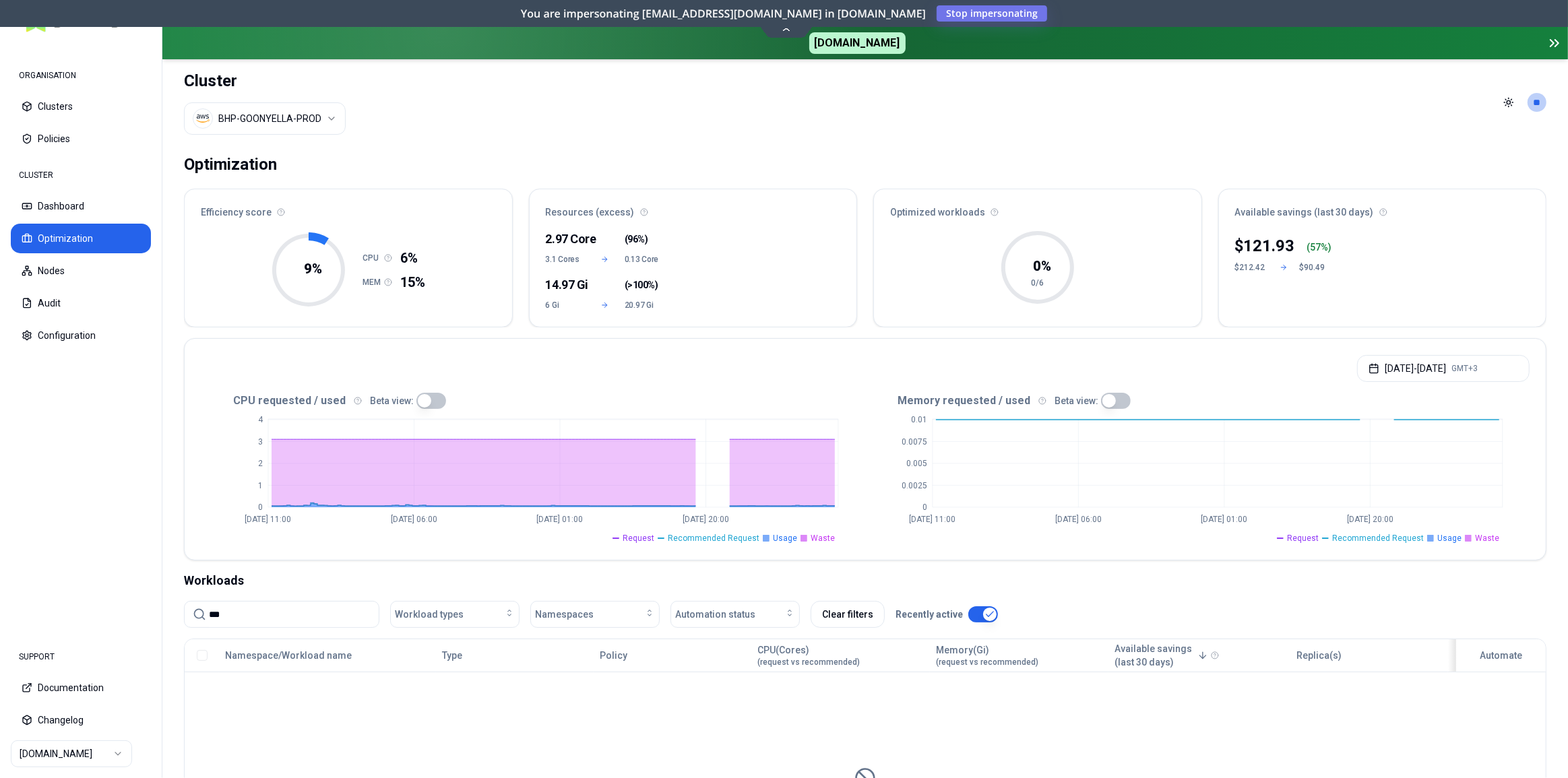
click at [306, 603] on input "***" at bounding box center [289, 614] width 162 height 26
type input "*"
click at [244, 603] on input "***" at bounding box center [289, 614] width 162 height 26
type input "****"
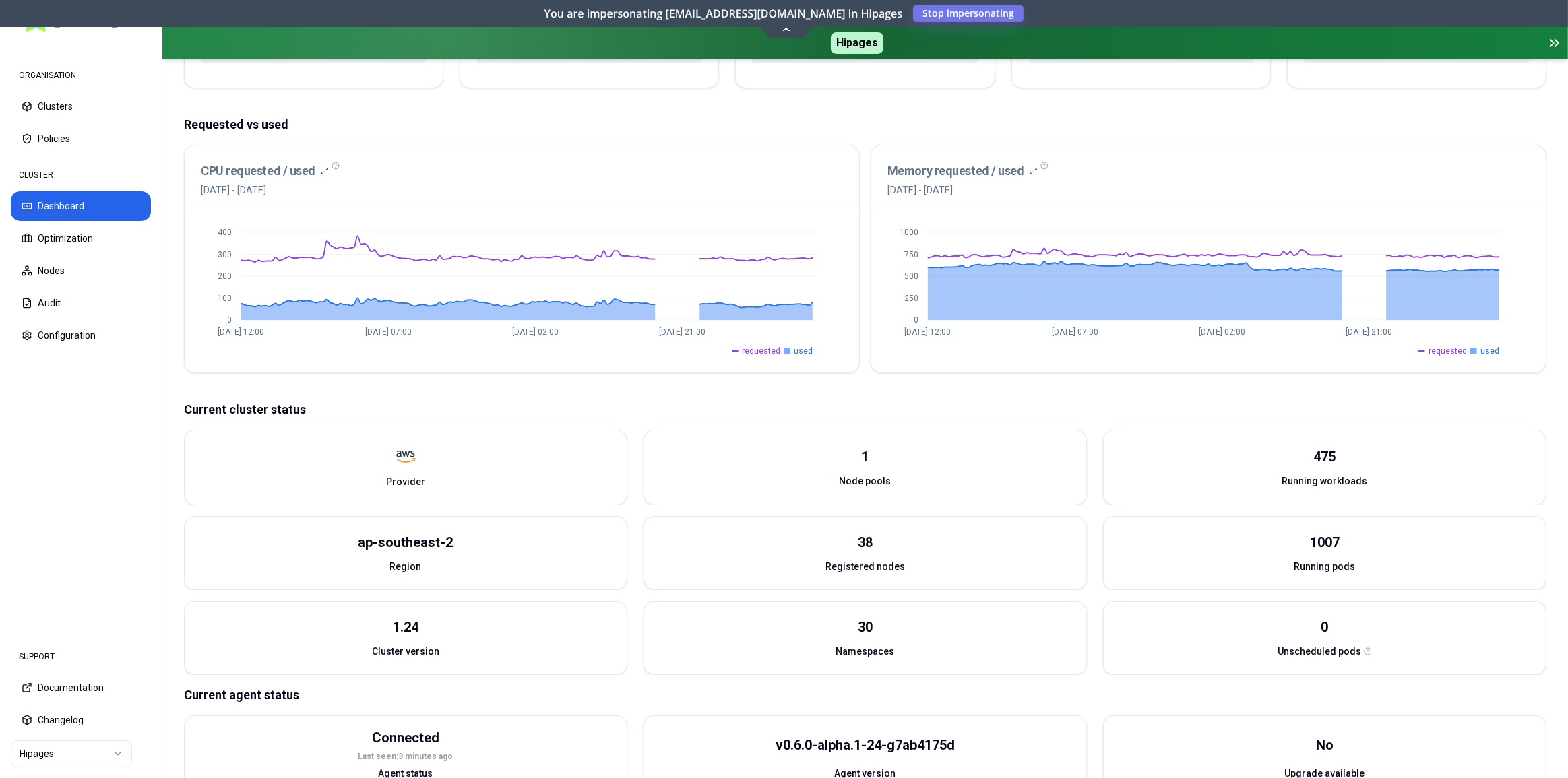
scroll to position [278, 0]
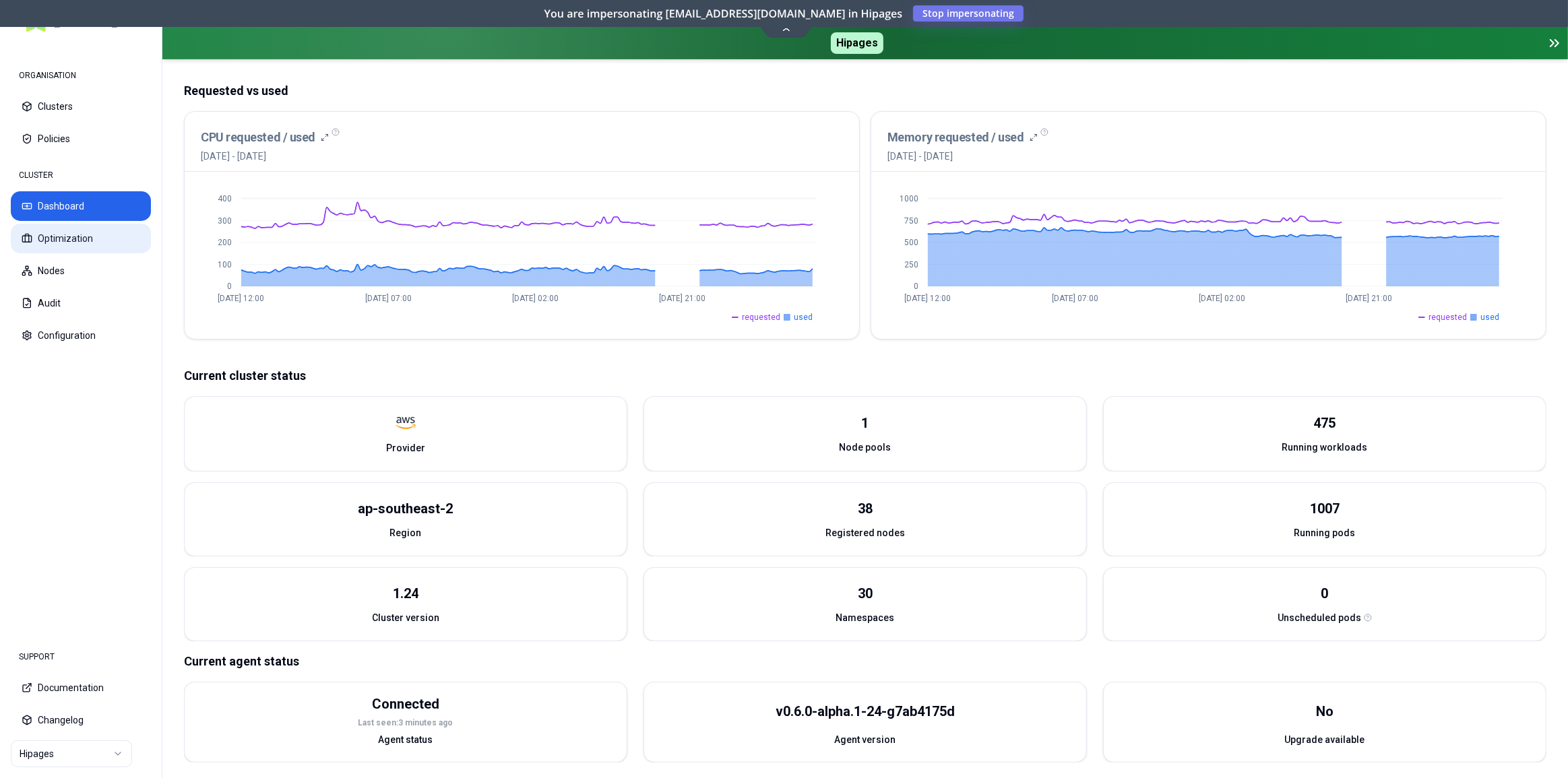
click at [42, 229] on button "Optimization" at bounding box center [81, 238] width 140 height 30
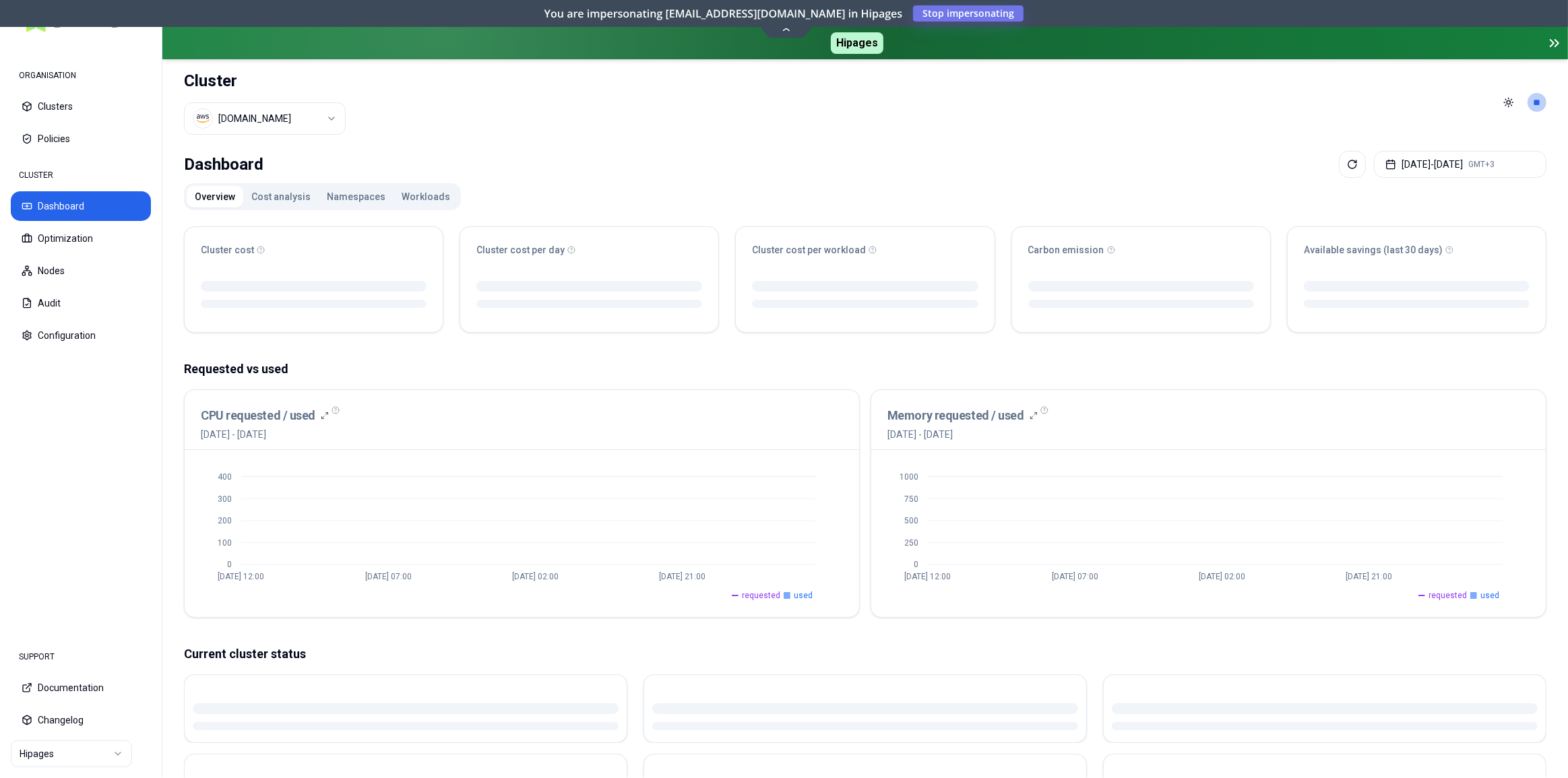
drag, startPoint x: 414, startPoint y: 188, endPoint x: 426, endPoint y: 208, distance: 23.3
click at [414, 188] on button "Workloads" at bounding box center [426, 197] width 65 height 22
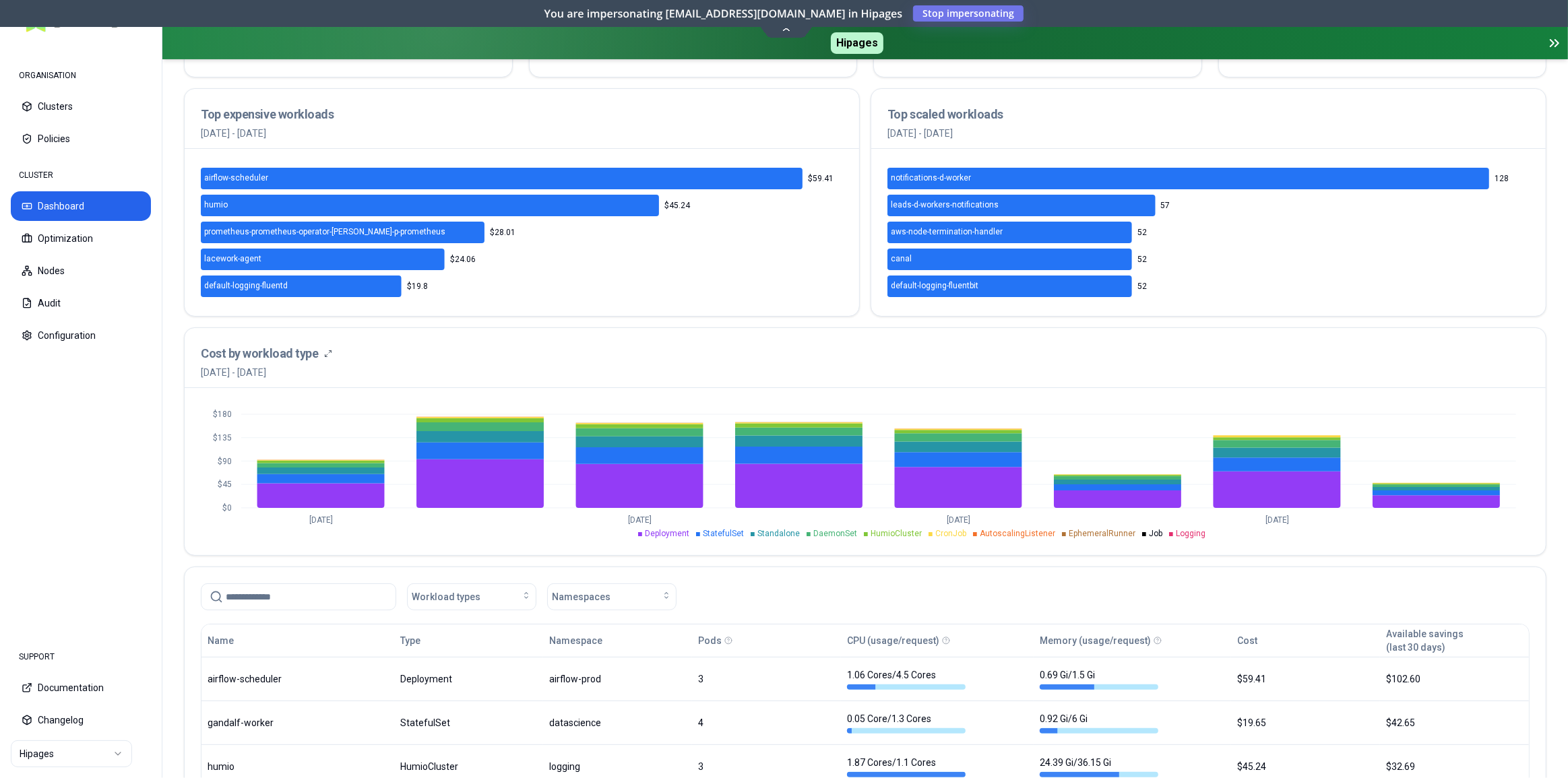
scroll to position [490, 0]
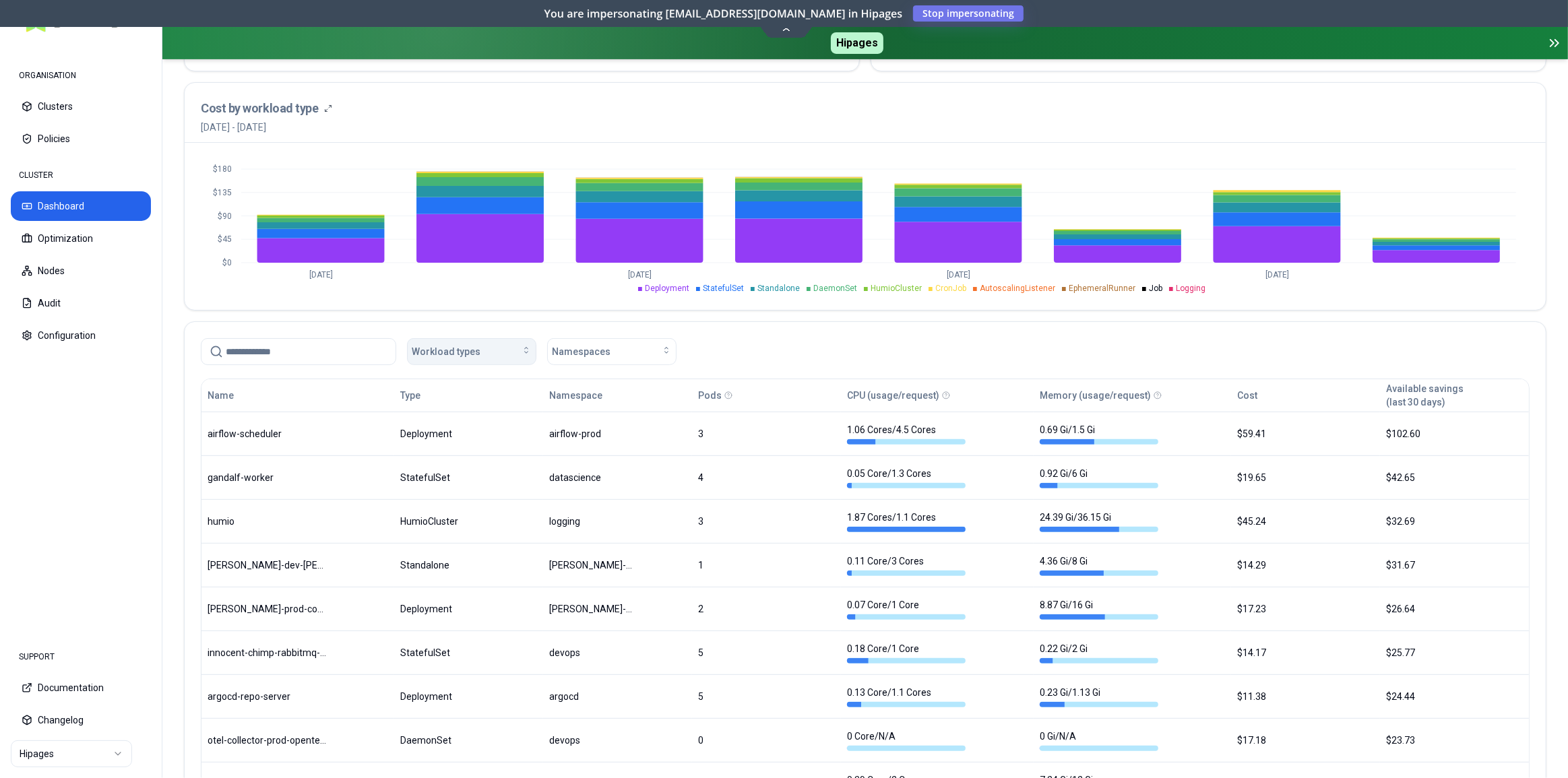
click at [493, 345] on div "Workload types" at bounding box center [472, 351] width 120 height 13
click at [480, 452] on div "DaemonSet" at bounding box center [474, 450] width 128 height 22
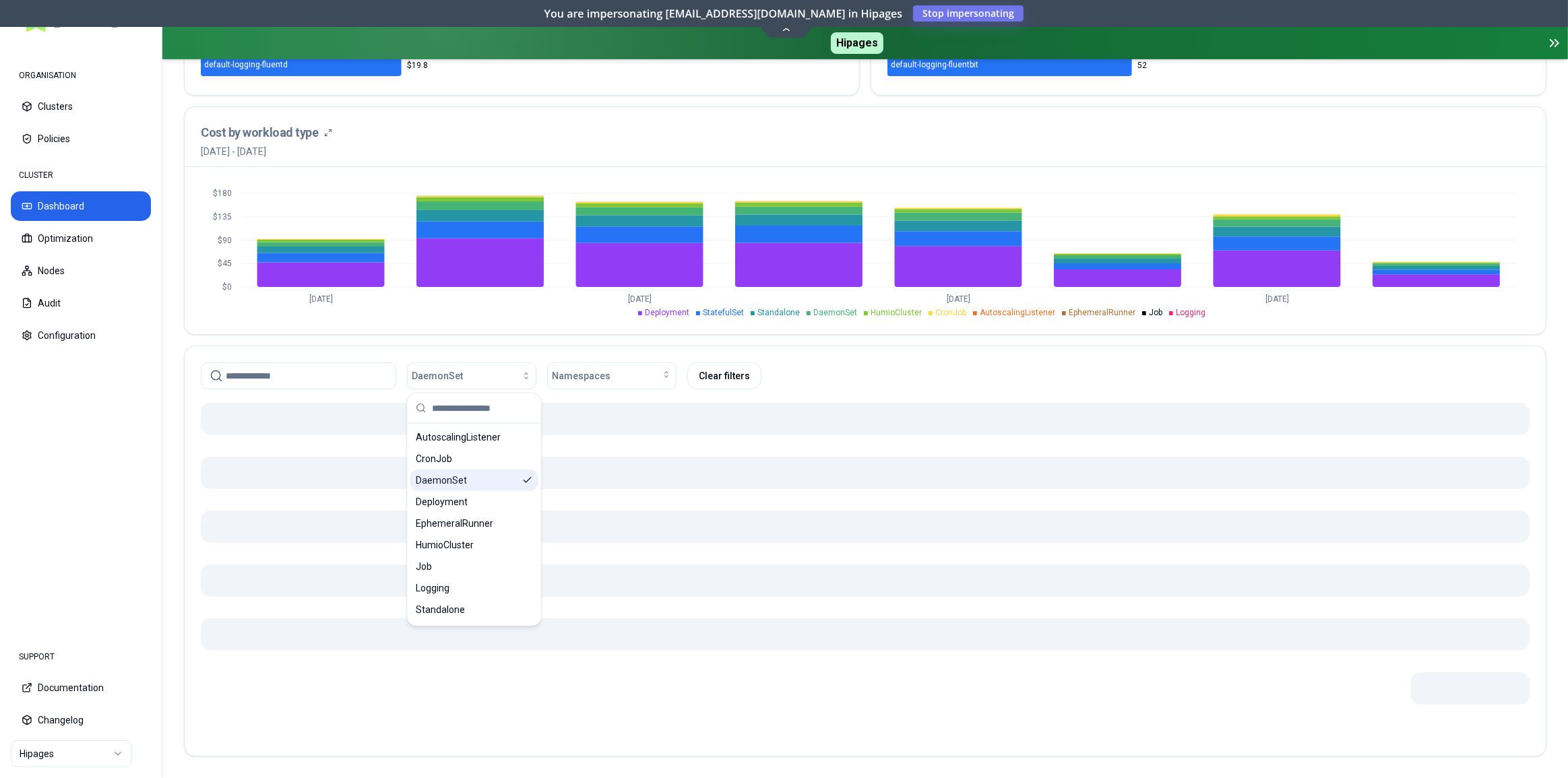
scroll to position [459, 0]
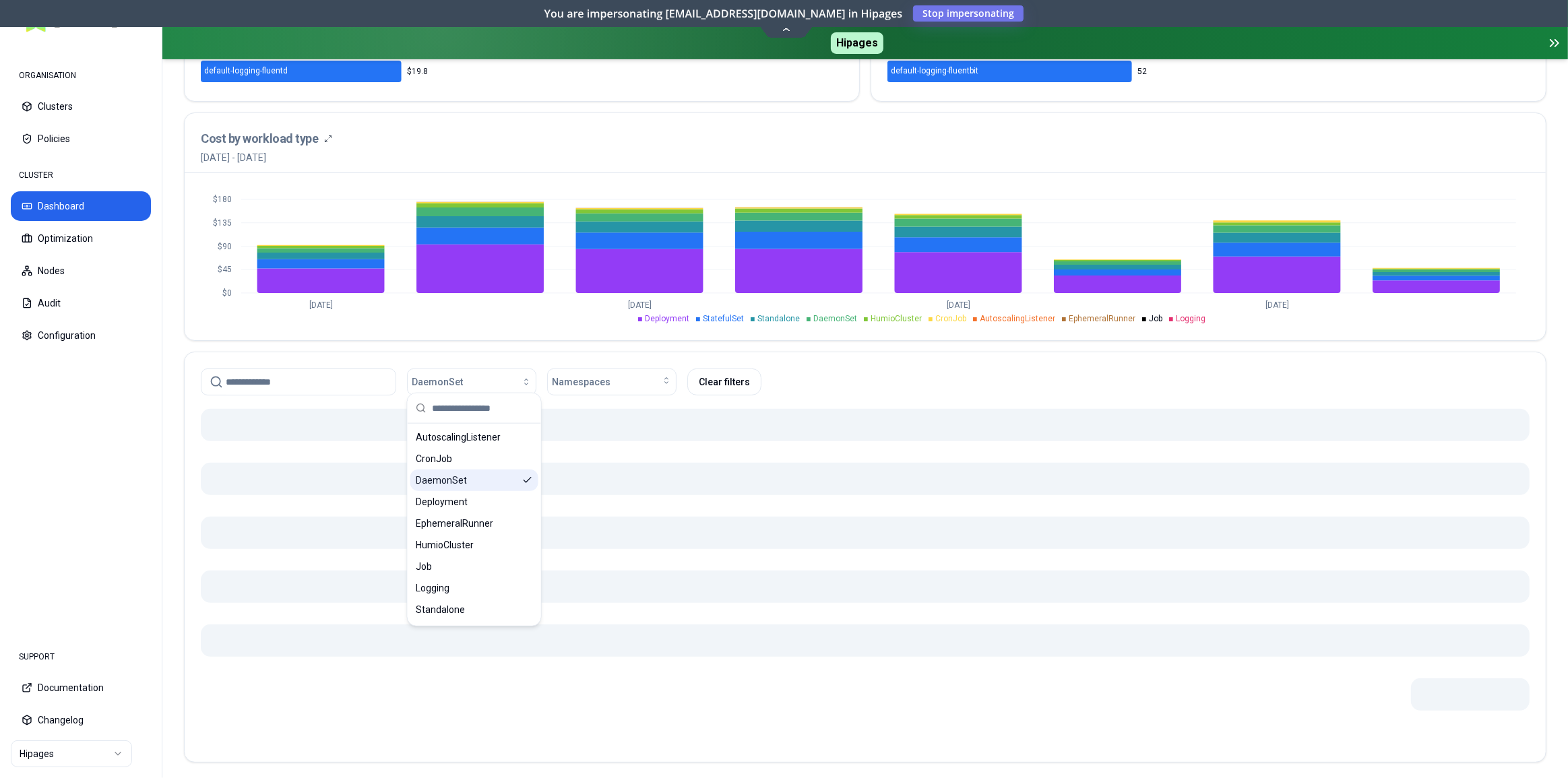
scroll to position [490, 0]
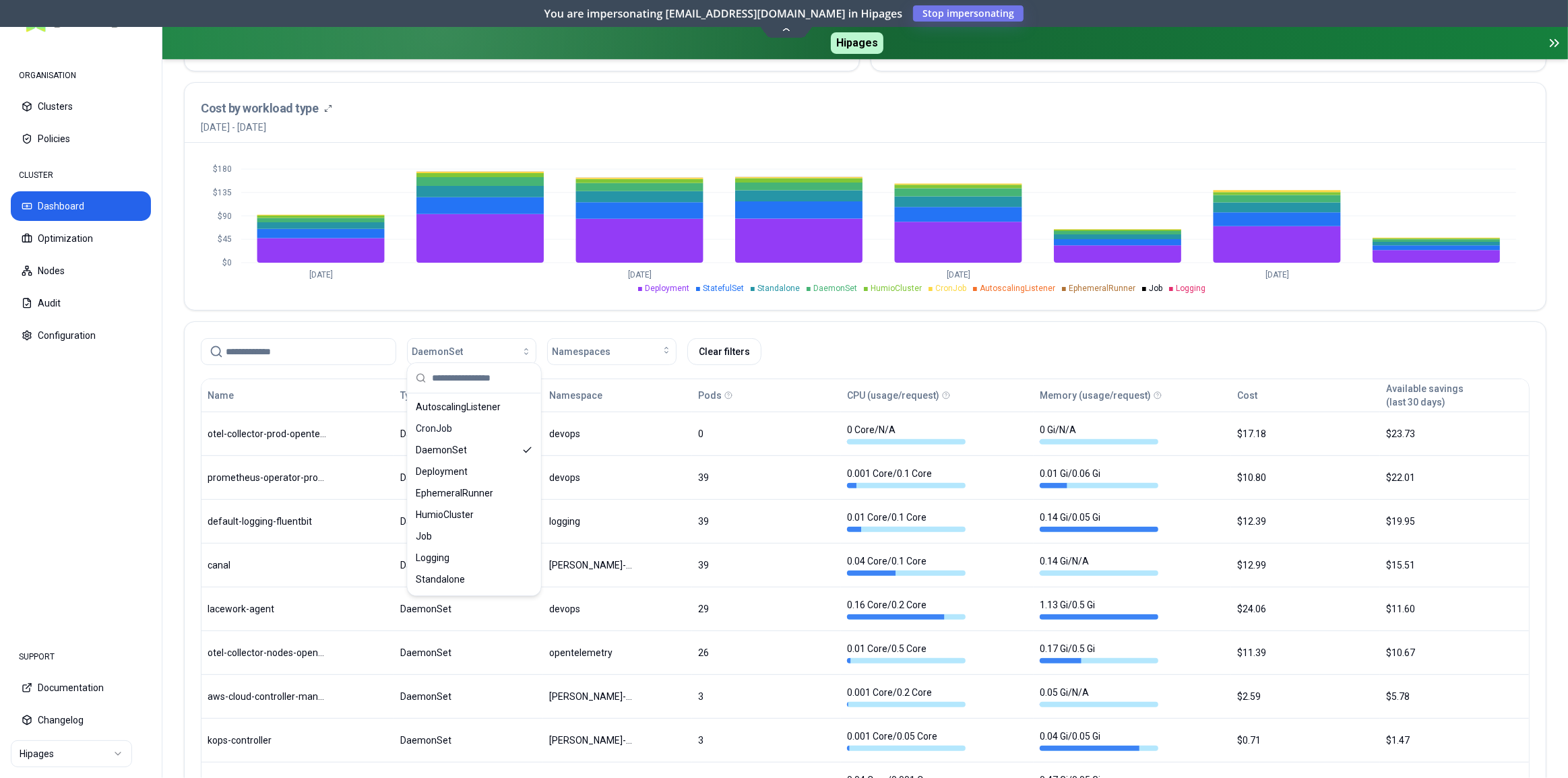
click at [826, 345] on div "DaemonSet Namespaces Clear filters" at bounding box center [865, 351] width 1329 height 27
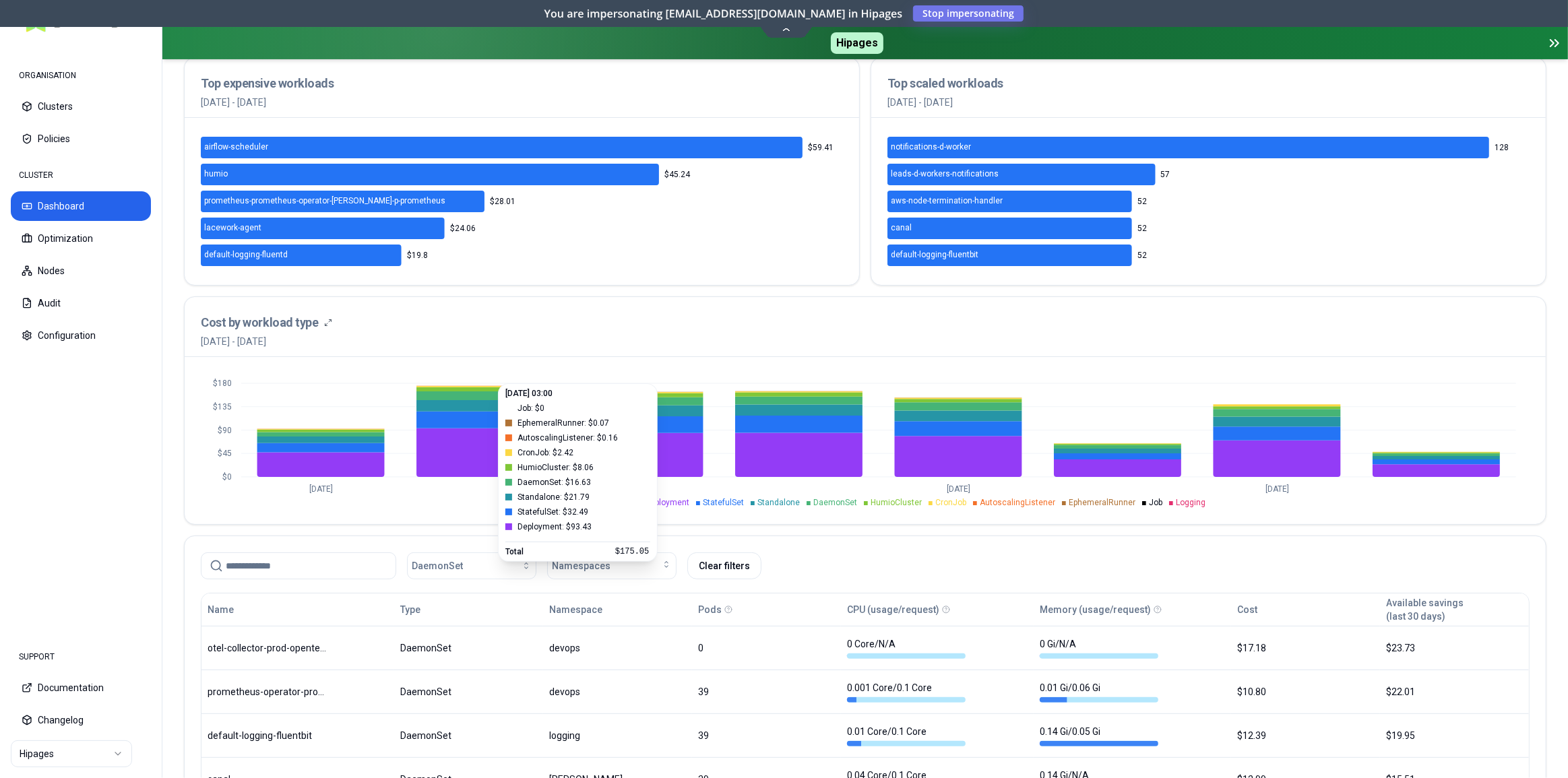
scroll to position [520, 0]
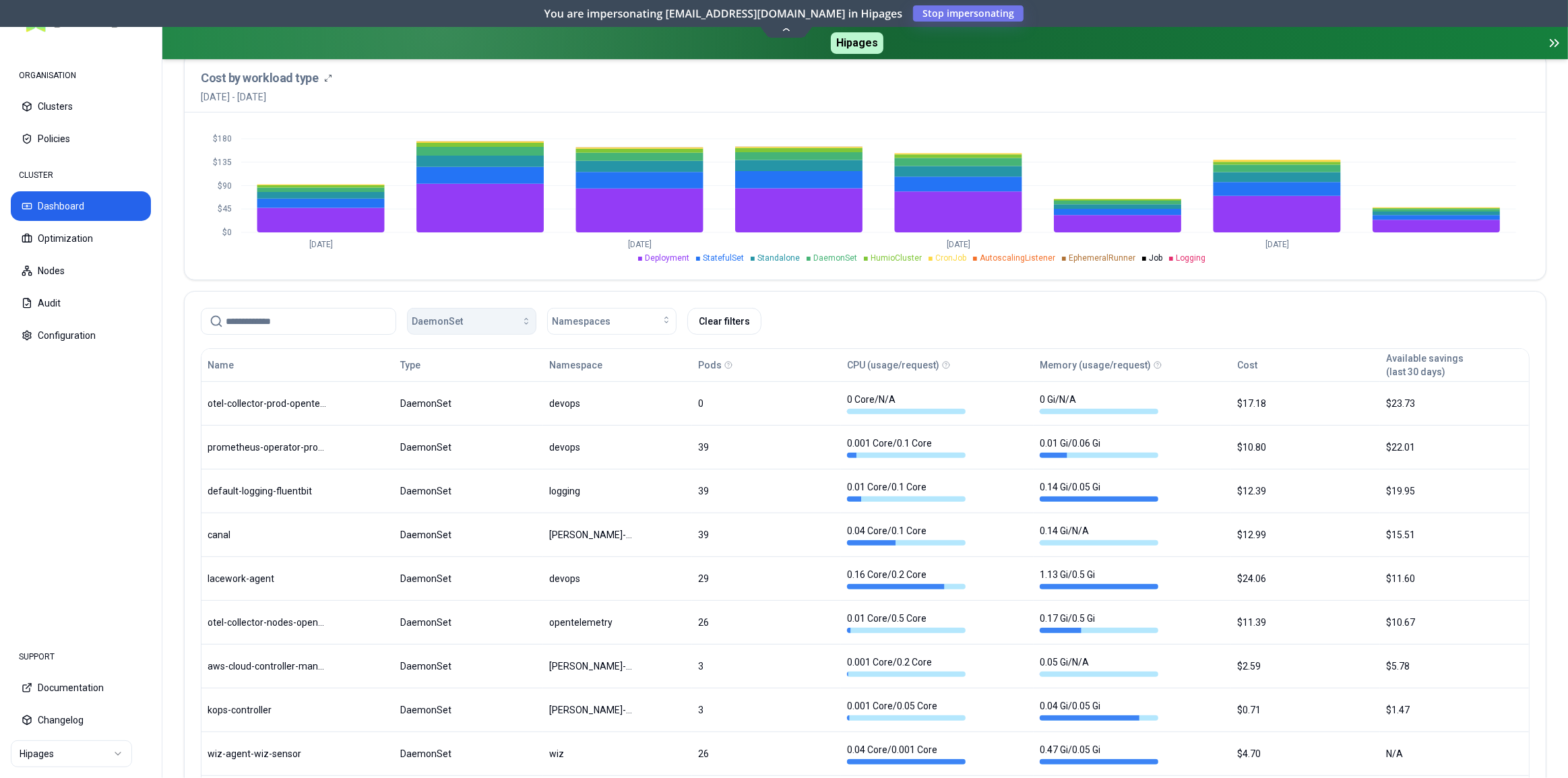
click at [469, 316] on div "button" at bounding box center [497, 320] width 69 height 11
click at [486, 467] on span "EphemeralRunner" at bounding box center [454, 462] width 77 height 13
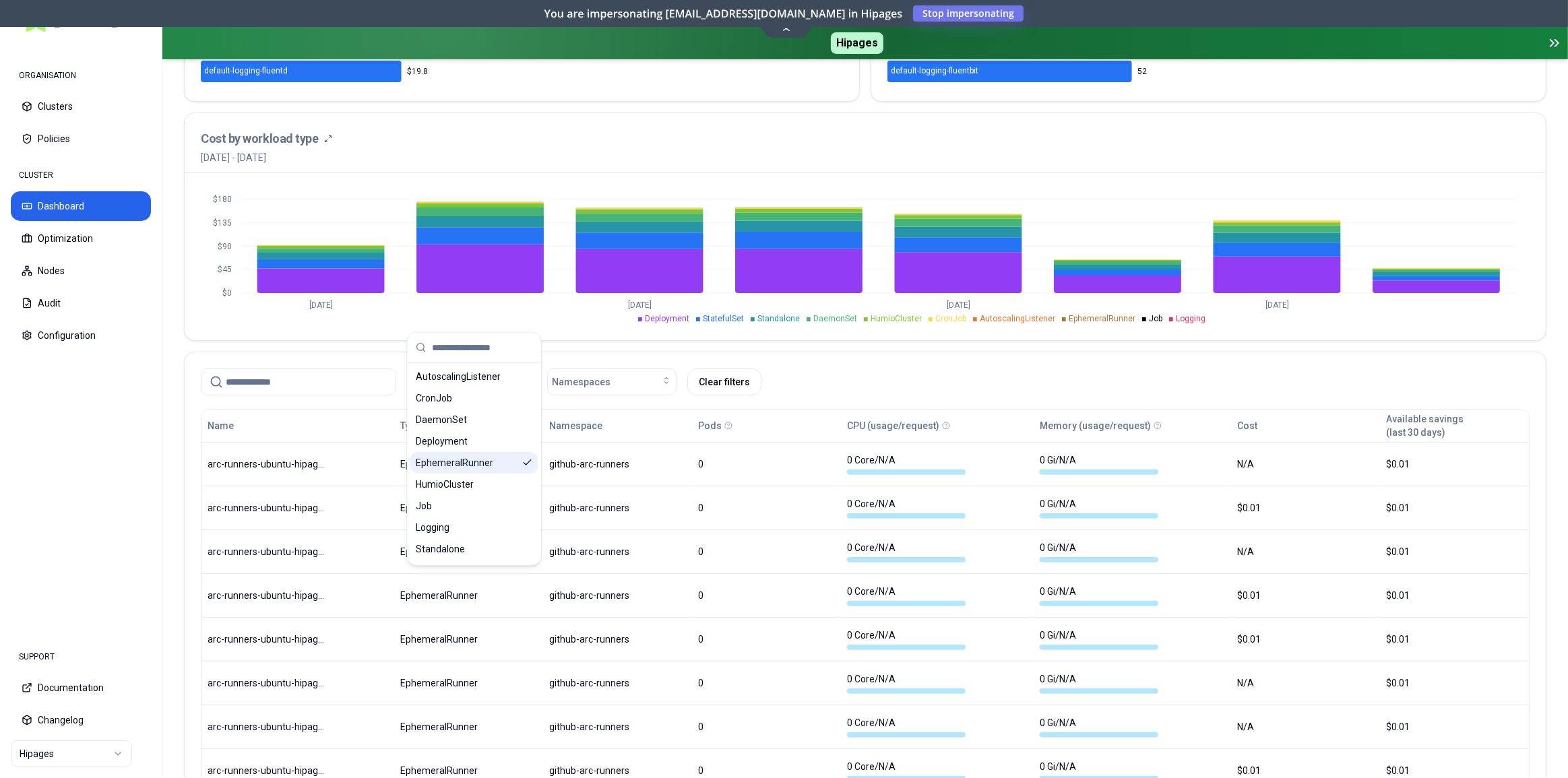
scroll to position [520, 0]
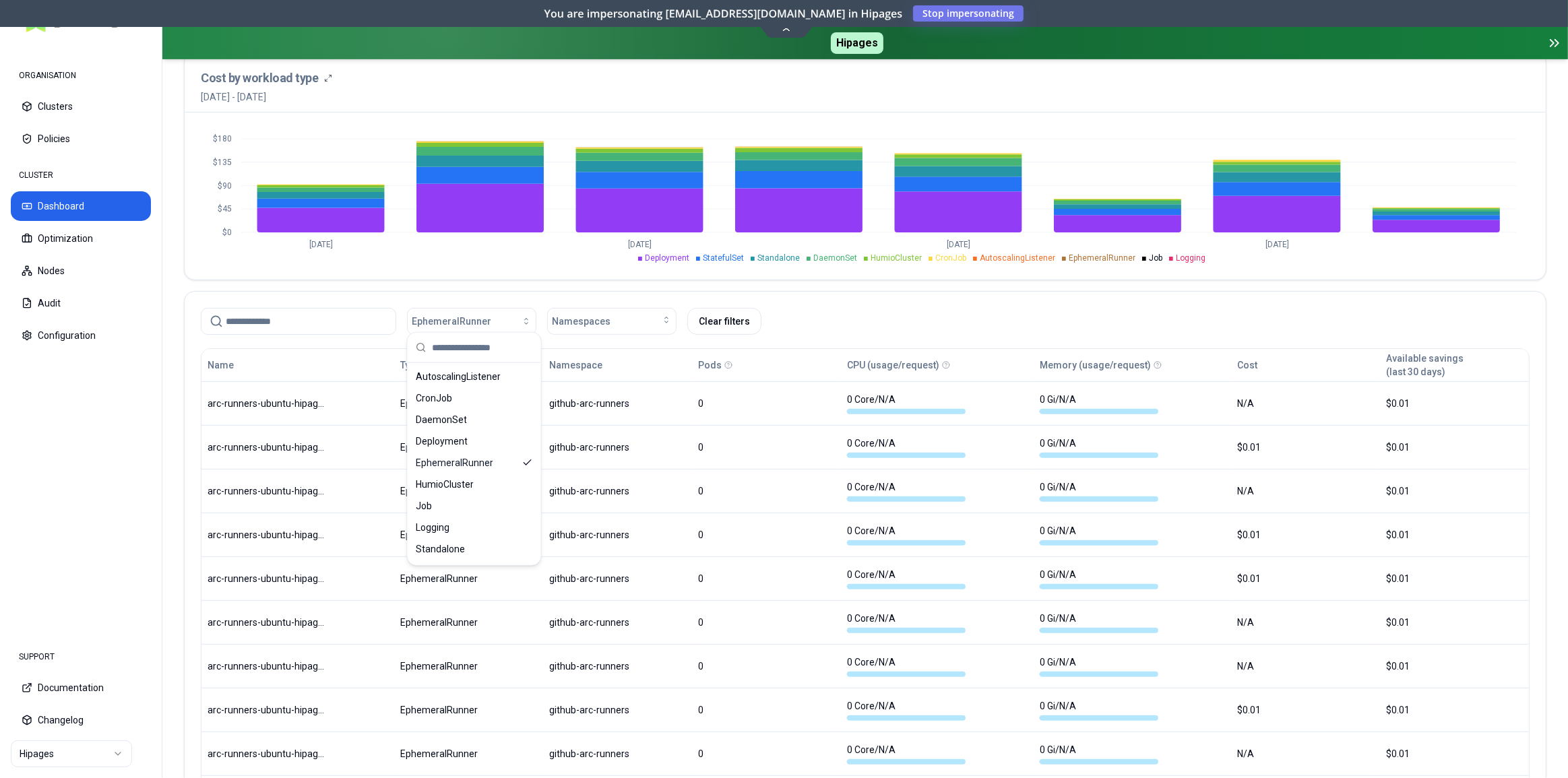
click at [833, 296] on div "EphemeralRunner Namespaces Clear filters" at bounding box center [865, 318] width 1361 height 54
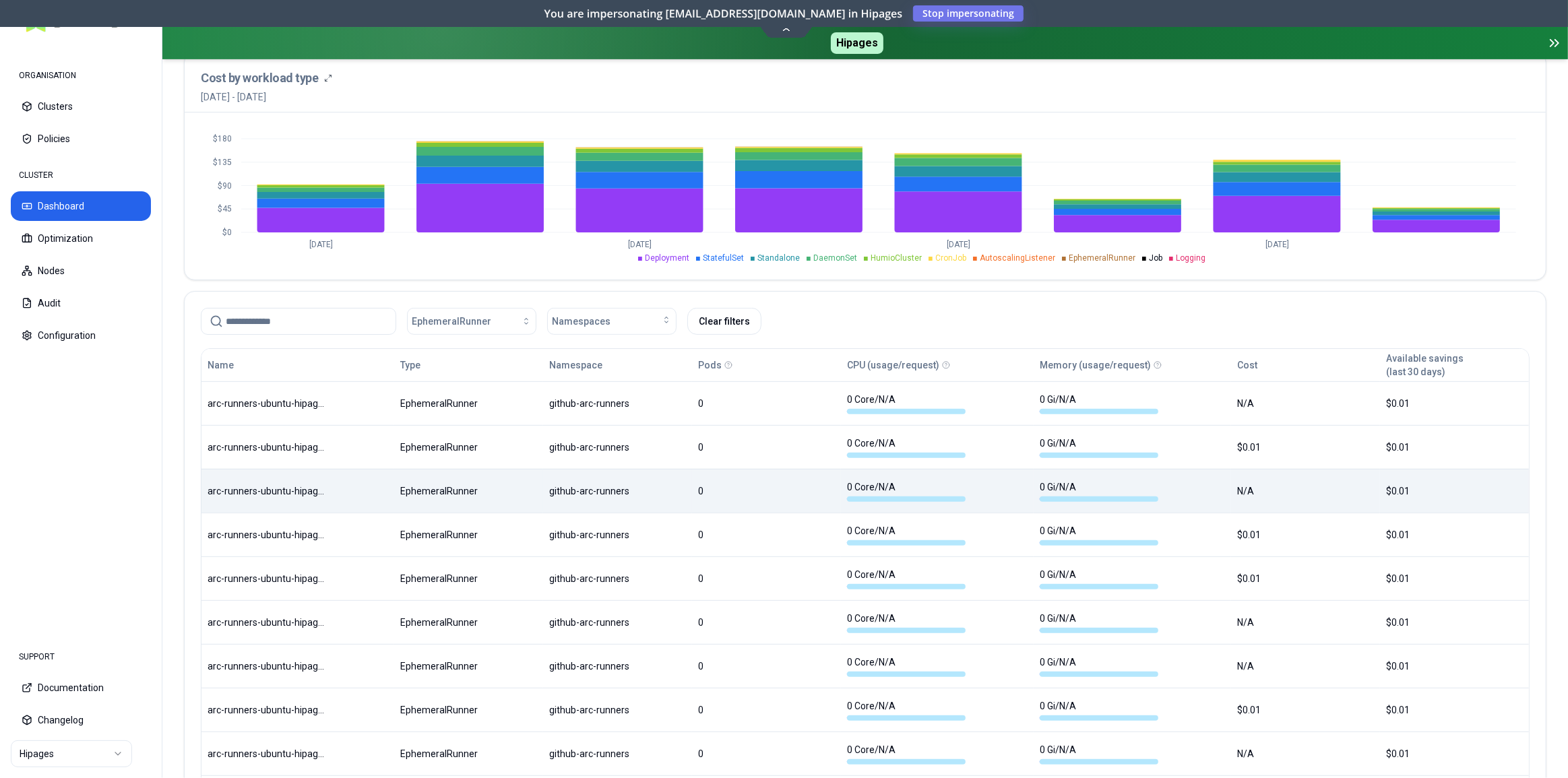
scroll to position [581, 0]
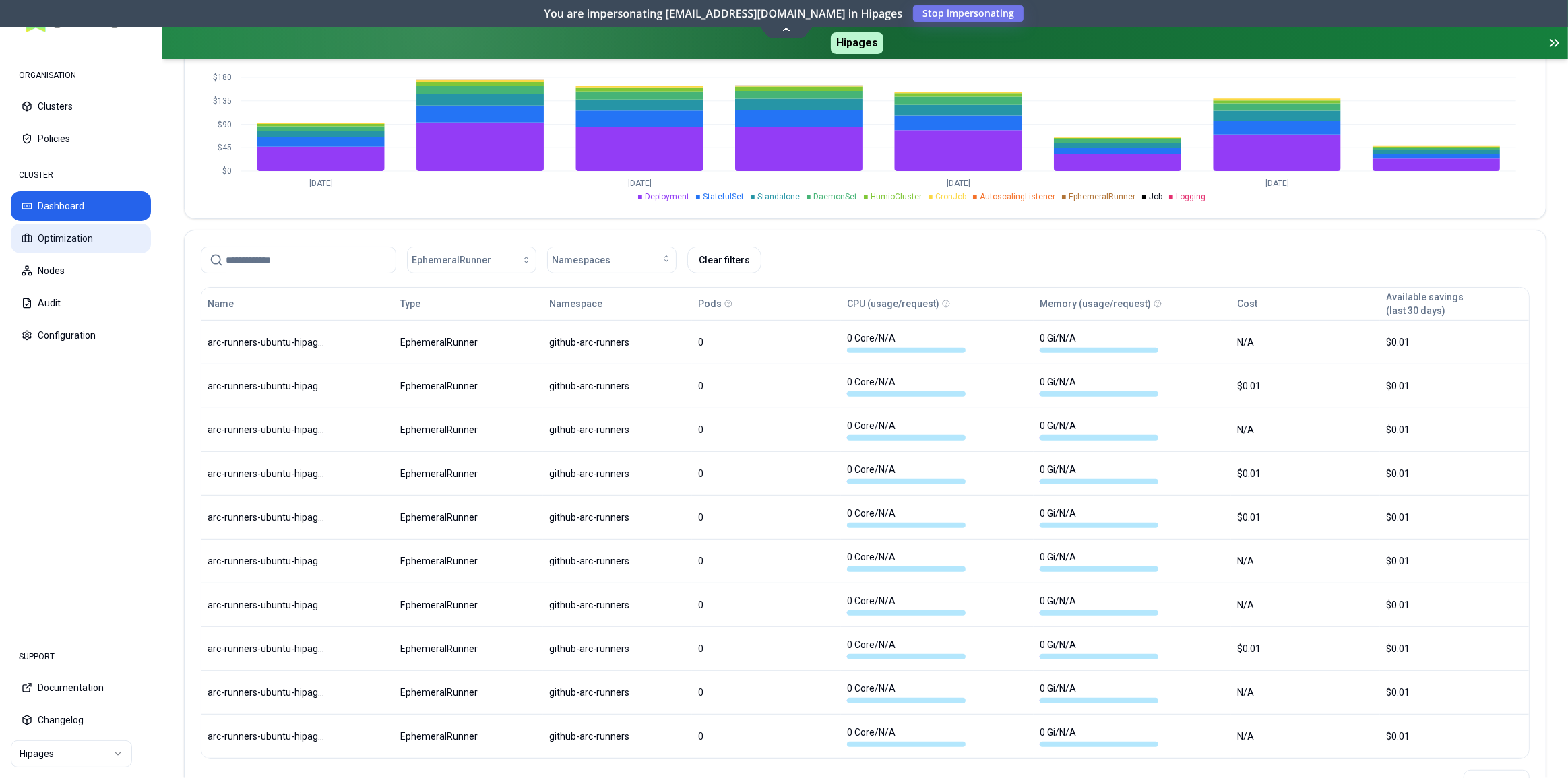
click at [101, 242] on button "Optimization" at bounding box center [81, 238] width 140 height 30
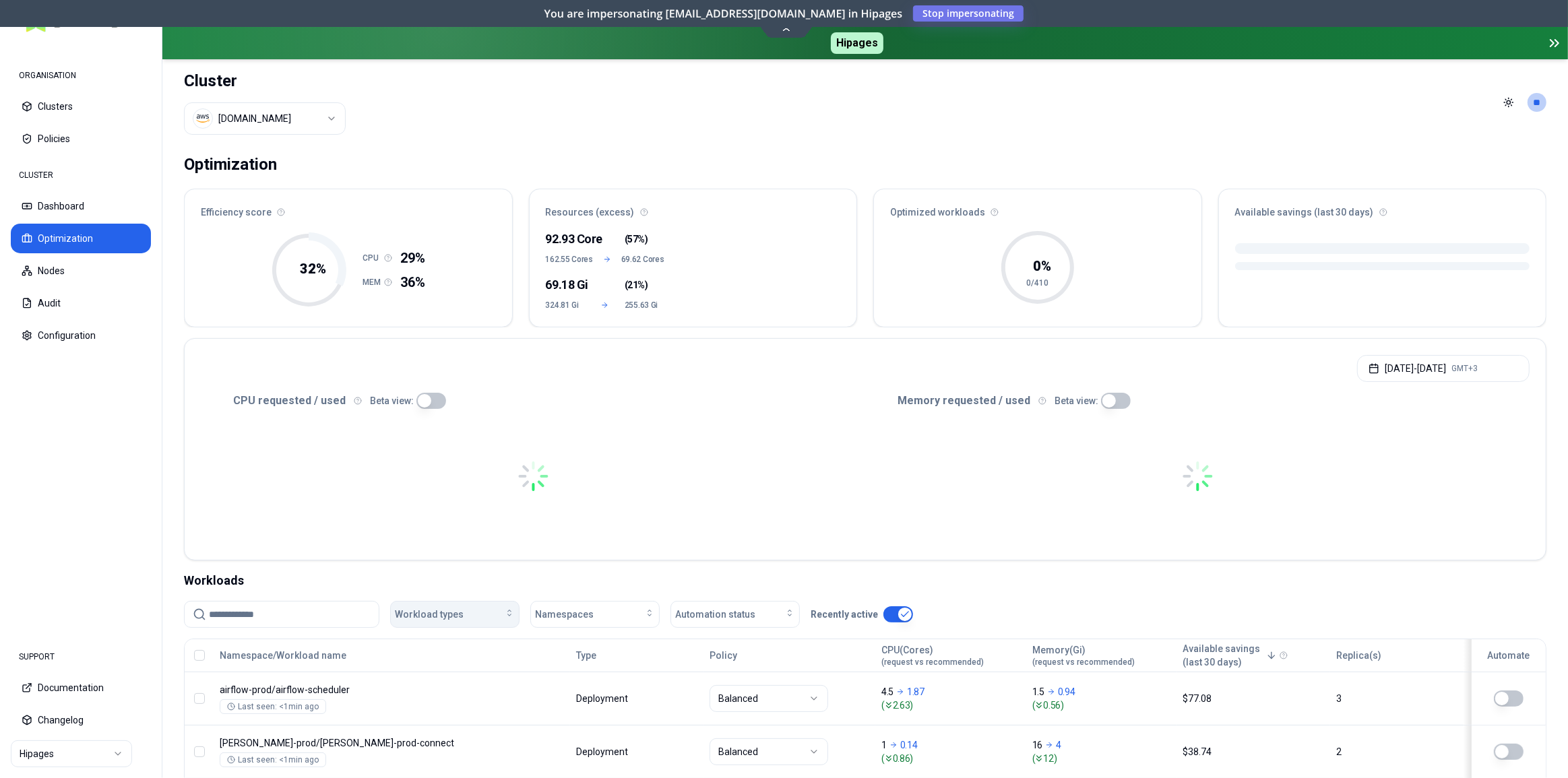
click at [443, 608] on span "Workload types" at bounding box center [429, 614] width 69 height 13
click at [81, 213] on button "Dashboard" at bounding box center [81, 206] width 140 height 30
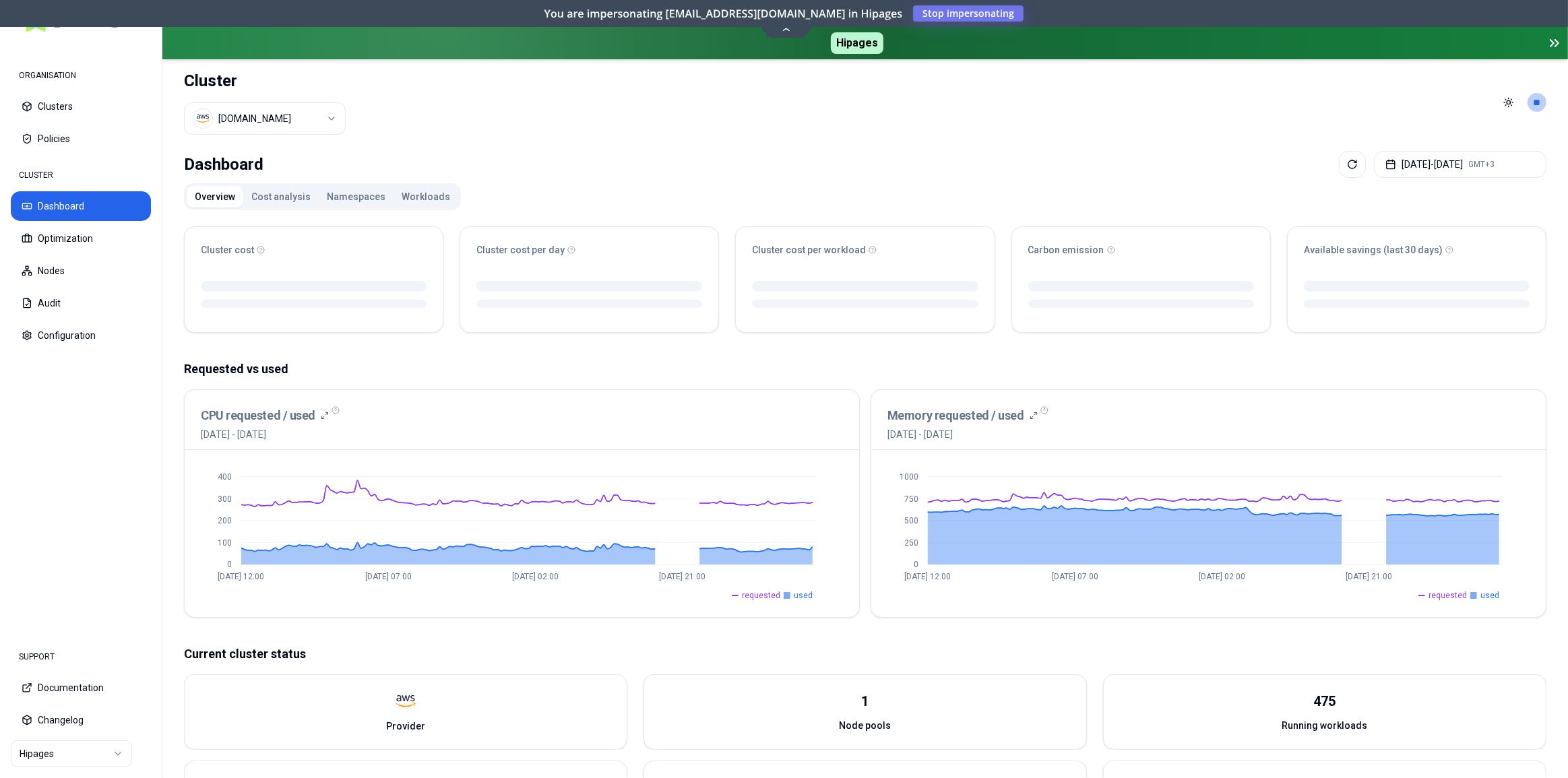
click at [428, 194] on button "Workloads" at bounding box center [426, 197] width 65 height 22
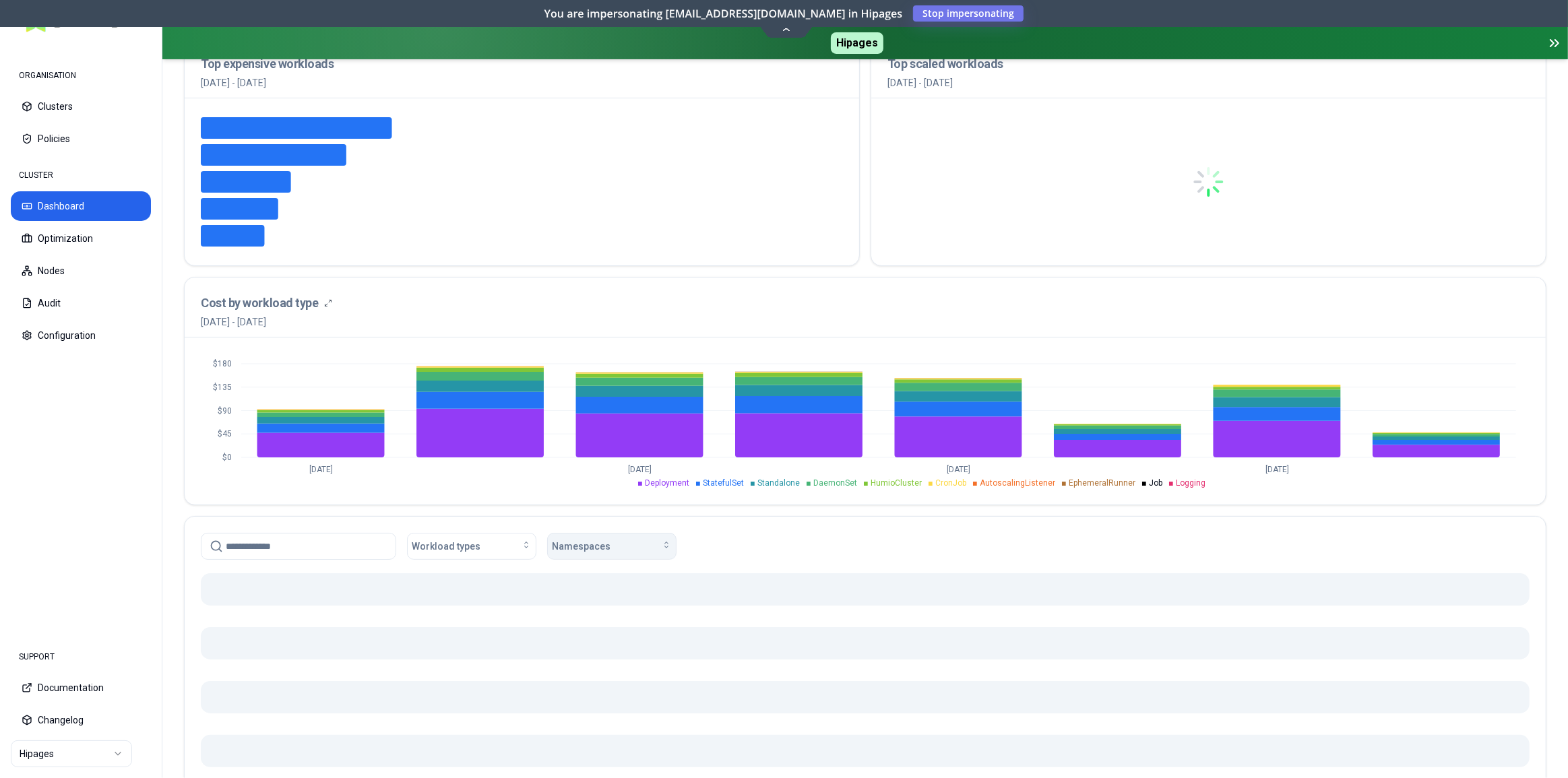
scroll to position [471, 0]
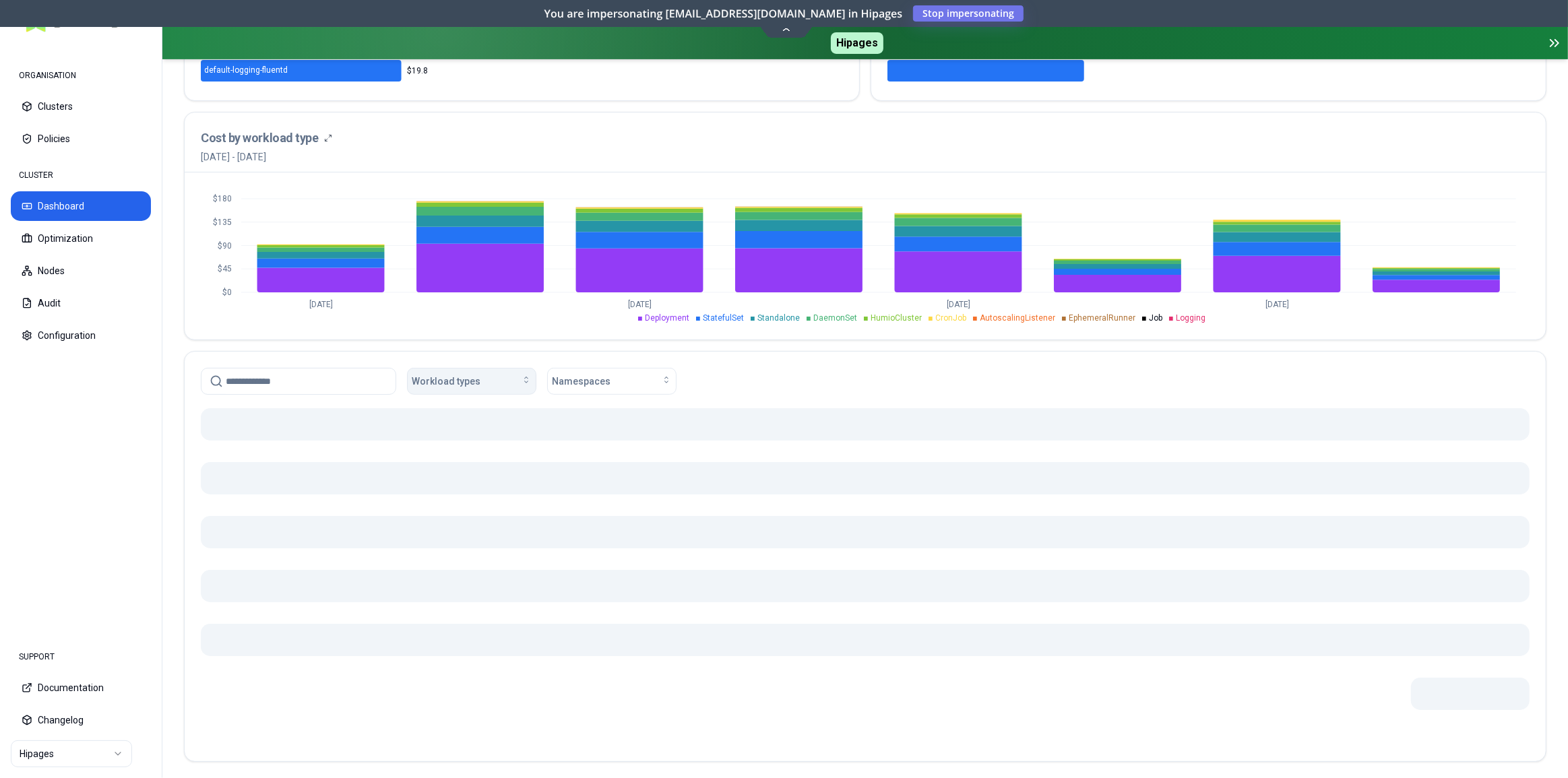
click at [466, 378] on span "Workload types" at bounding box center [446, 381] width 69 height 13
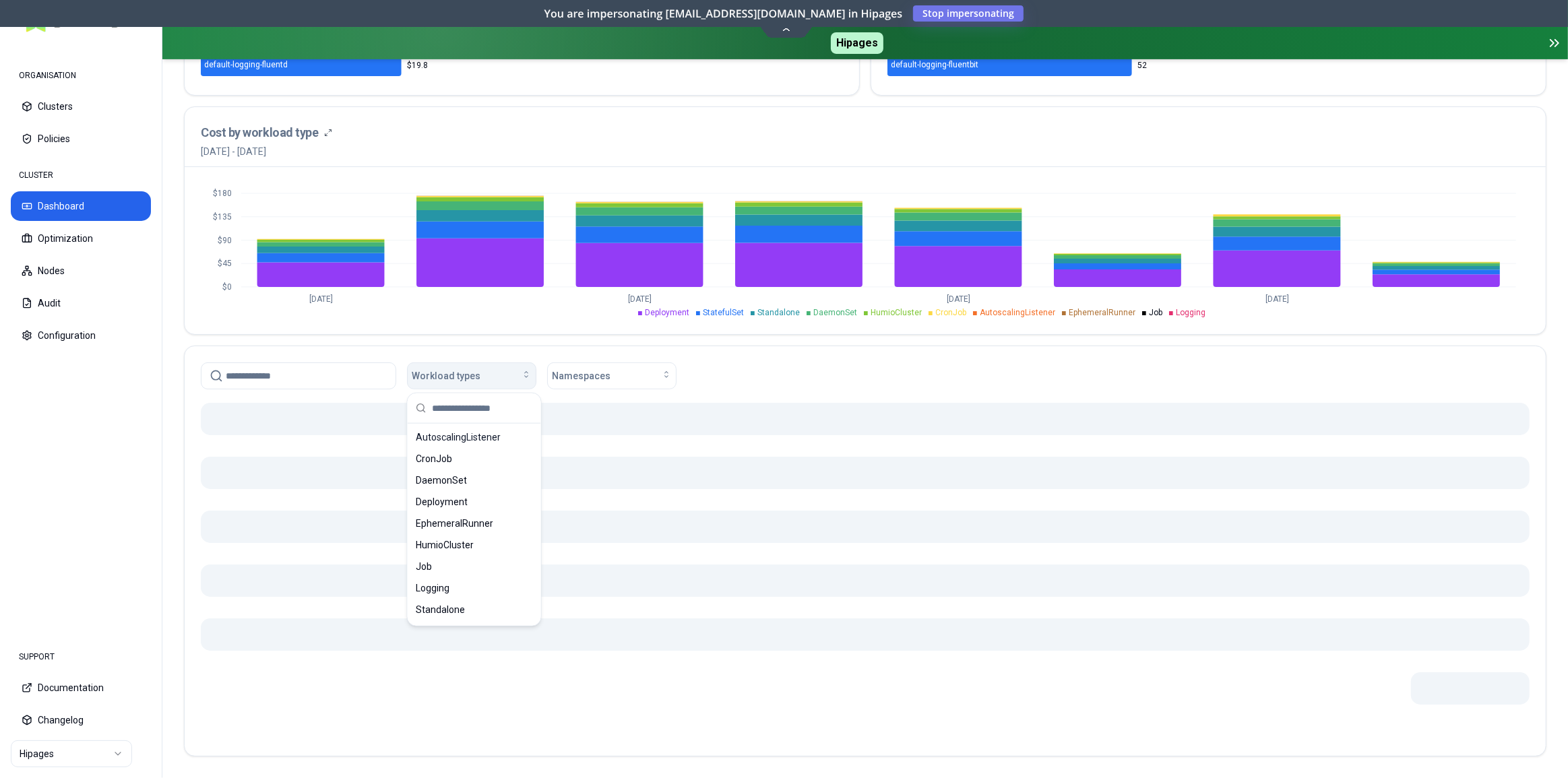
scroll to position [459, 0]
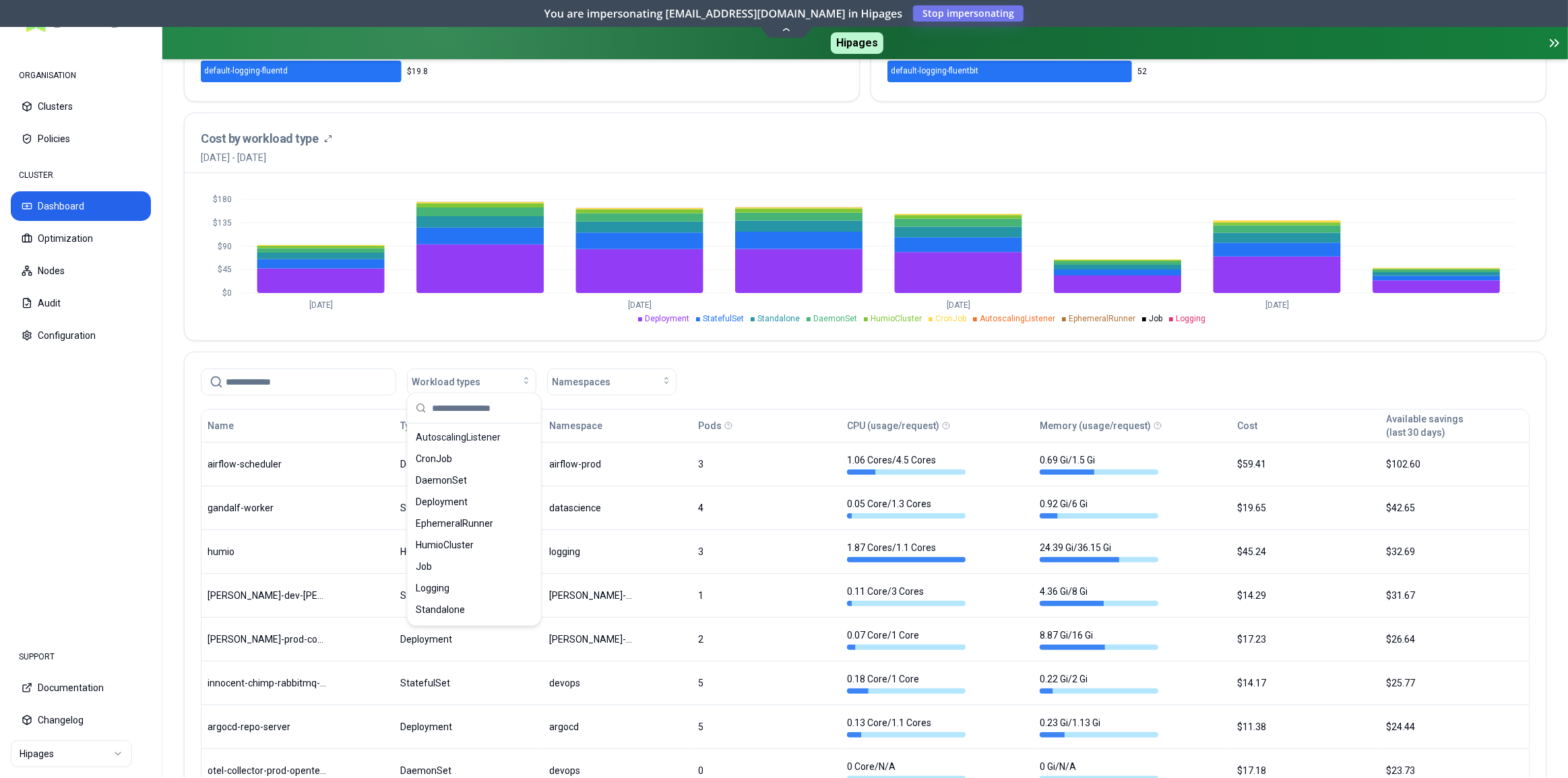
click at [850, 382] on div "Workload types Namespaces" at bounding box center [865, 382] width 1329 height 27
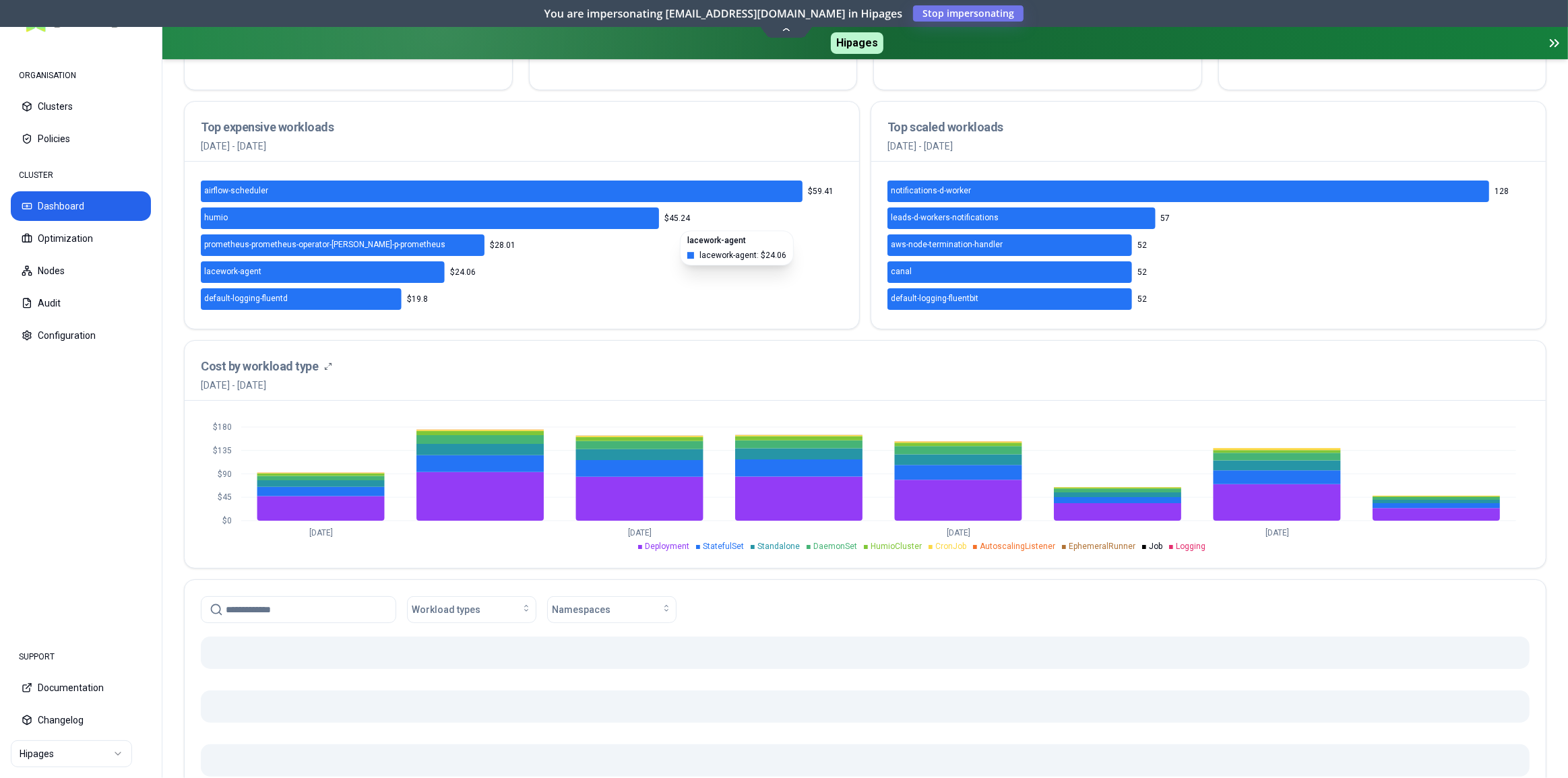
scroll to position [367, 0]
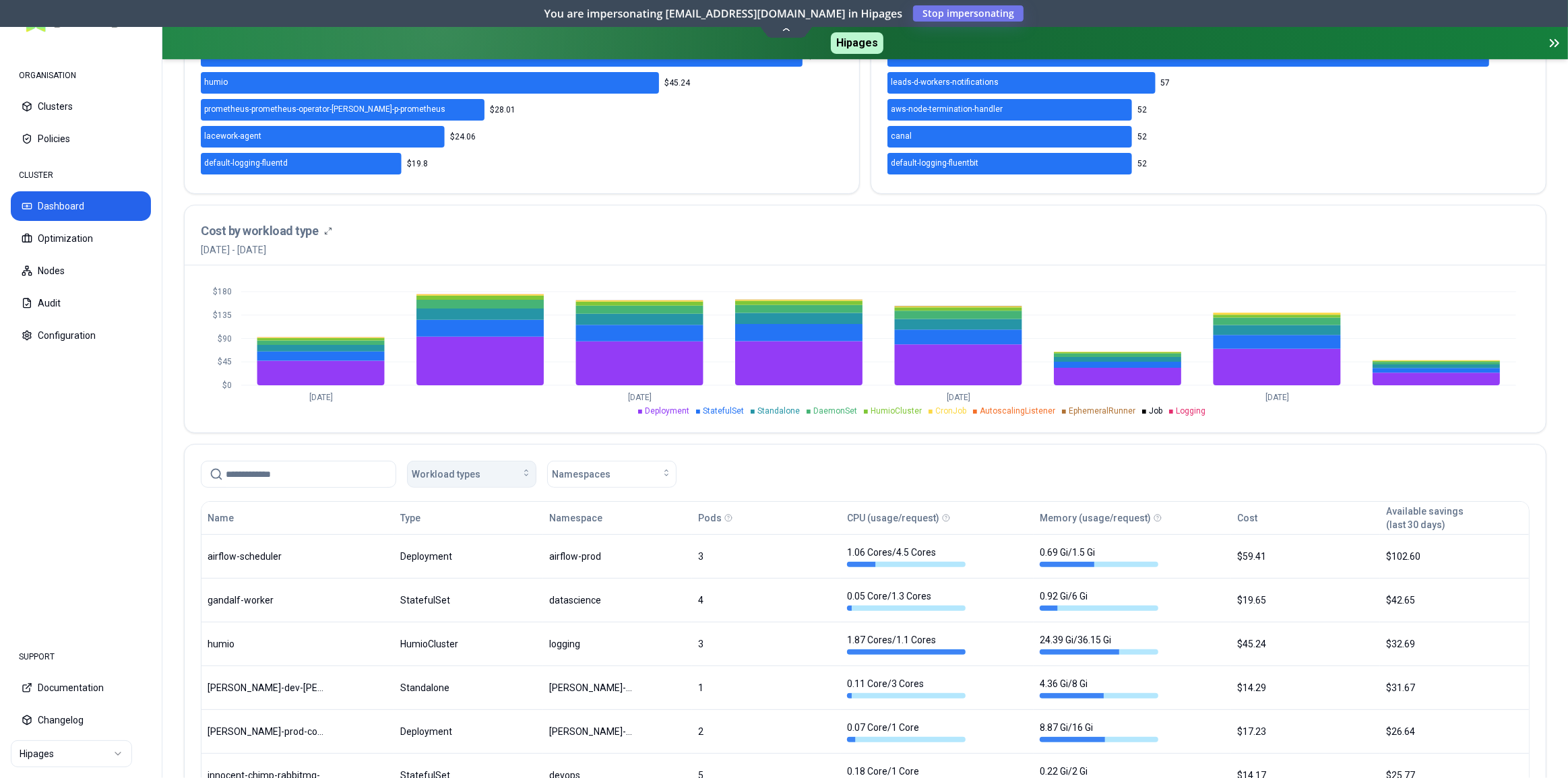
click at [468, 476] on button "Workload types" at bounding box center [472, 474] width 130 height 27
click at [713, 461] on div "Workload types Namespaces" at bounding box center [865, 474] width 1329 height 27
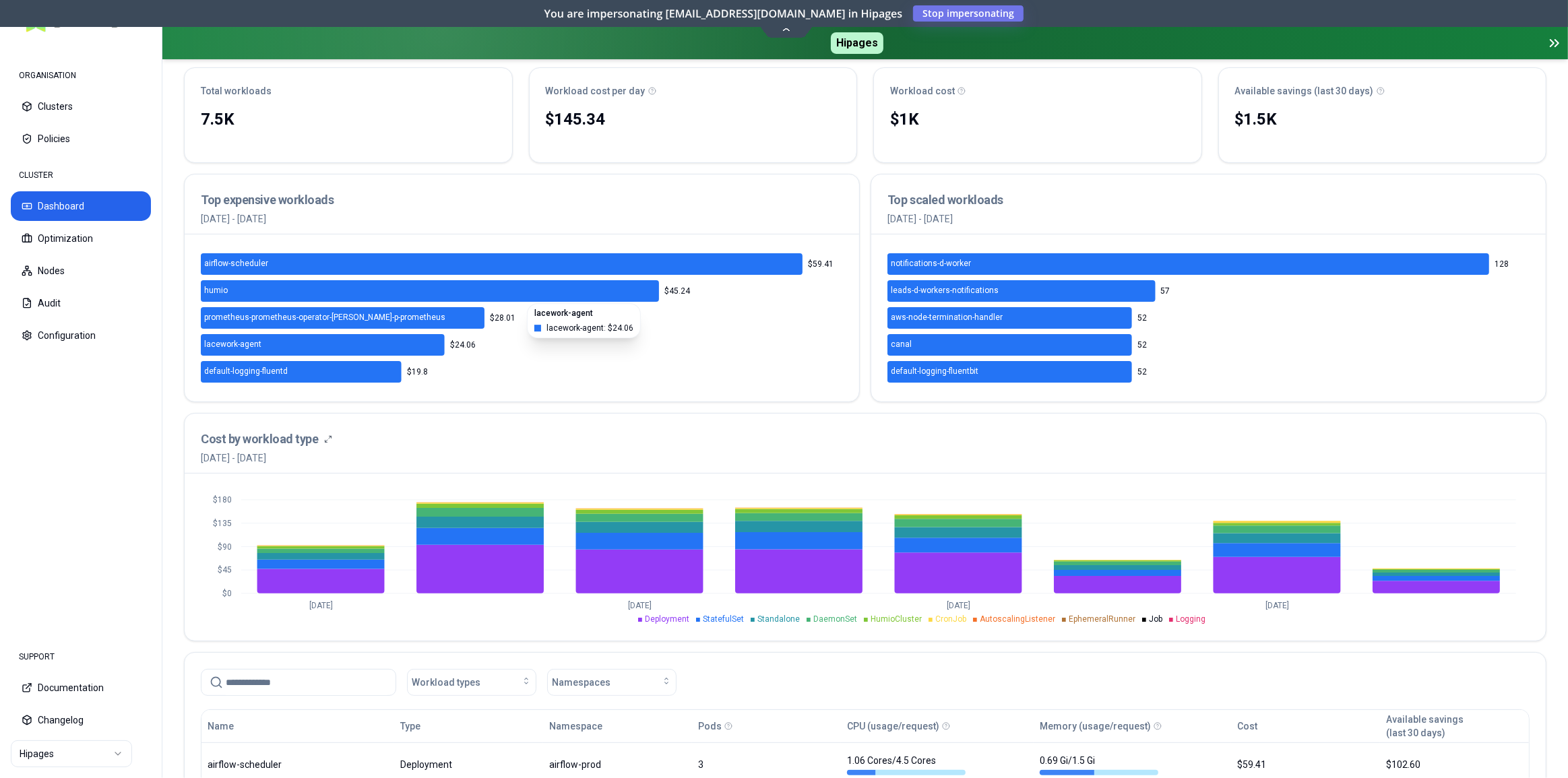
scroll to position [306, 0]
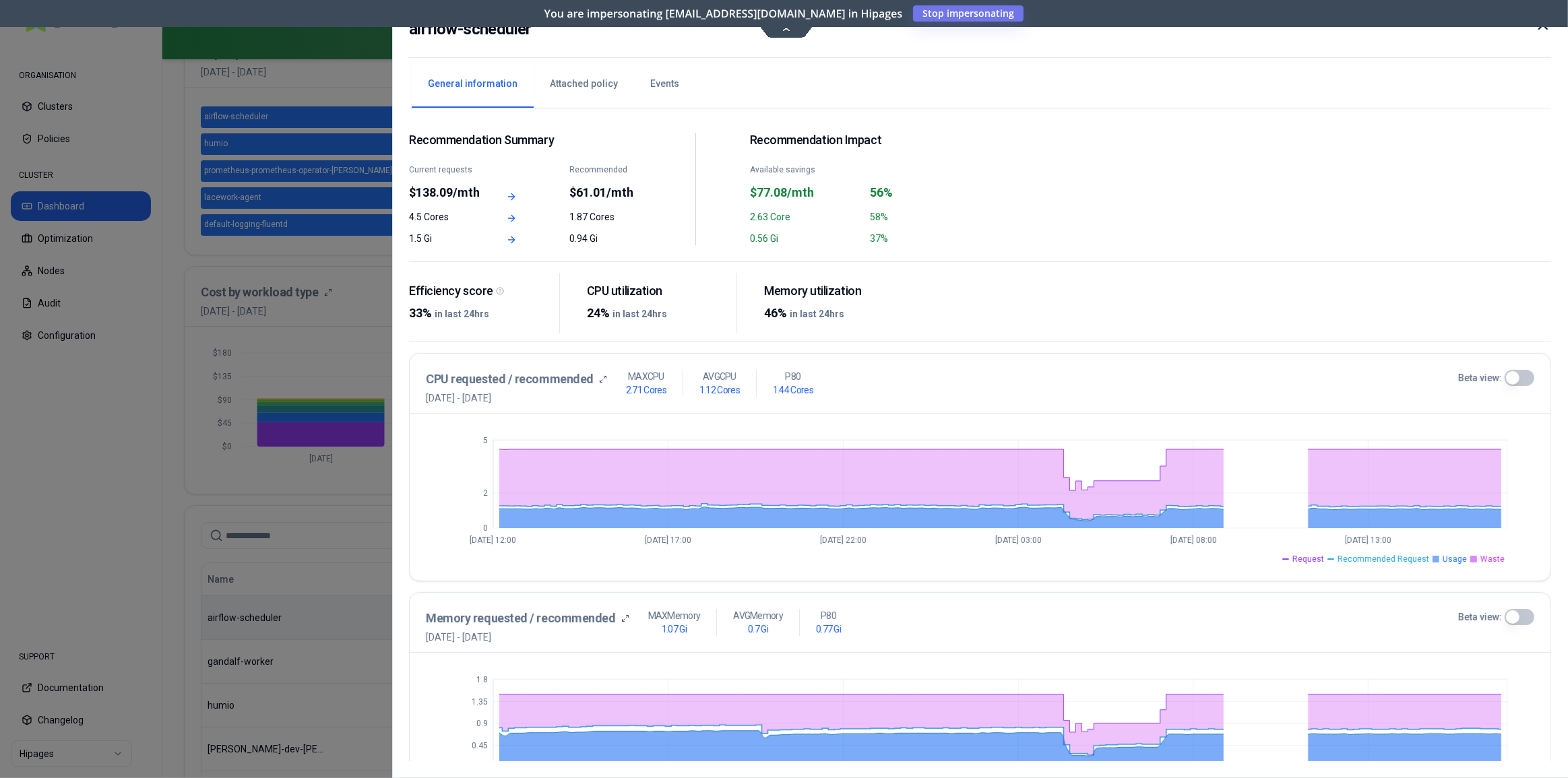
click at [1539, 27] on icon at bounding box center [1543, 25] width 8 height 8
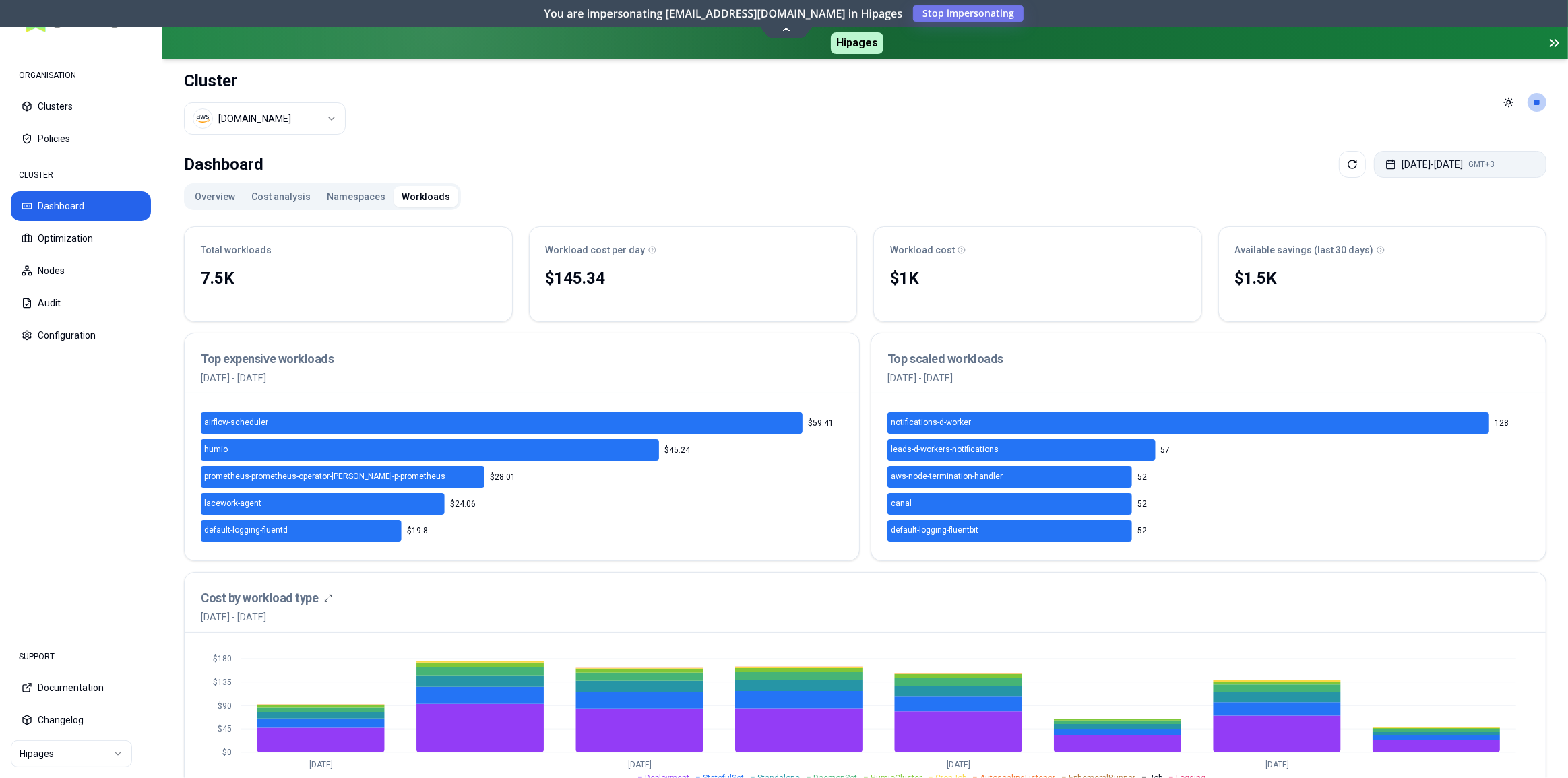
click at [1408, 162] on button "[DATE] - [DATE] GMT+3" at bounding box center [1460, 164] width 173 height 27
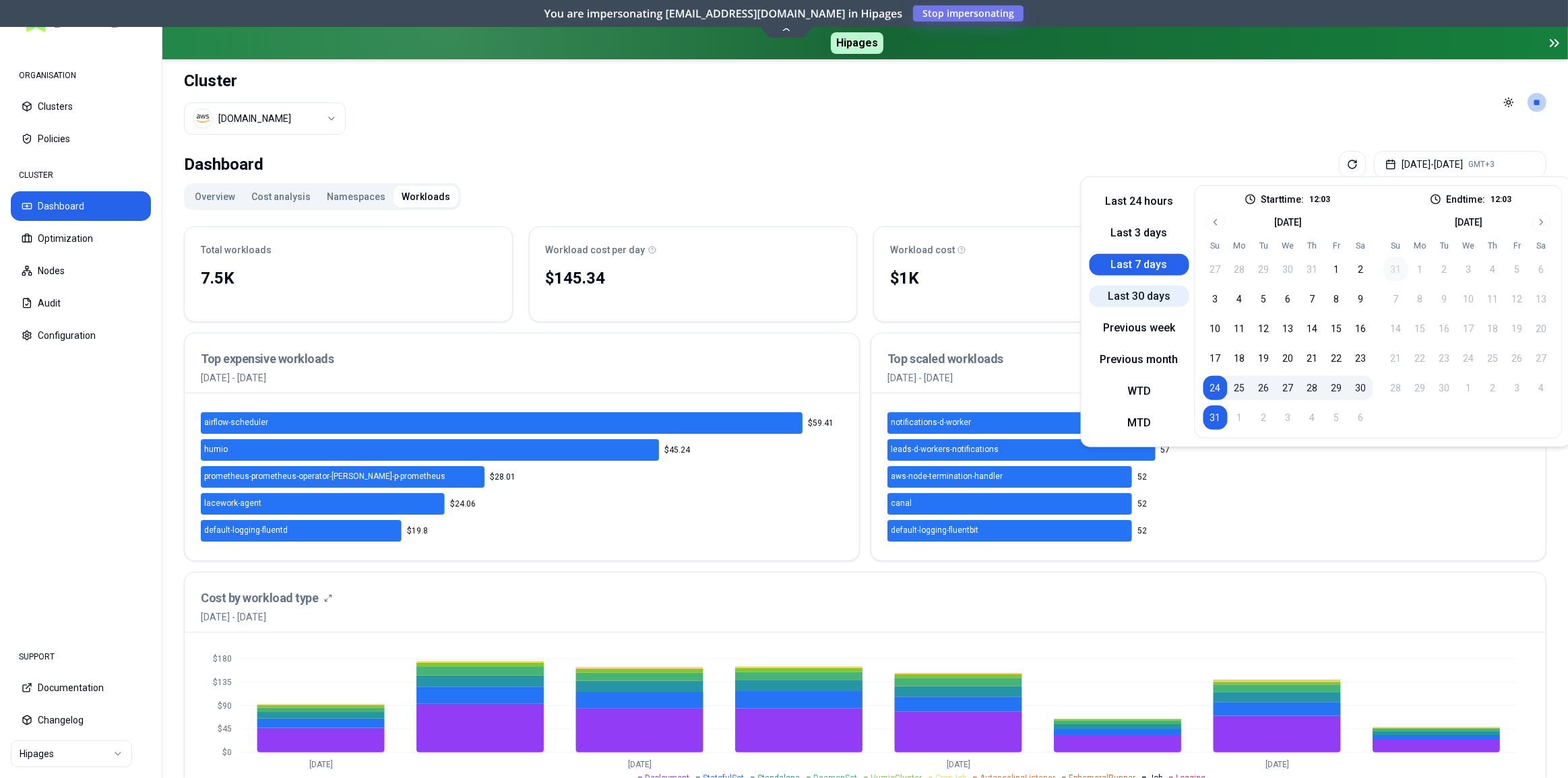
click at [1147, 295] on button "Last 30 days" at bounding box center [1139, 296] width 100 height 22
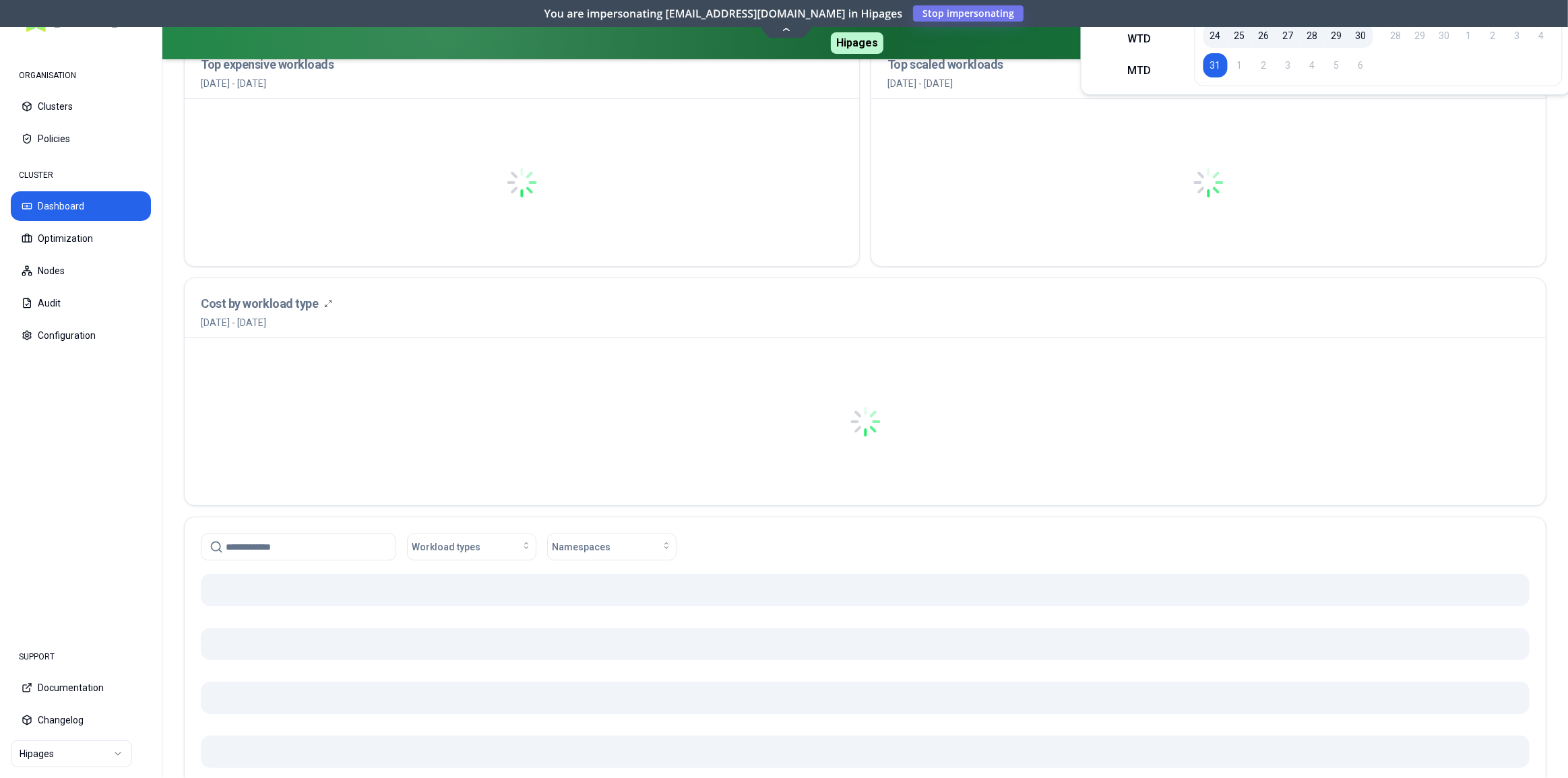
scroll to position [244, 0]
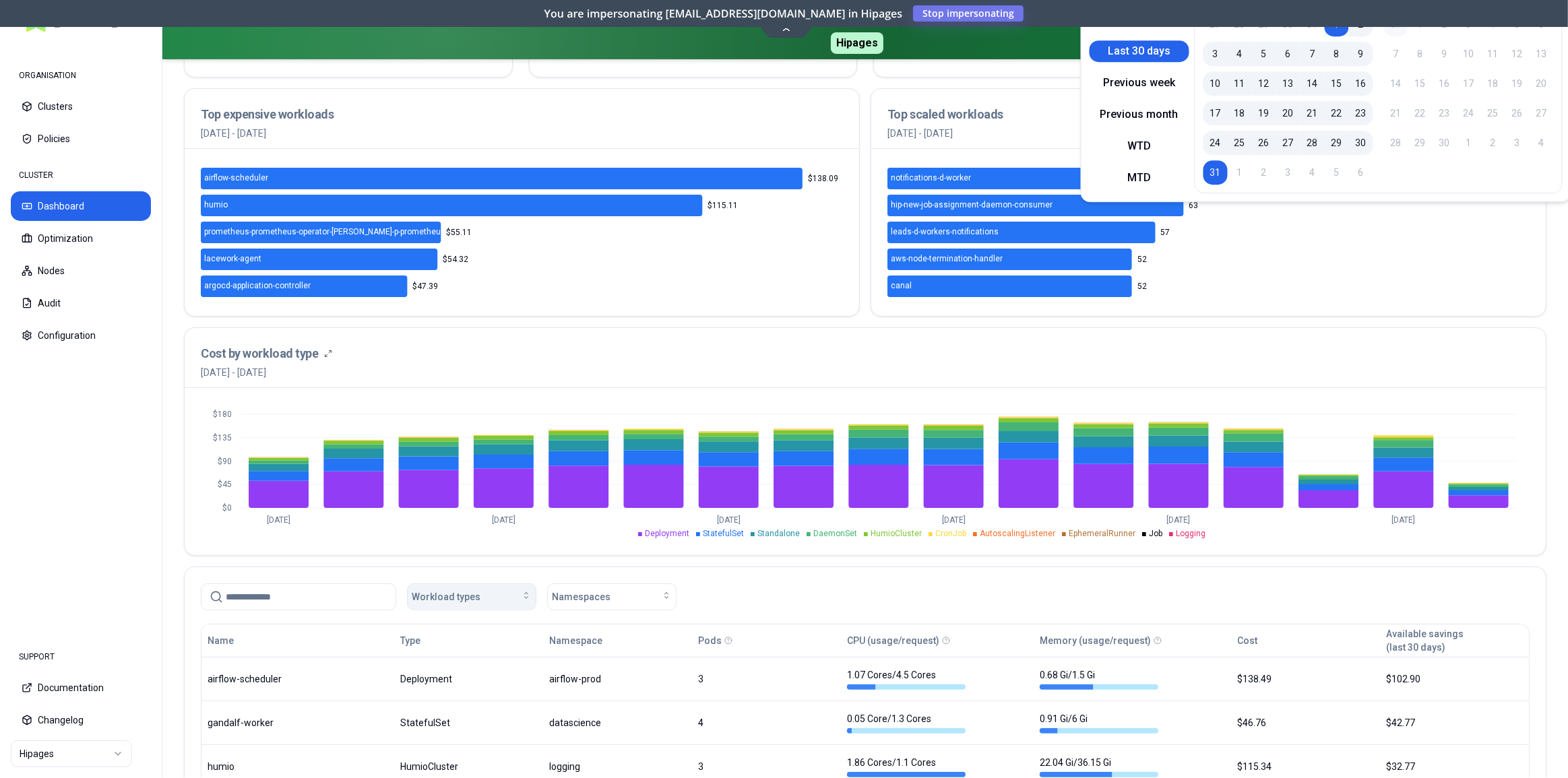
click at [492, 592] on div "Workload types" at bounding box center [472, 597] width 120 height 13
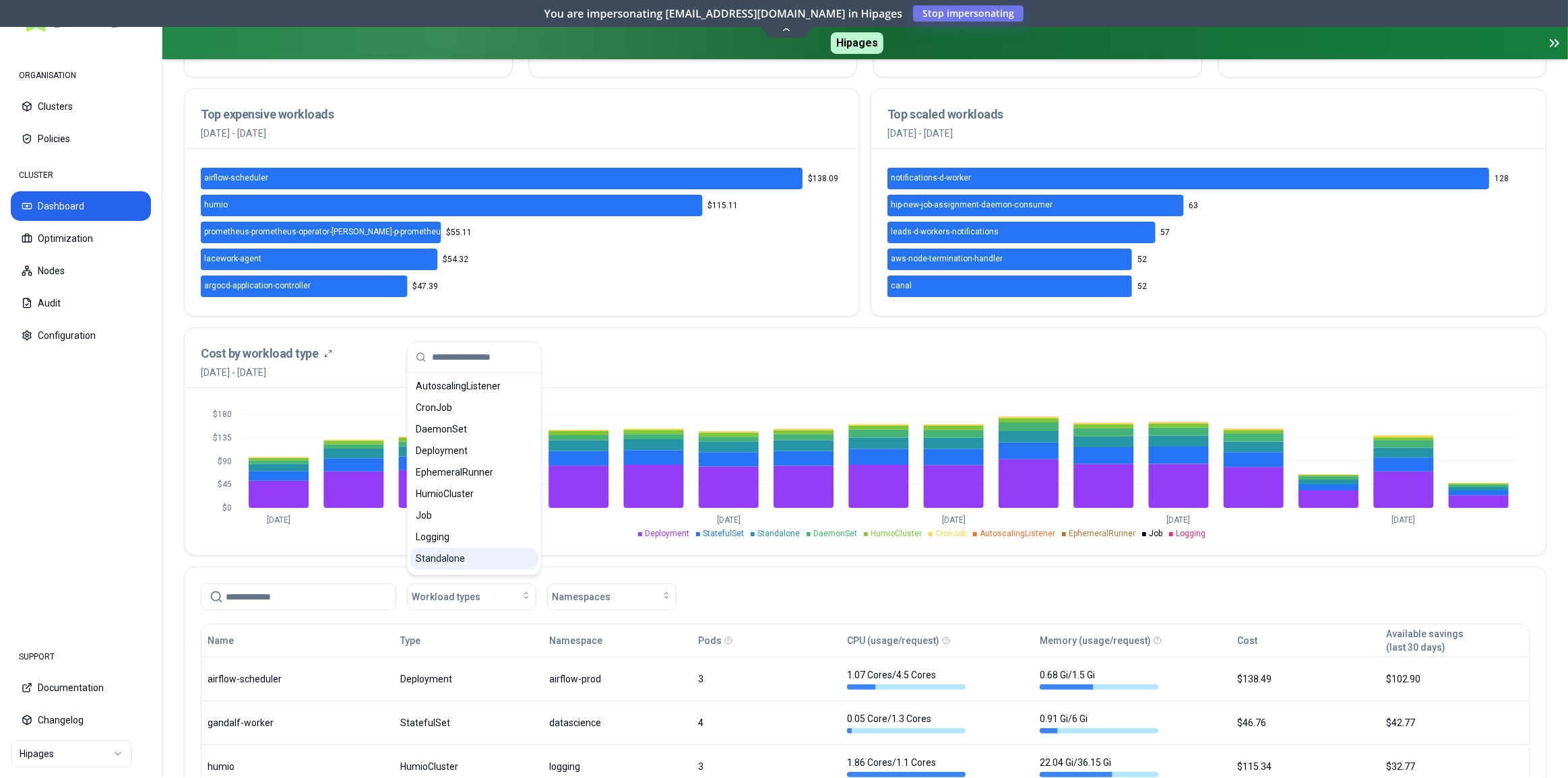
click at [458, 555] on span "Standalone" at bounding box center [440, 558] width 49 height 13
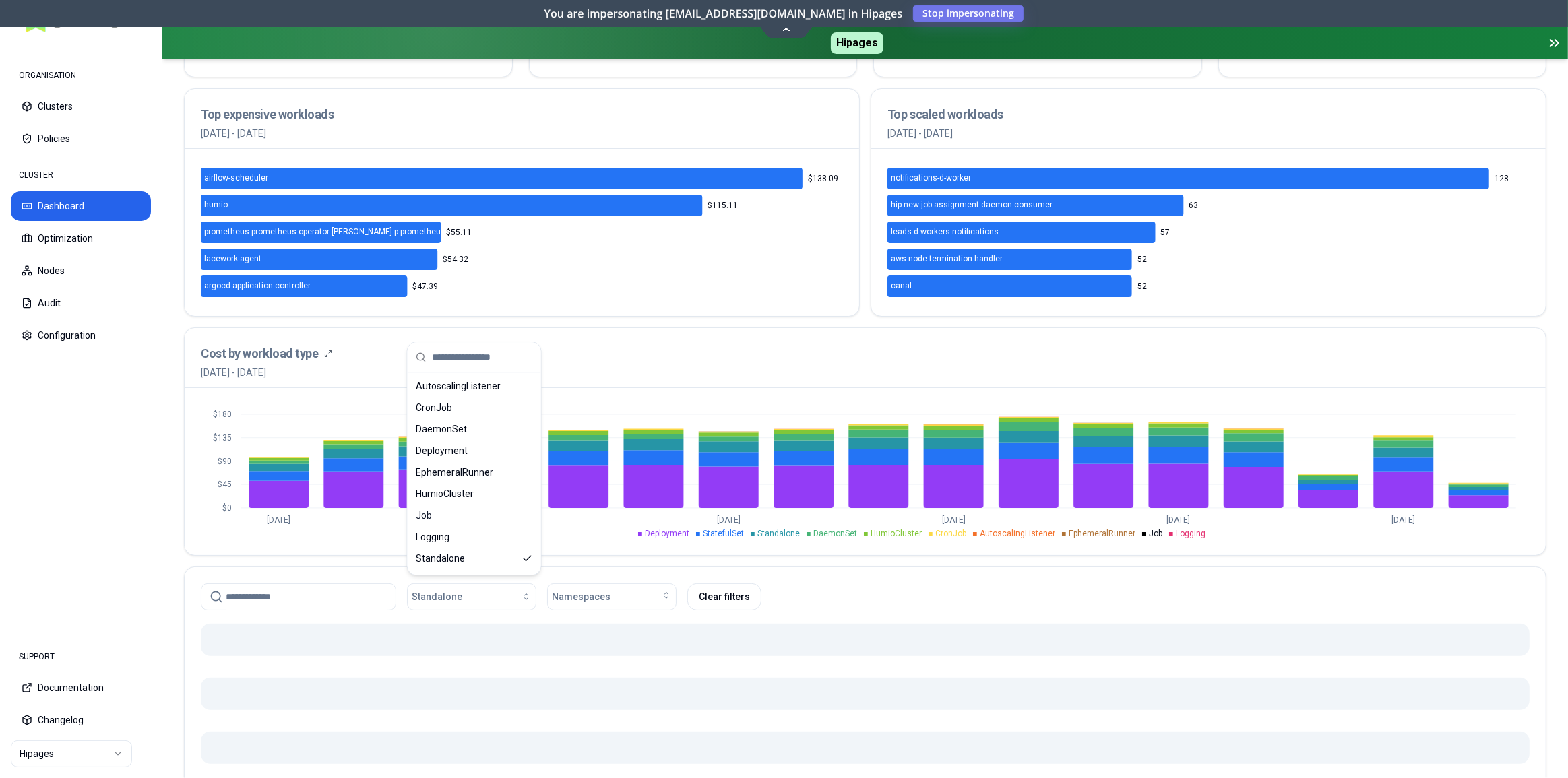
click at [665, 371] on div "Cost by workload type [DATE] - [DATE]" at bounding box center [865, 362] width 1329 height 35
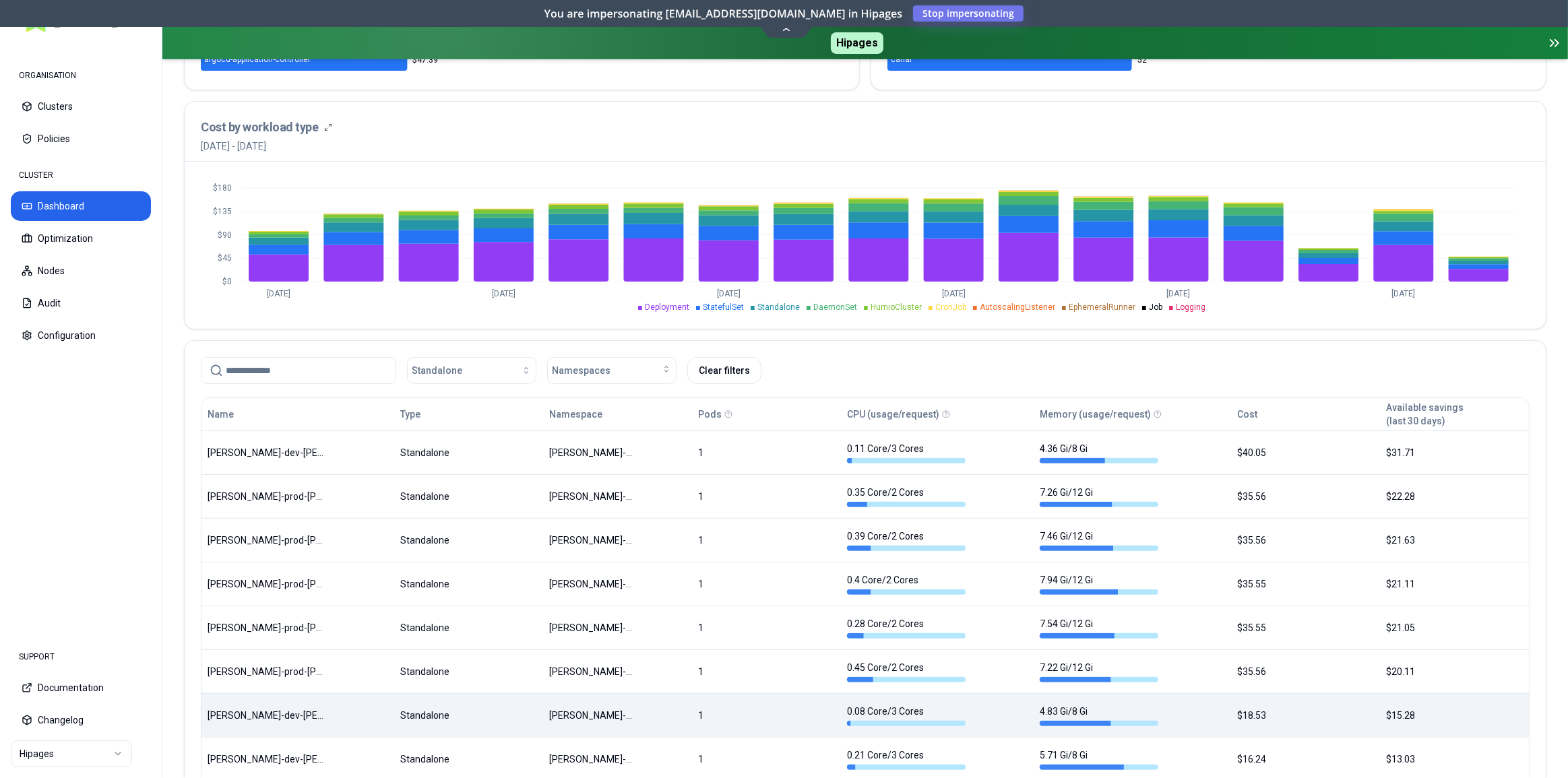
scroll to position [643, 0]
